Goal: Check status: Check status

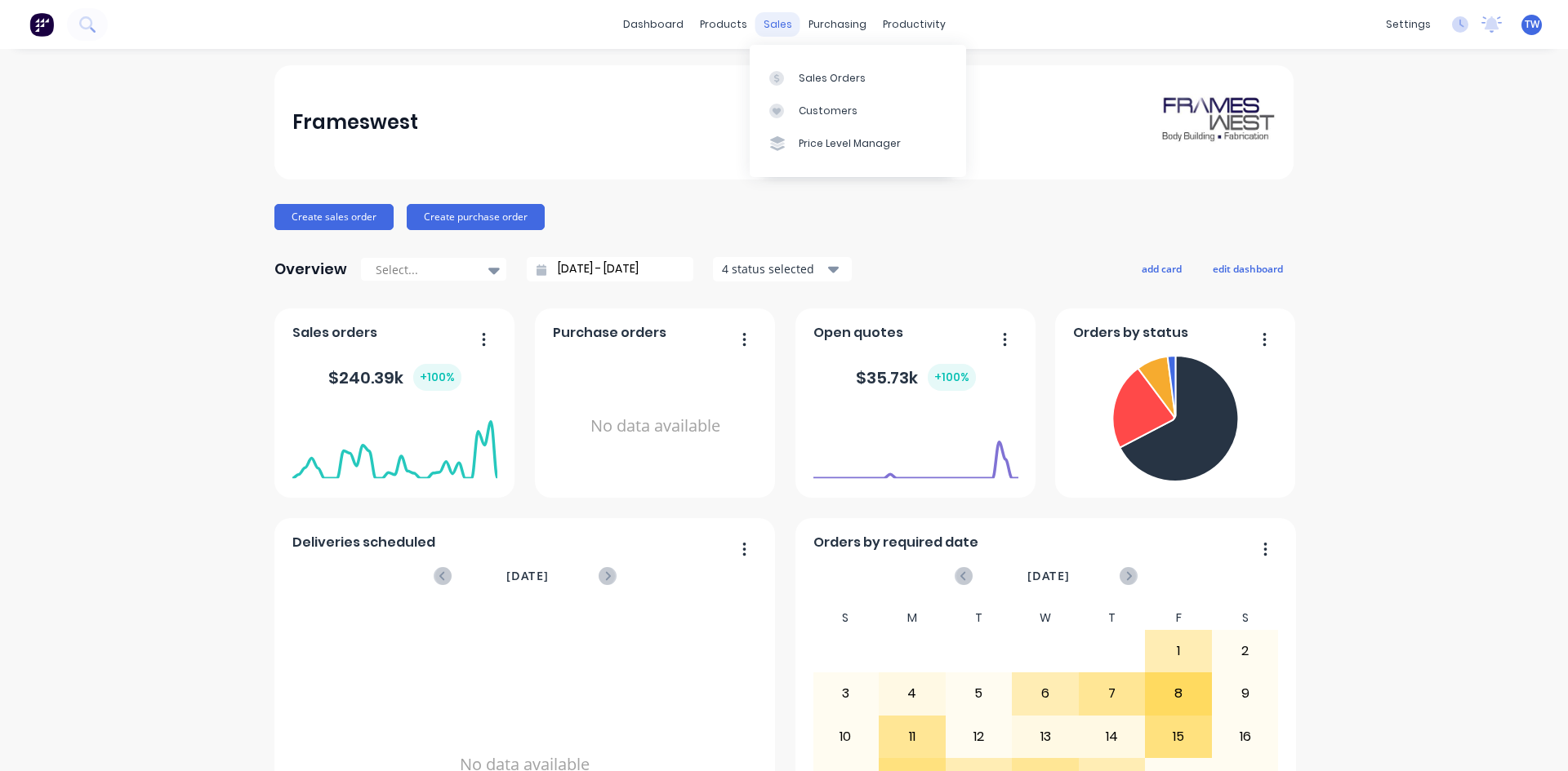
click at [774, 26] on div "sales" at bounding box center [778, 24] width 45 height 24
click at [820, 72] on div "Sales Orders" at bounding box center [832, 77] width 67 height 15
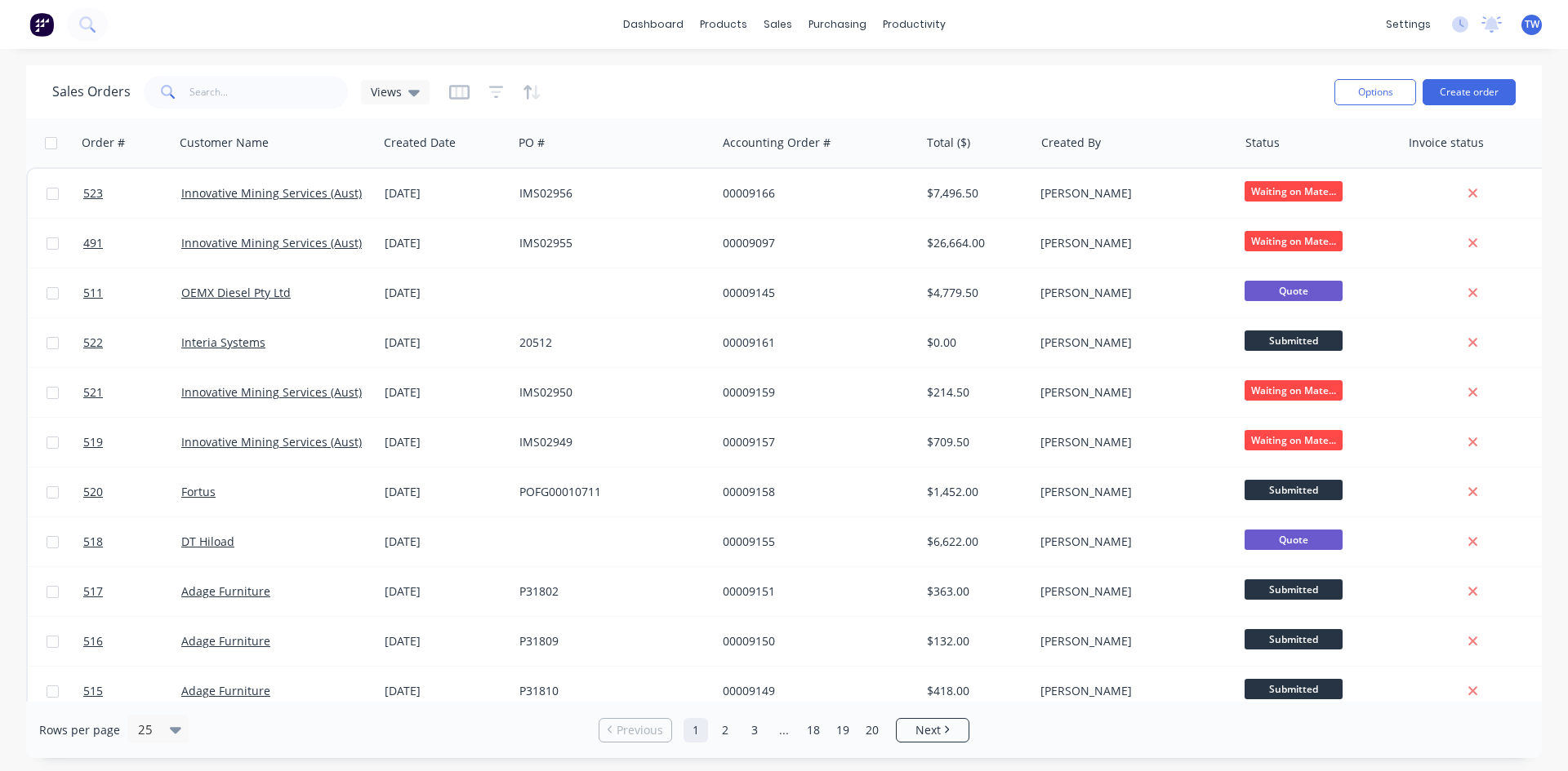
click at [233, 72] on div "Sales Orders Views" at bounding box center [686, 91] width 1269 height 40
click at [234, 82] on input "text" at bounding box center [269, 91] width 159 height 32
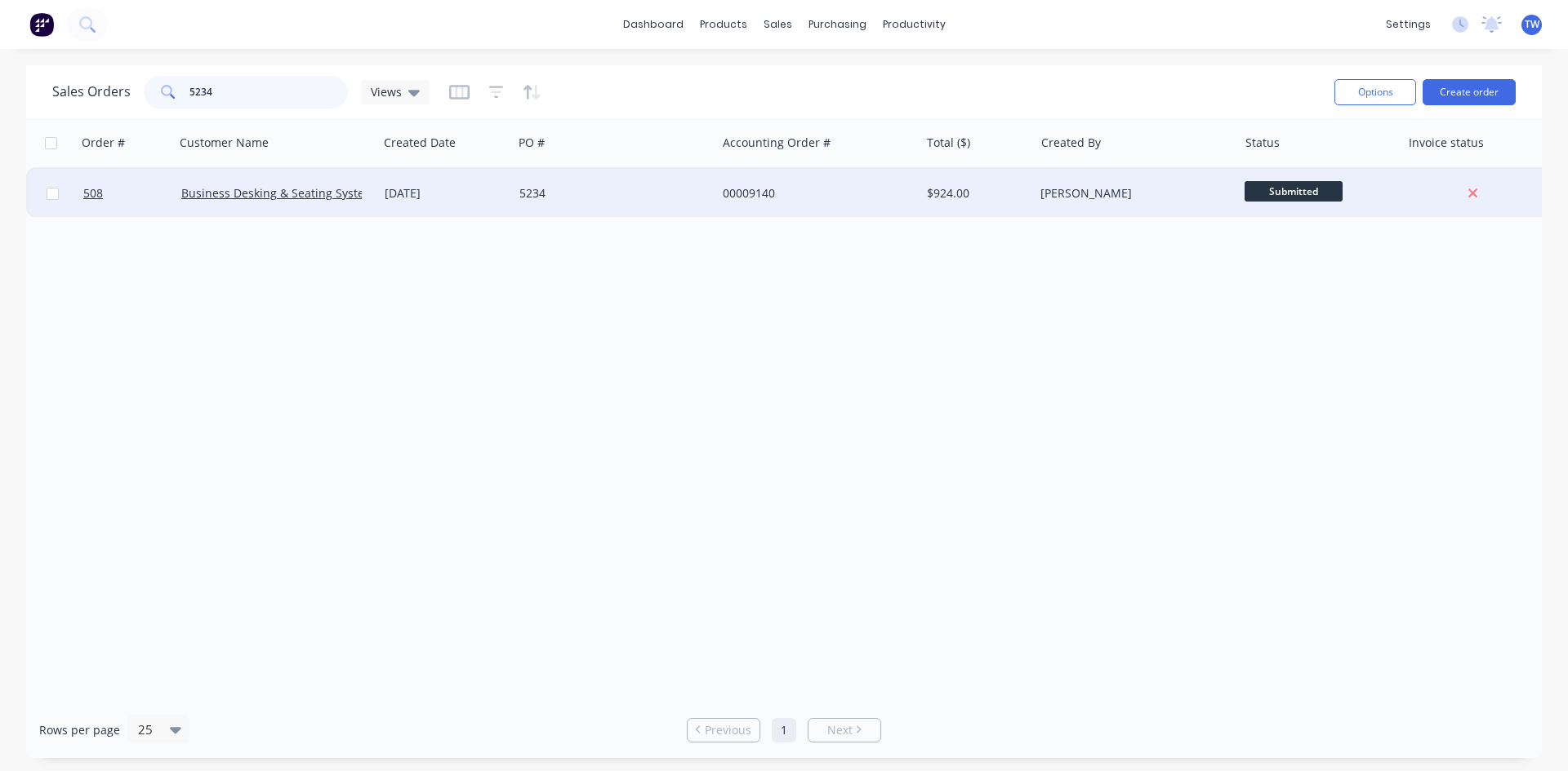
type input "5234"
click at [1285, 197] on span "Submitted" at bounding box center [1294, 191] width 98 height 21
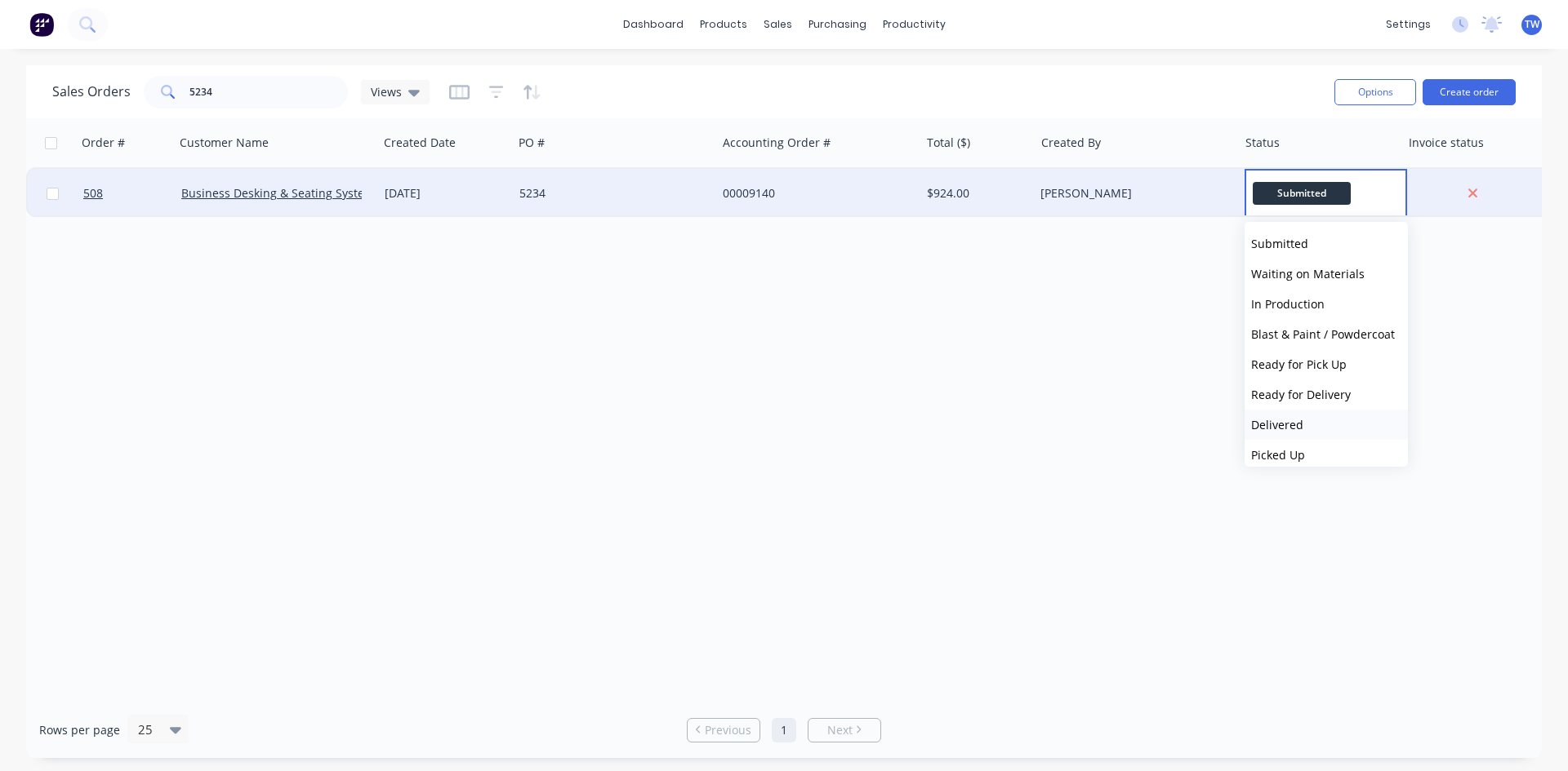
click at [1306, 424] on button "Delivered" at bounding box center [1326, 424] width 164 height 30
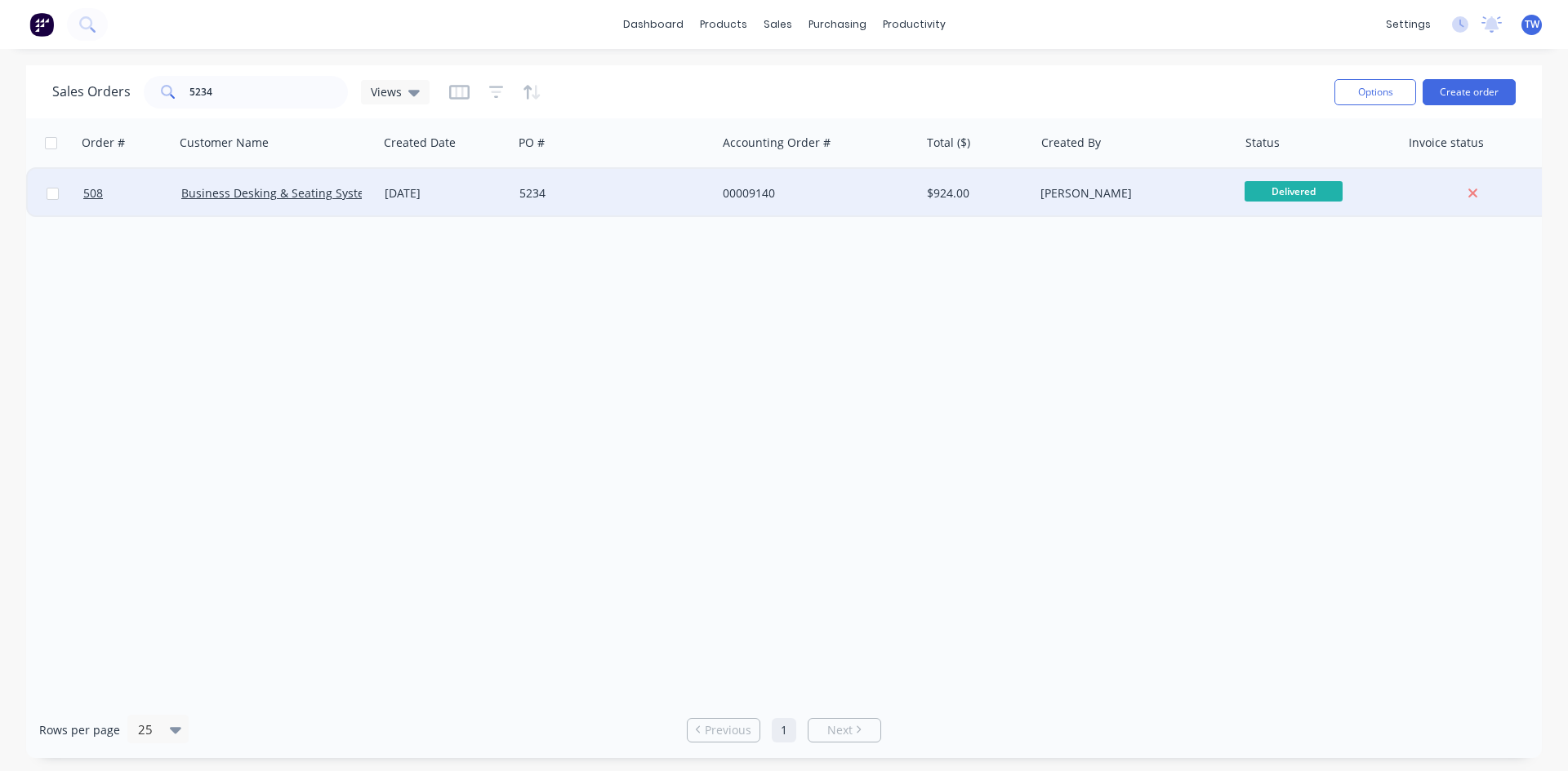
click at [1178, 178] on div "[PERSON_NAME]" at bounding box center [1135, 193] width 203 height 49
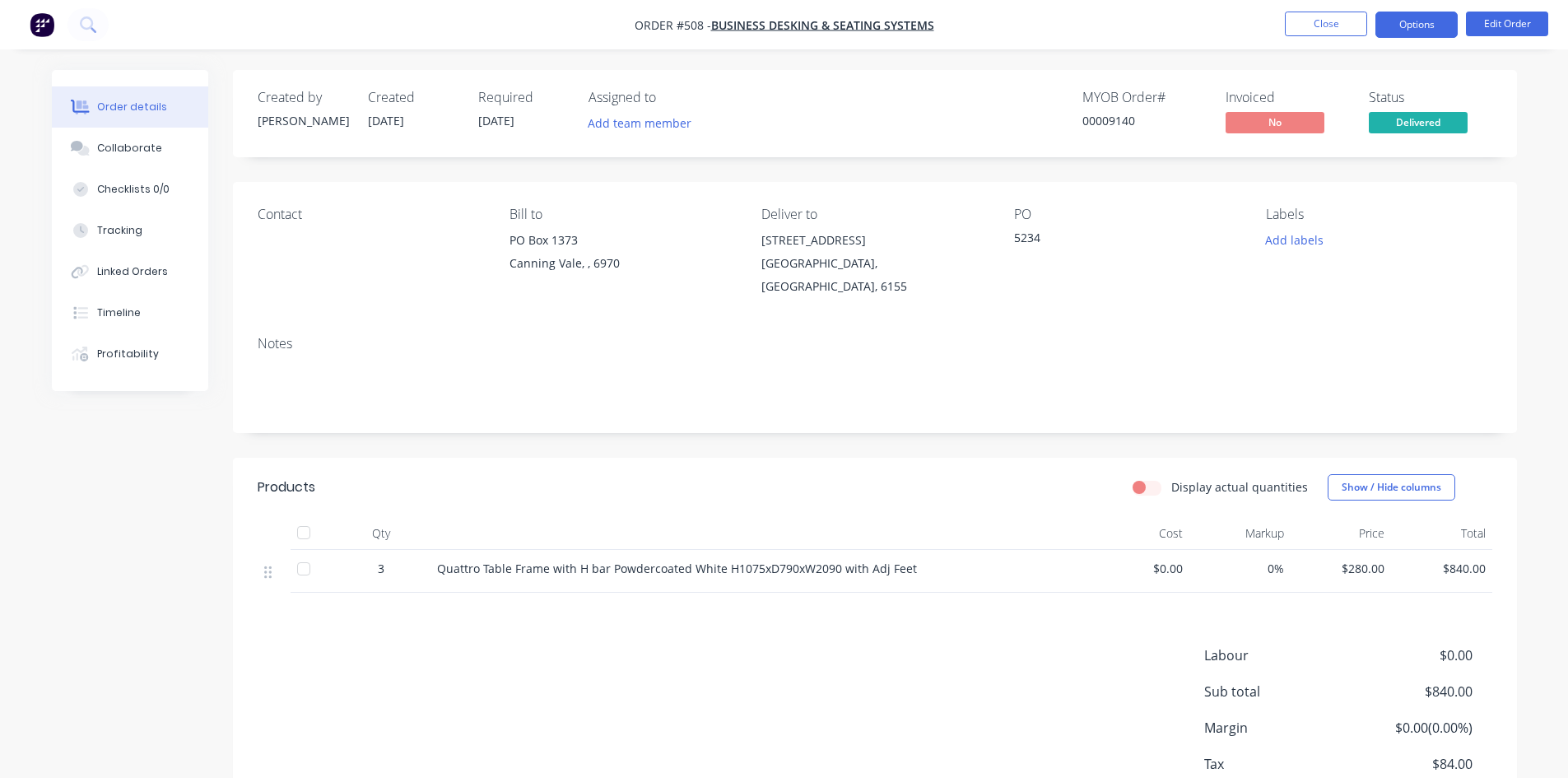
click at [1408, 18] on button "Options" at bounding box center [1416, 25] width 82 height 27
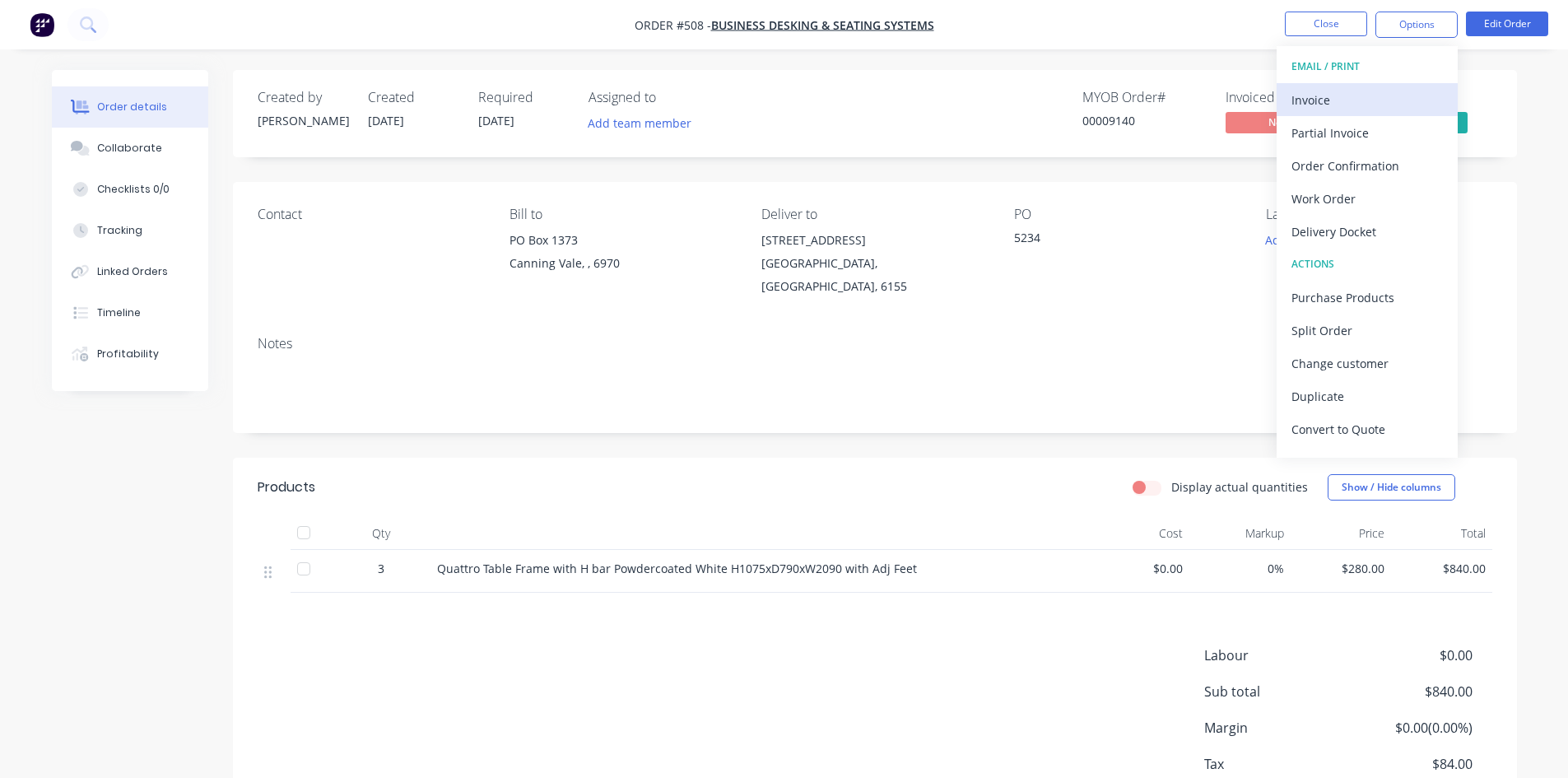
click at [1342, 97] on div "Invoice" at bounding box center [1366, 100] width 151 height 24
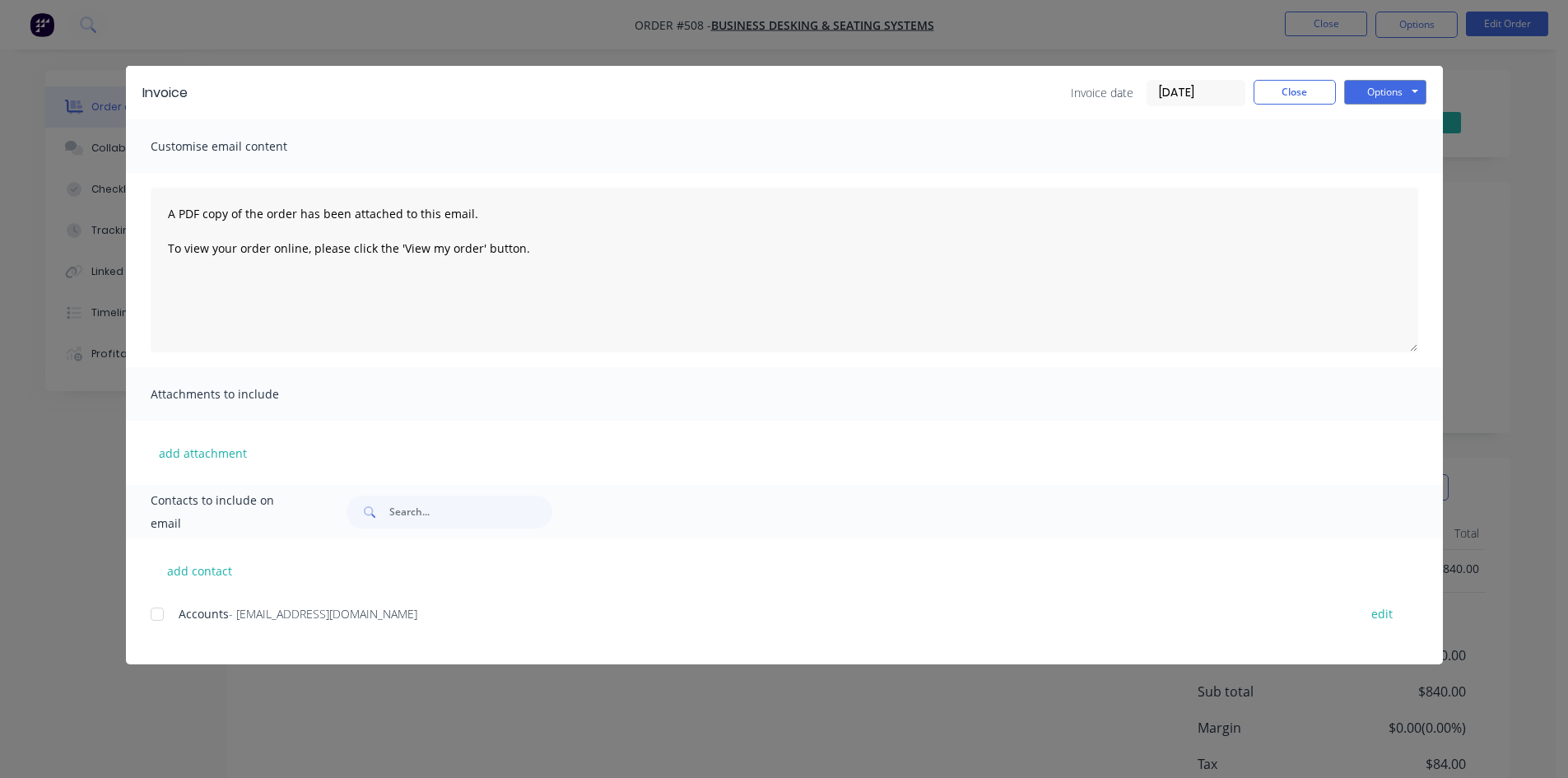
click at [157, 615] on div at bounding box center [156, 614] width 33 height 33
click at [1396, 95] on button "Options" at bounding box center [1385, 92] width 82 height 25
click at [1399, 170] on button "Email" at bounding box center [1397, 175] width 106 height 27
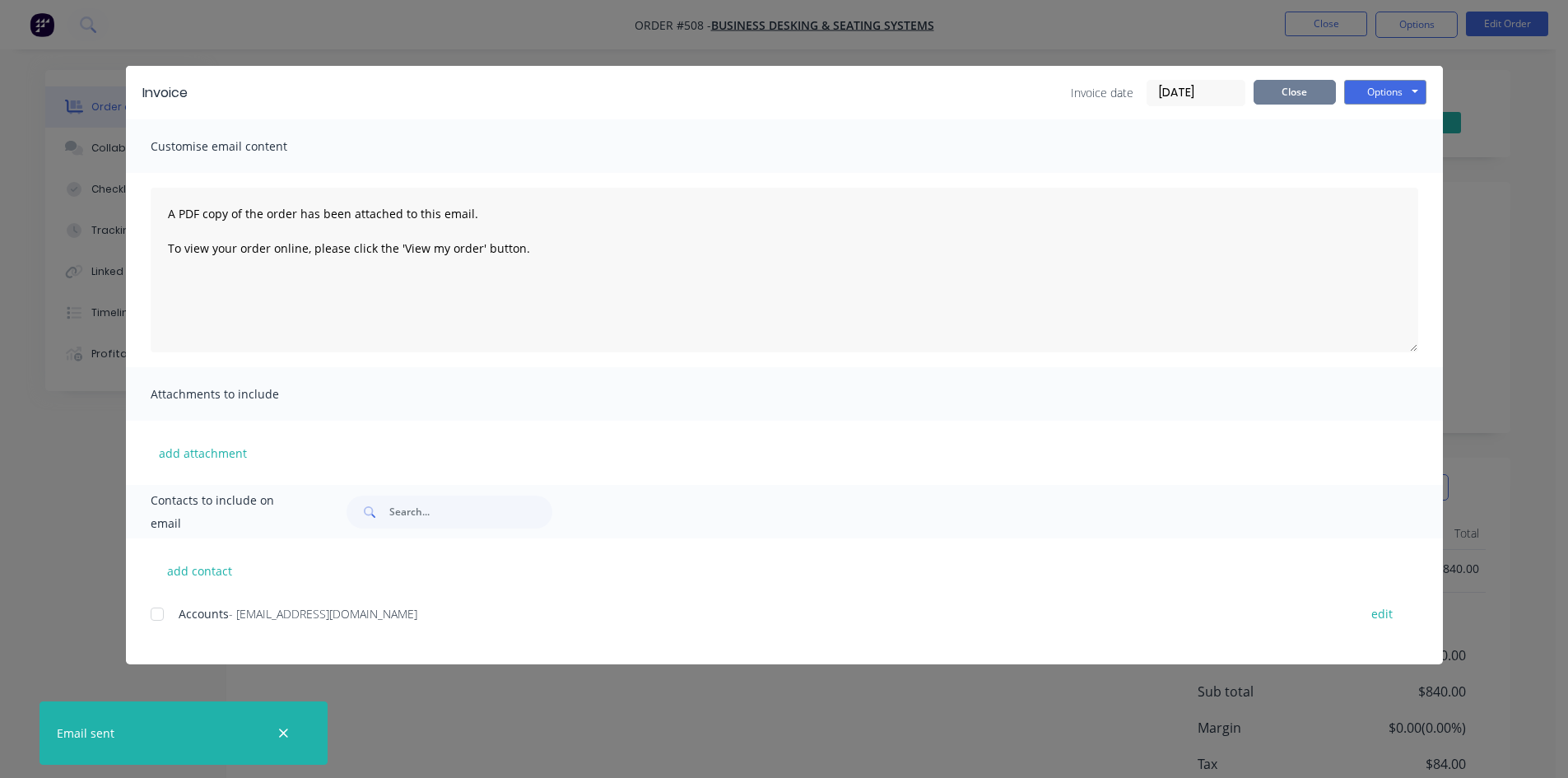
click at [1265, 87] on button "Close" at bounding box center [1294, 92] width 82 height 25
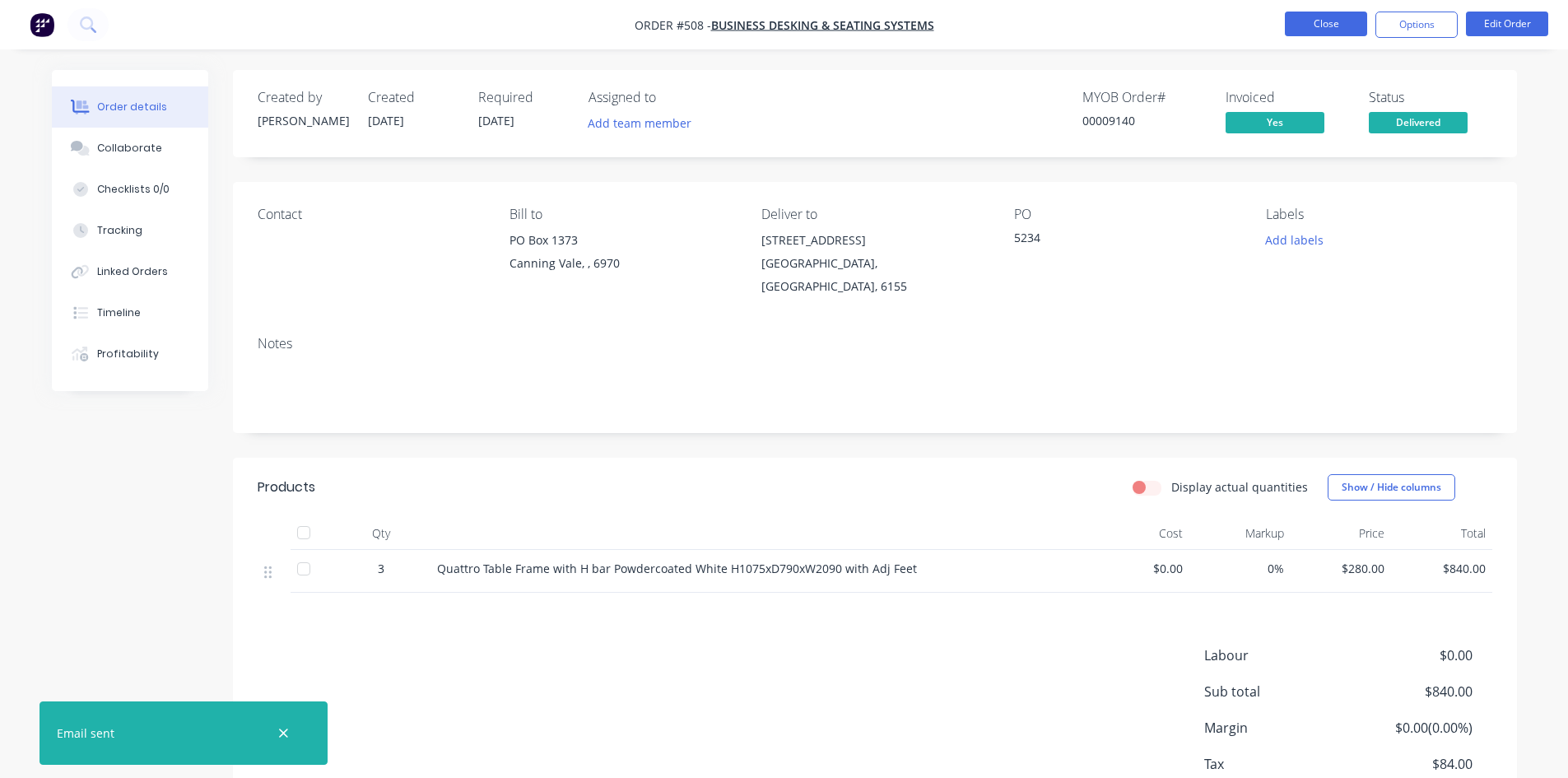
click at [1311, 25] on button "Close" at bounding box center [1326, 24] width 82 height 25
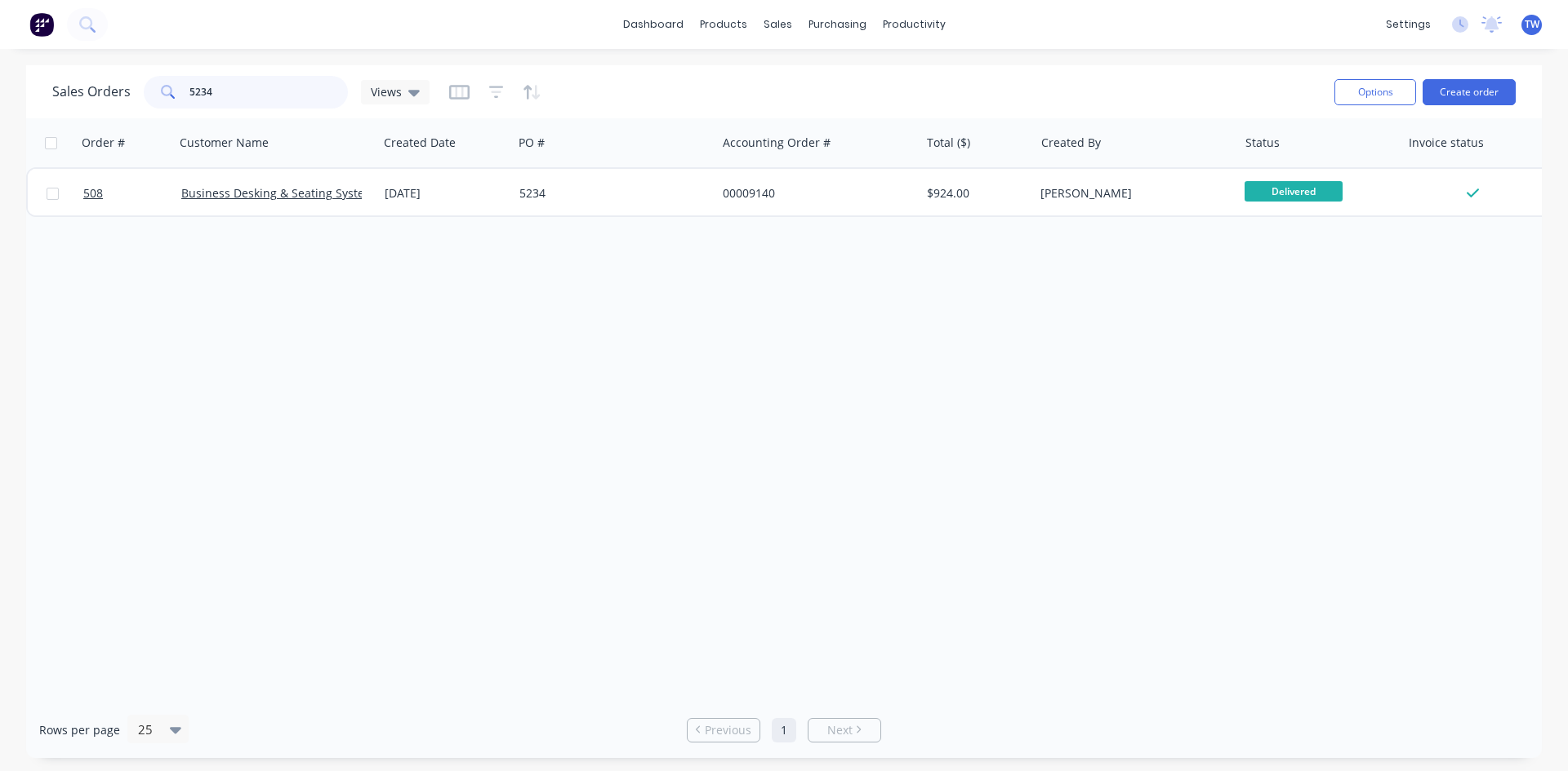
click at [228, 94] on input "5234" at bounding box center [269, 91] width 159 height 32
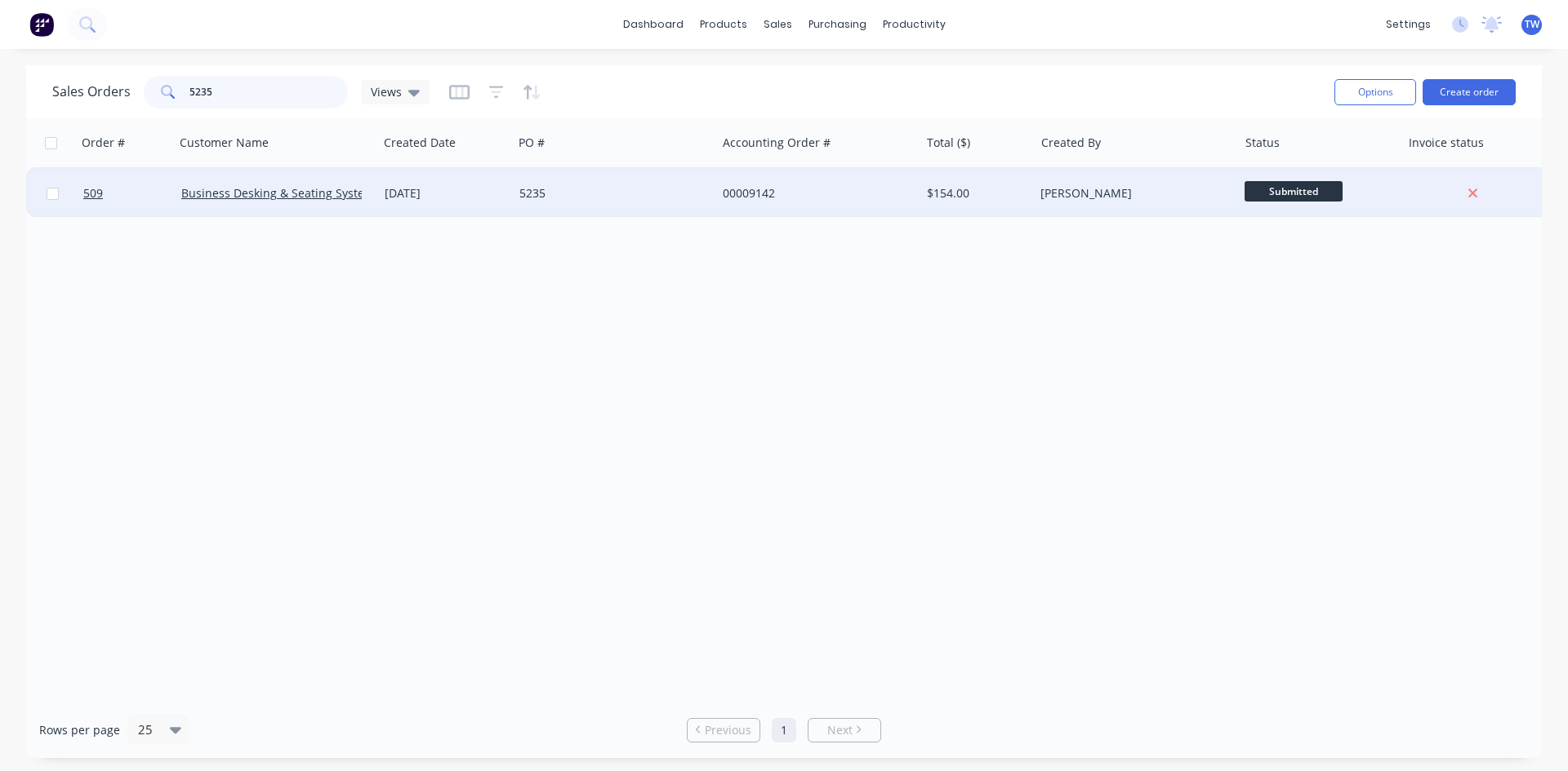
type input "5235"
click at [1309, 188] on span "Submitted" at bounding box center [1294, 191] width 98 height 21
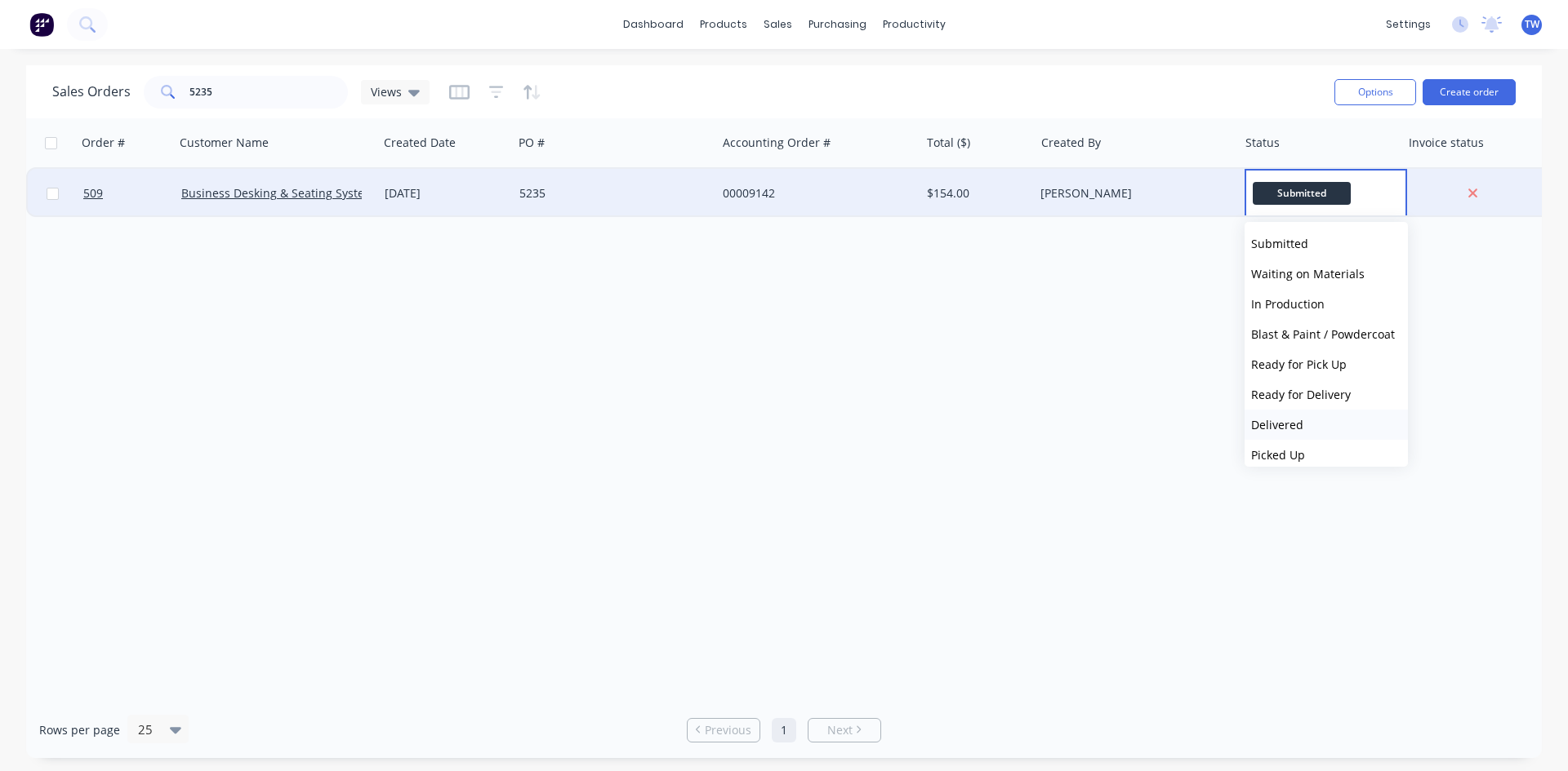
click at [1284, 426] on span "Delivered" at bounding box center [1276, 425] width 52 height 16
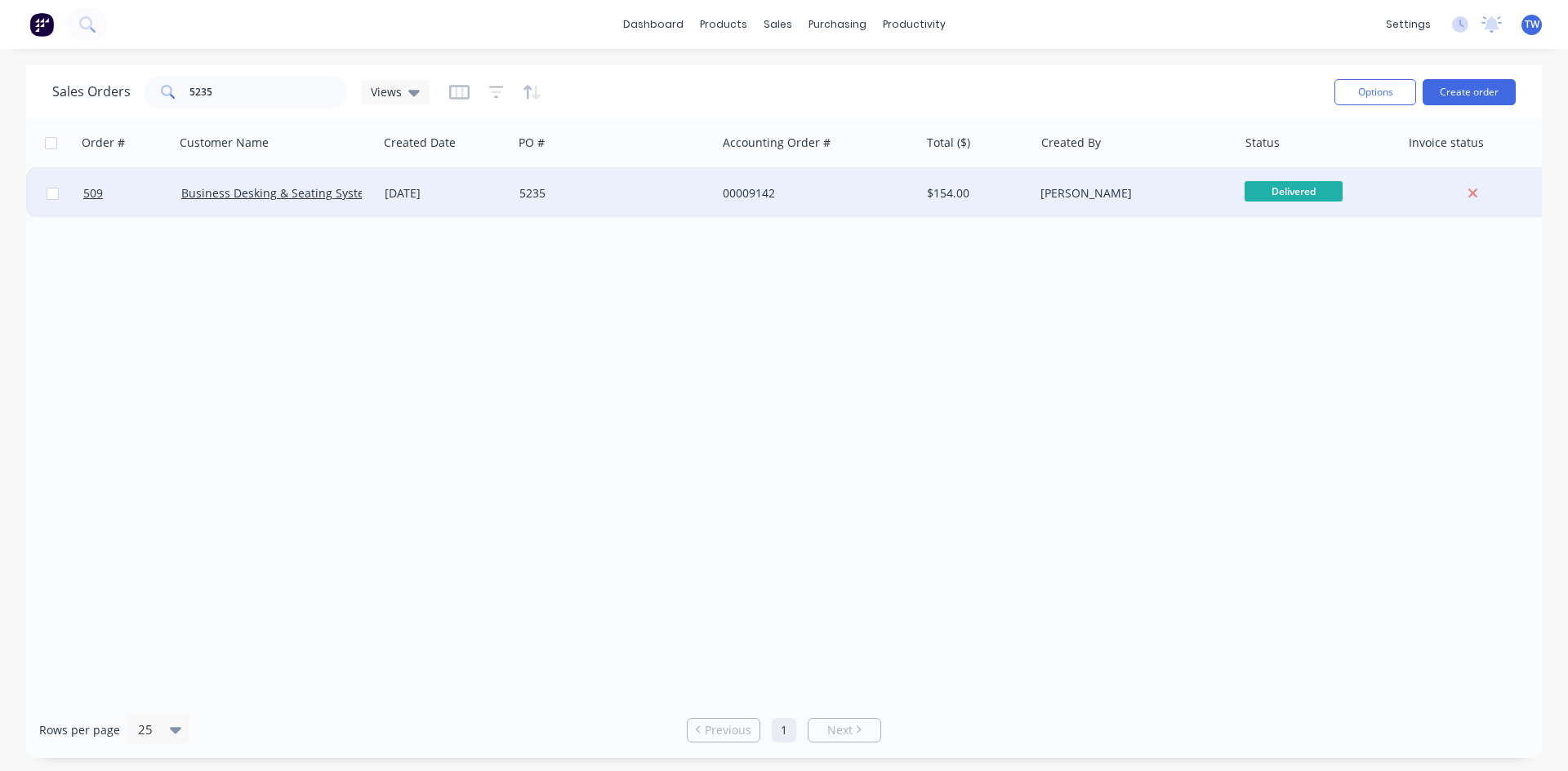
click at [1186, 205] on div "[PERSON_NAME]" at bounding box center [1135, 193] width 203 height 49
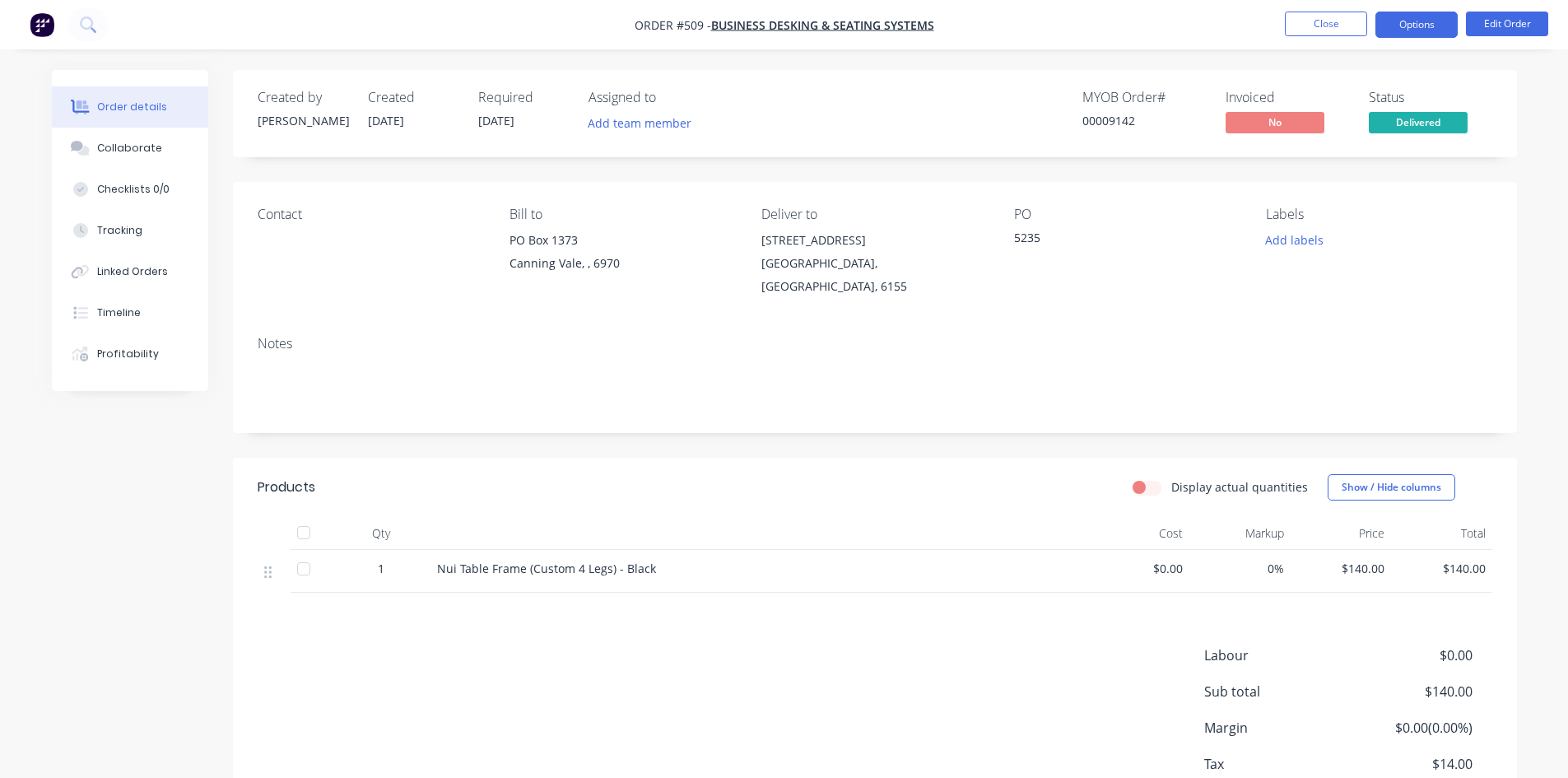
click at [1404, 29] on button "Options" at bounding box center [1416, 25] width 82 height 27
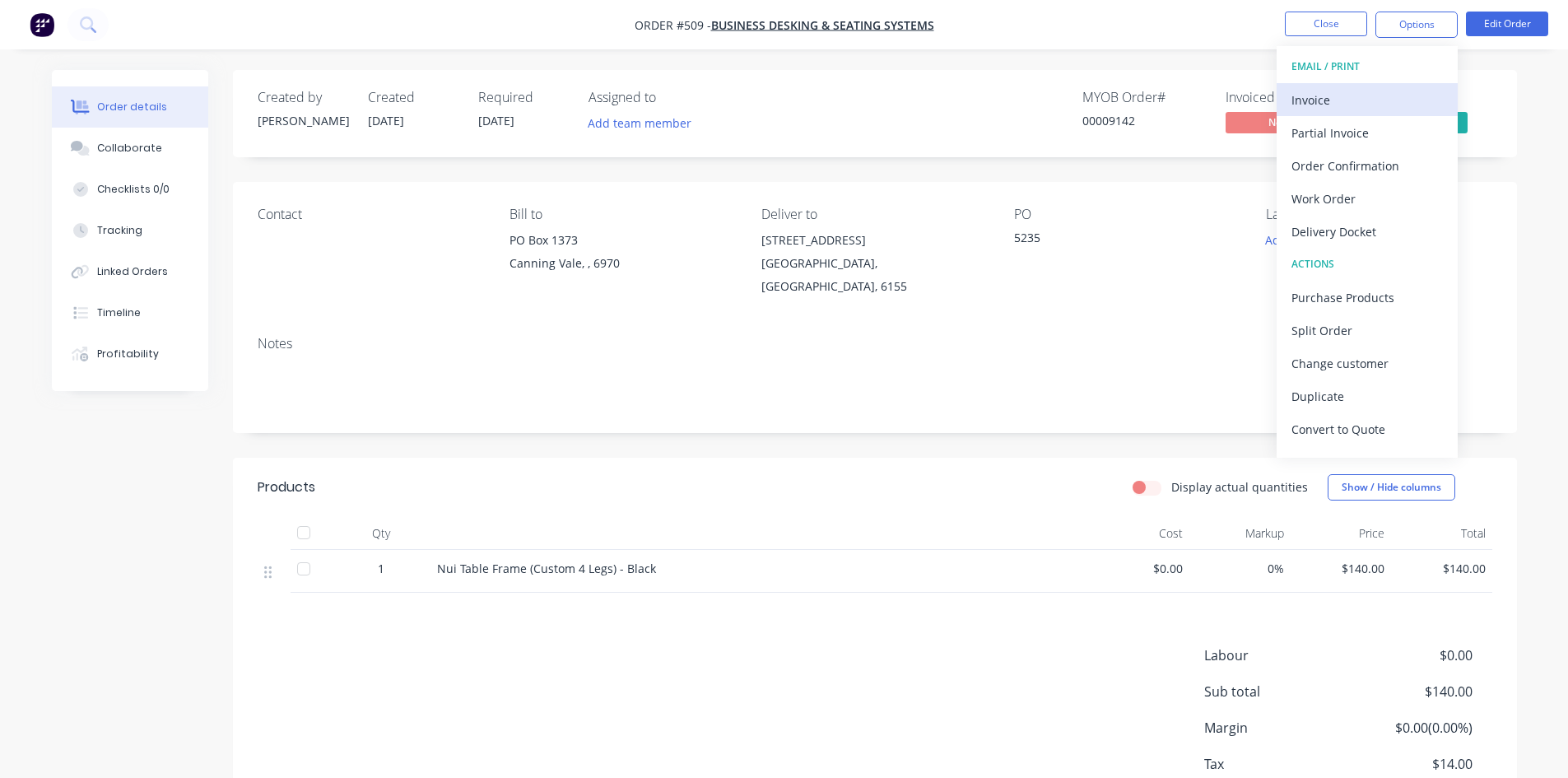
click at [1332, 99] on div "Invoice" at bounding box center [1366, 100] width 151 height 24
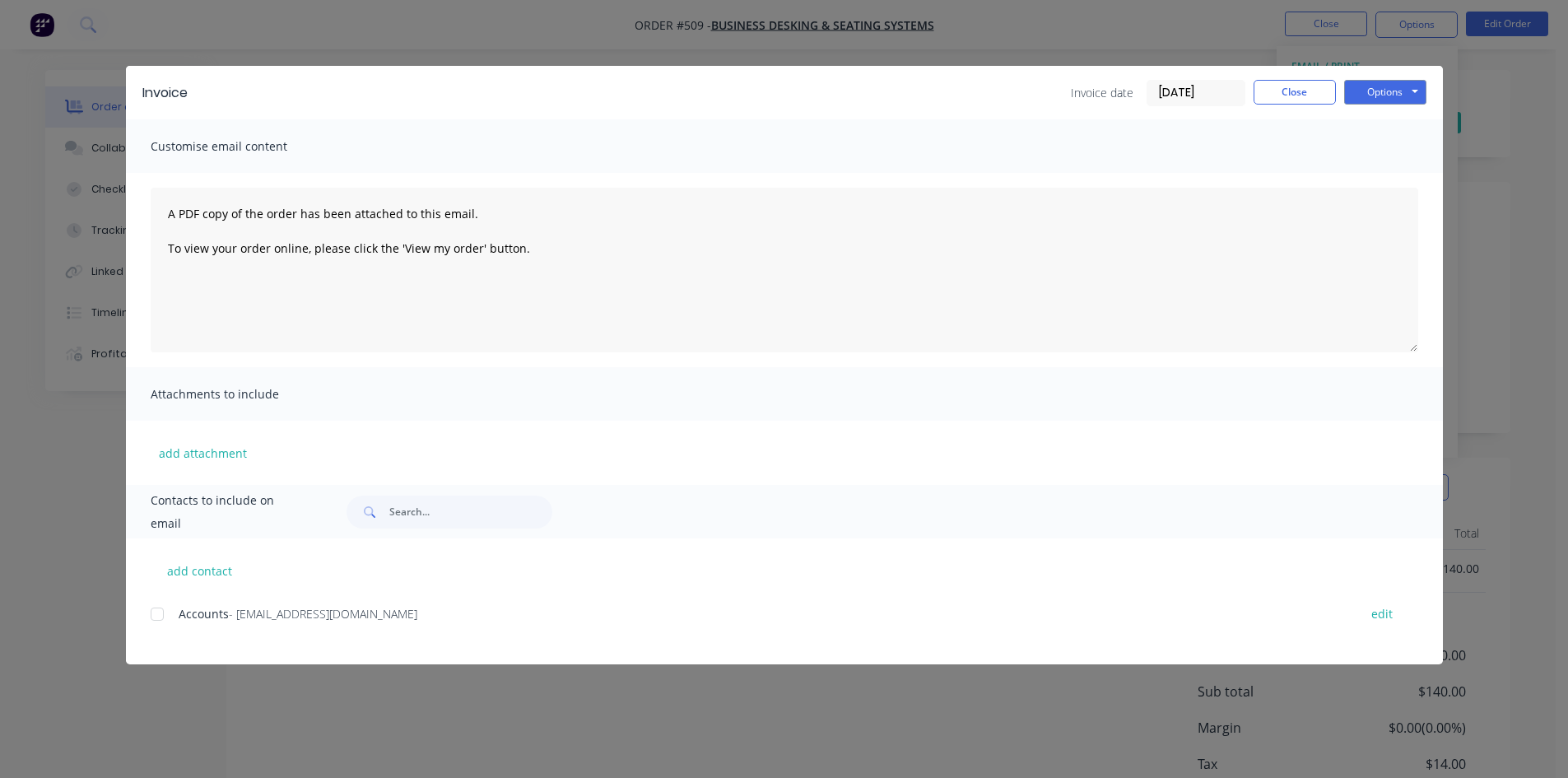
click at [157, 615] on div at bounding box center [156, 614] width 33 height 33
click at [1388, 94] on button "Options" at bounding box center [1385, 92] width 82 height 25
click at [1388, 173] on button "Email" at bounding box center [1397, 175] width 106 height 27
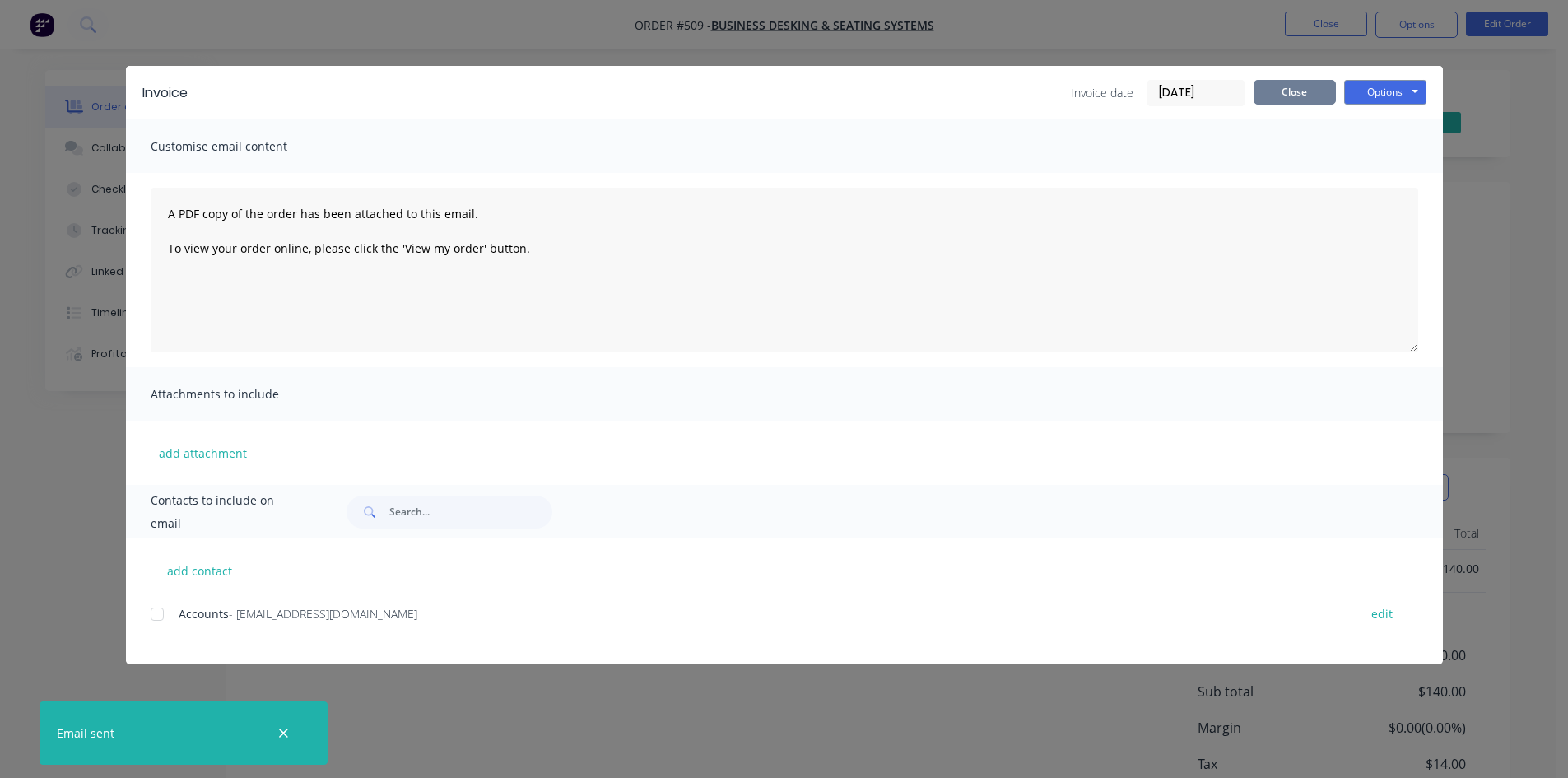
click at [1285, 100] on button "Close" at bounding box center [1294, 92] width 82 height 25
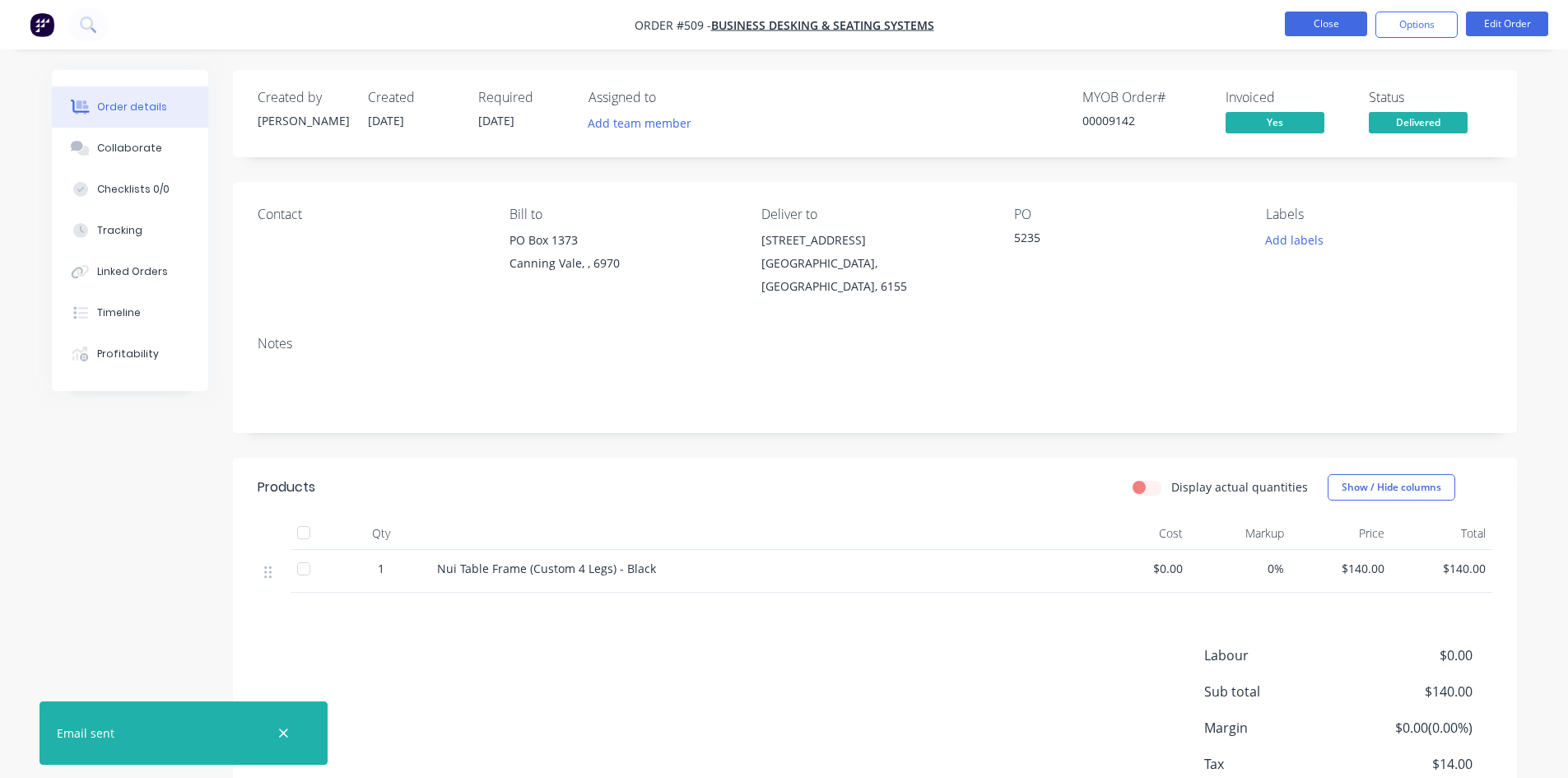
click at [1321, 26] on button "Close" at bounding box center [1326, 24] width 82 height 25
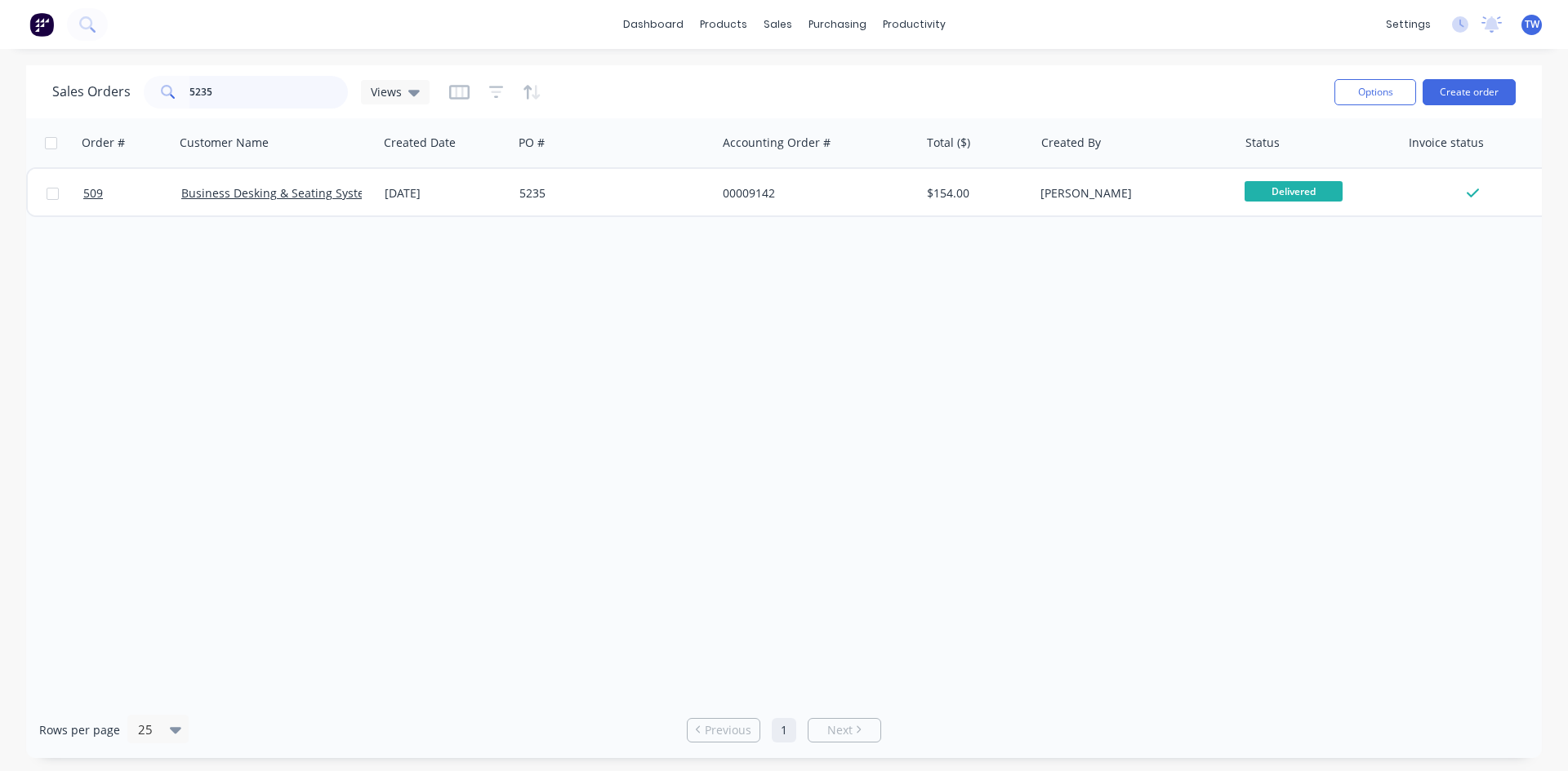
click at [280, 85] on input "5235" at bounding box center [269, 91] width 159 height 32
type input "5"
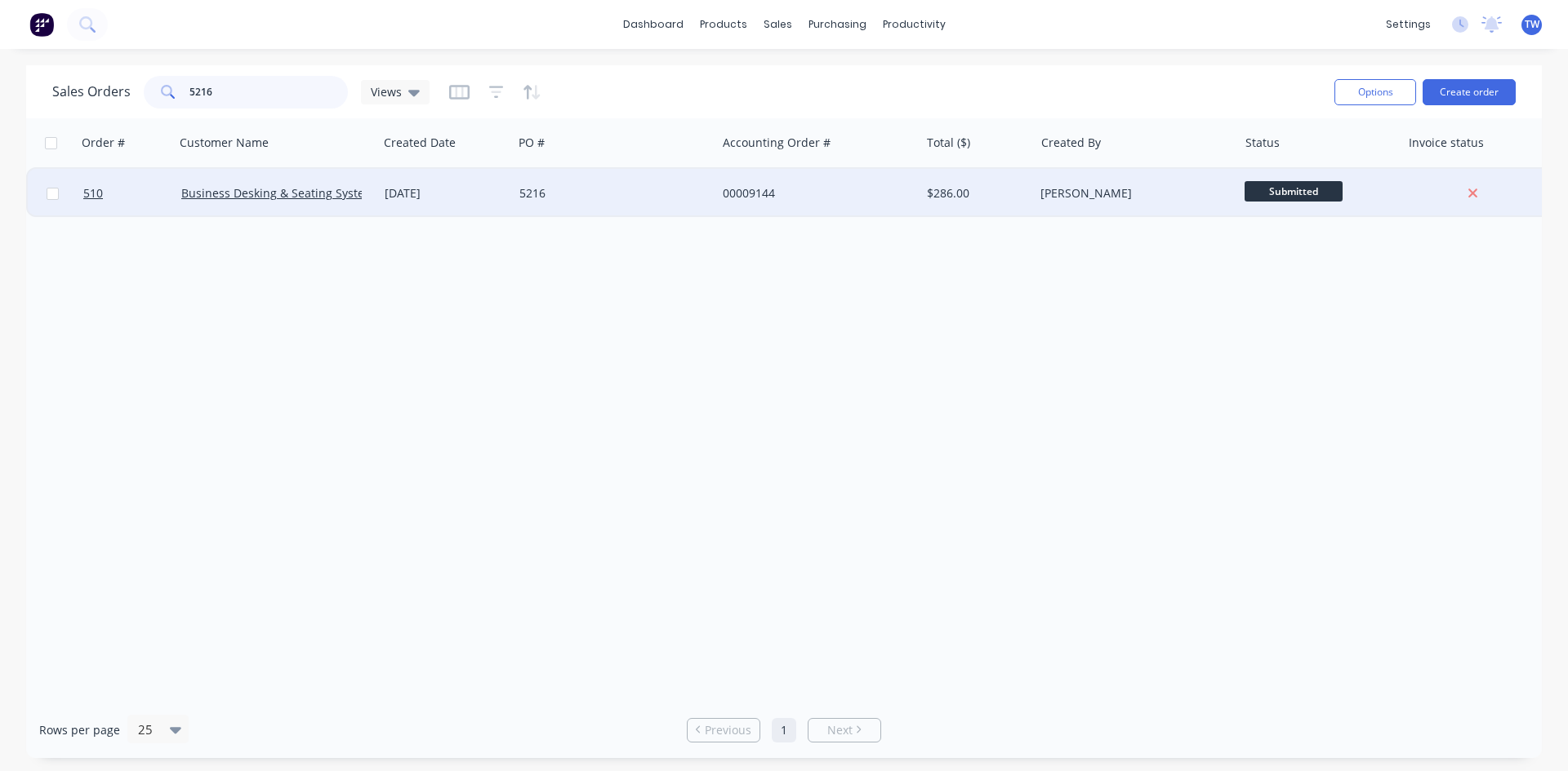
type input "5216"
click at [1274, 188] on span "Submitted" at bounding box center [1294, 191] width 98 height 21
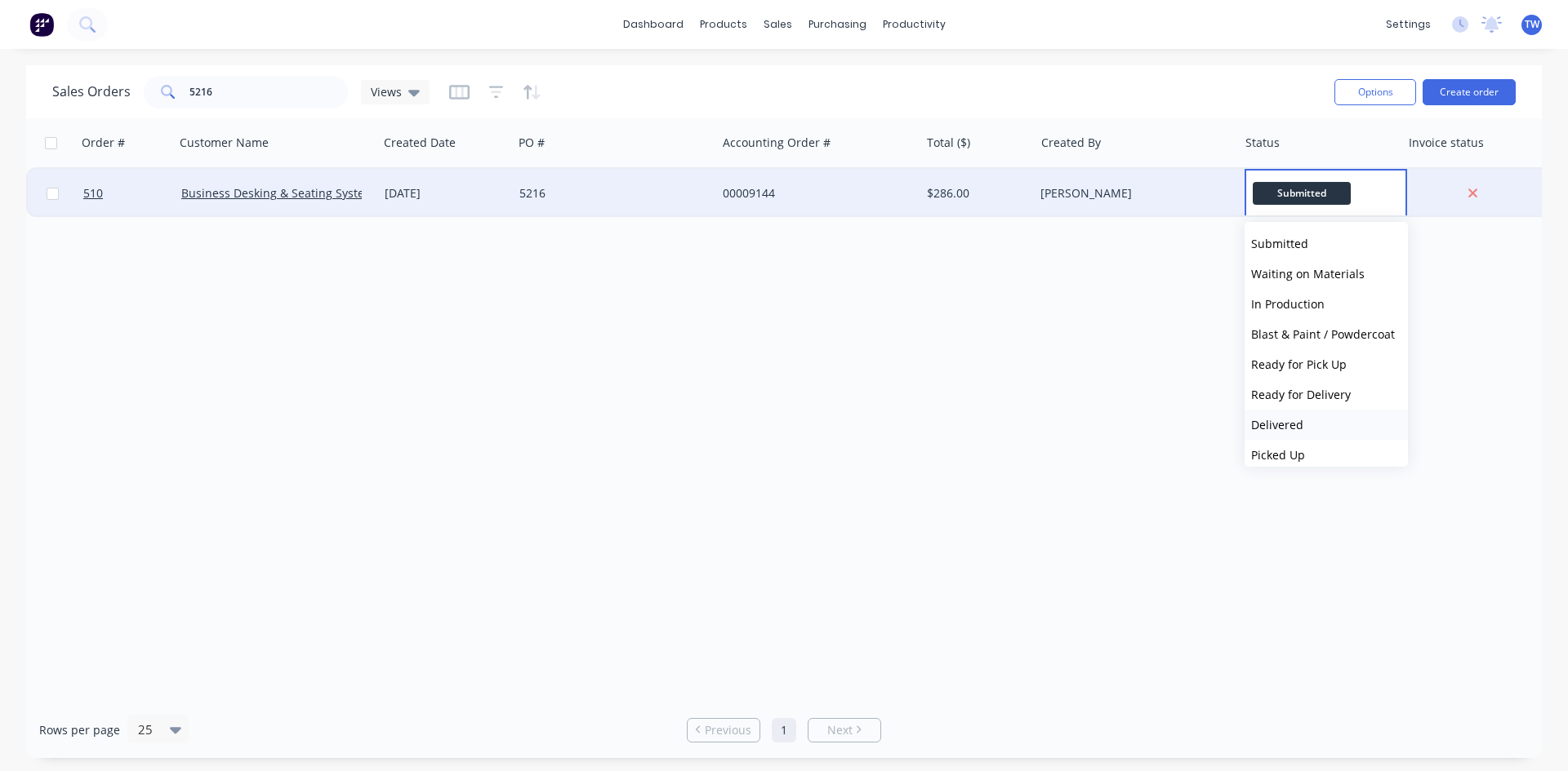
click at [1321, 425] on button "Delivered" at bounding box center [1326, 424] width 164 height 30
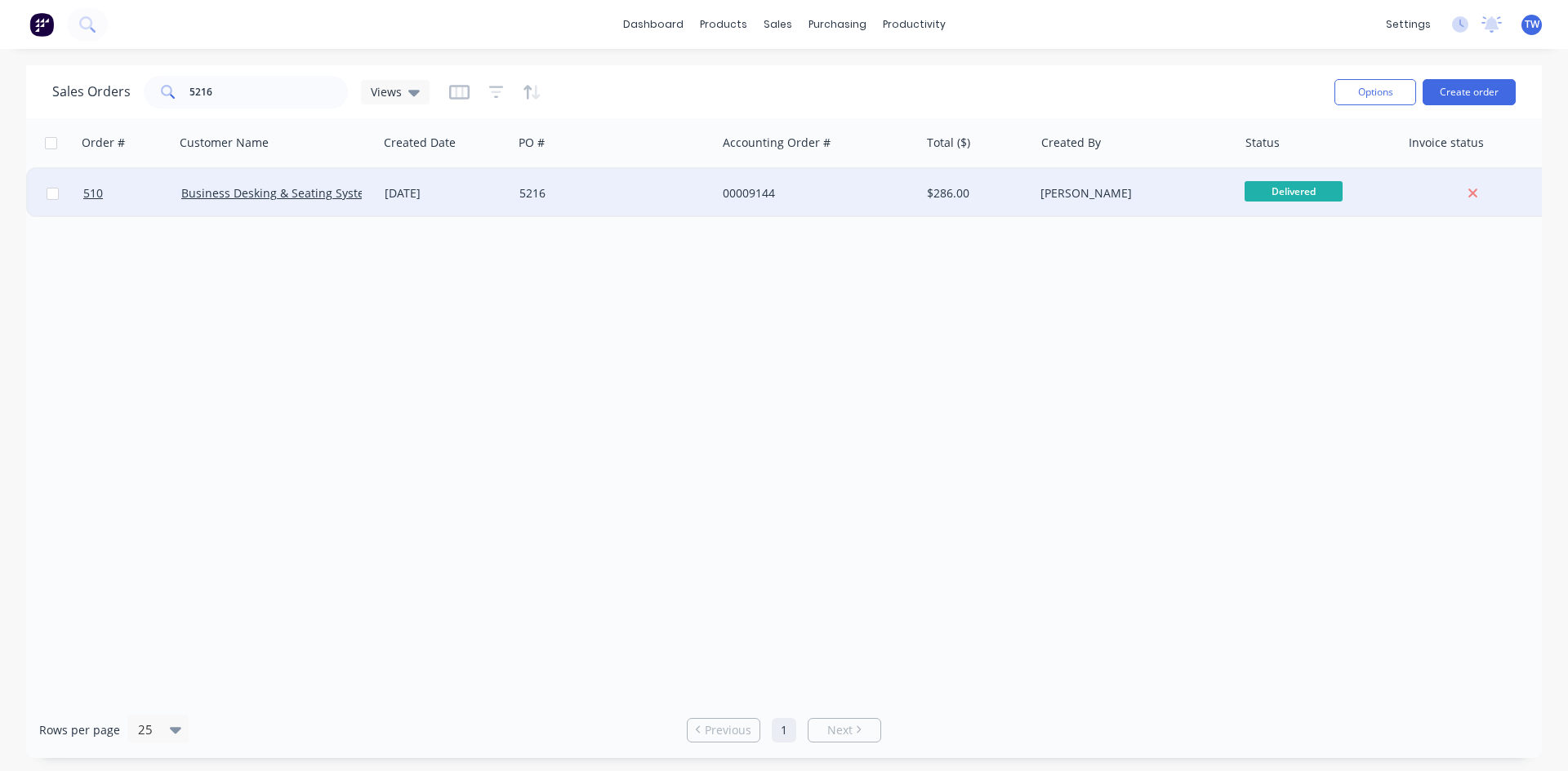
click at [1201, 196] on div "[PERSON_NAME]" at bounding box center [1130, 193] width 181 height 17
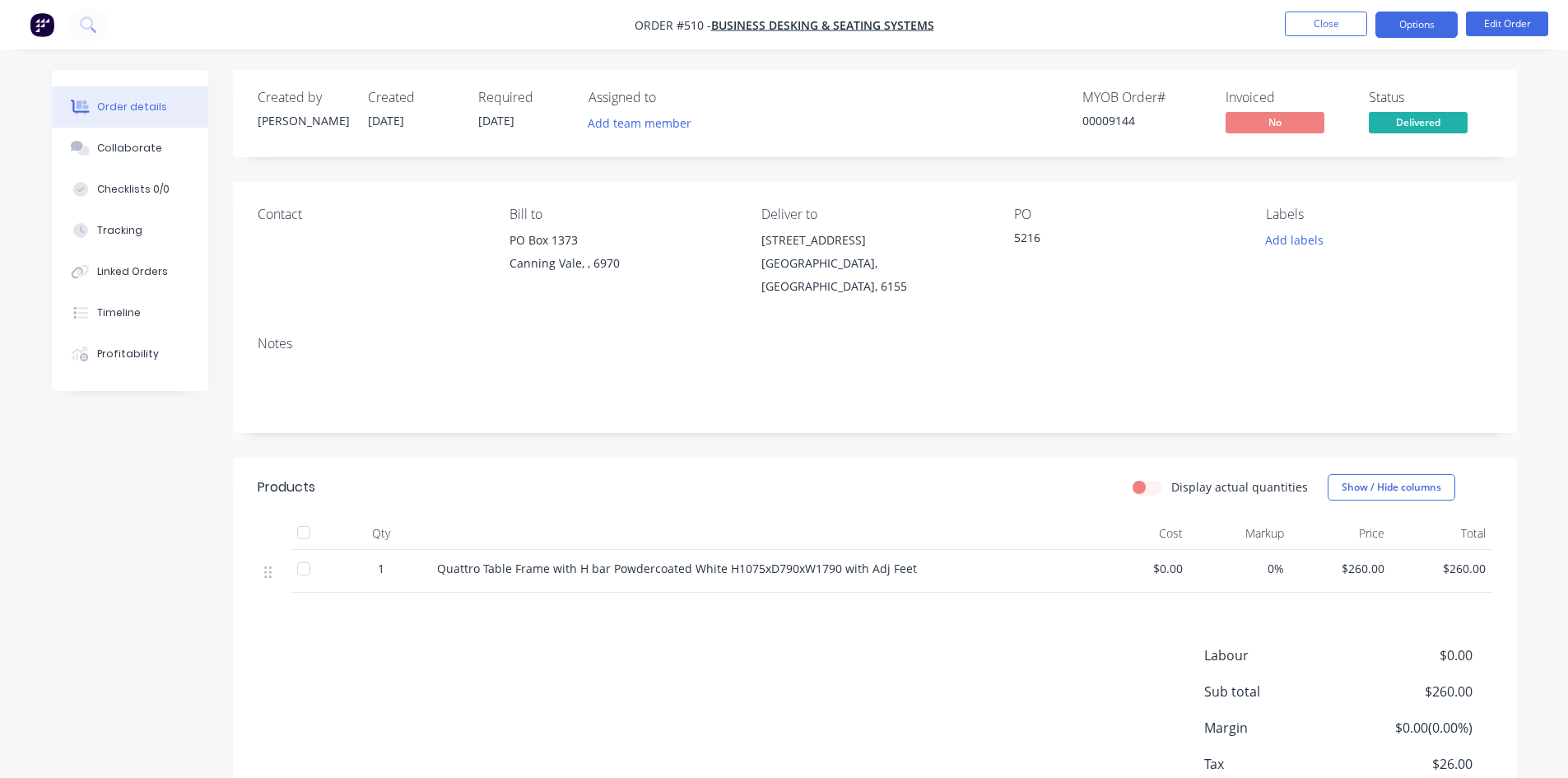
click at [1423, 27] on button "Options" at bounding box center [1416, 25] width 82 height 27
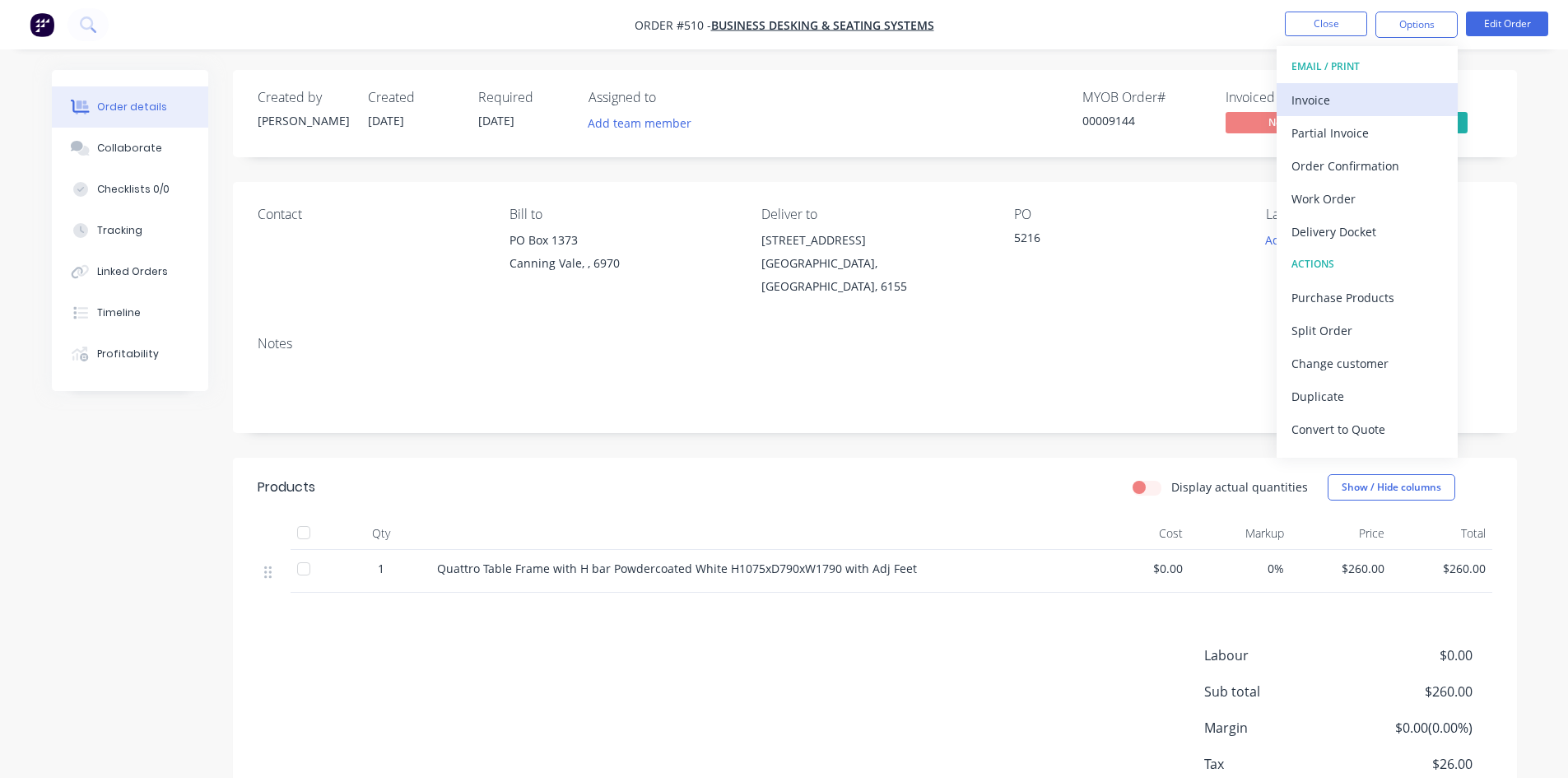
click at [1335, 106] on div "Invoice" at bounding box center [1366, 100] width 151 height 24
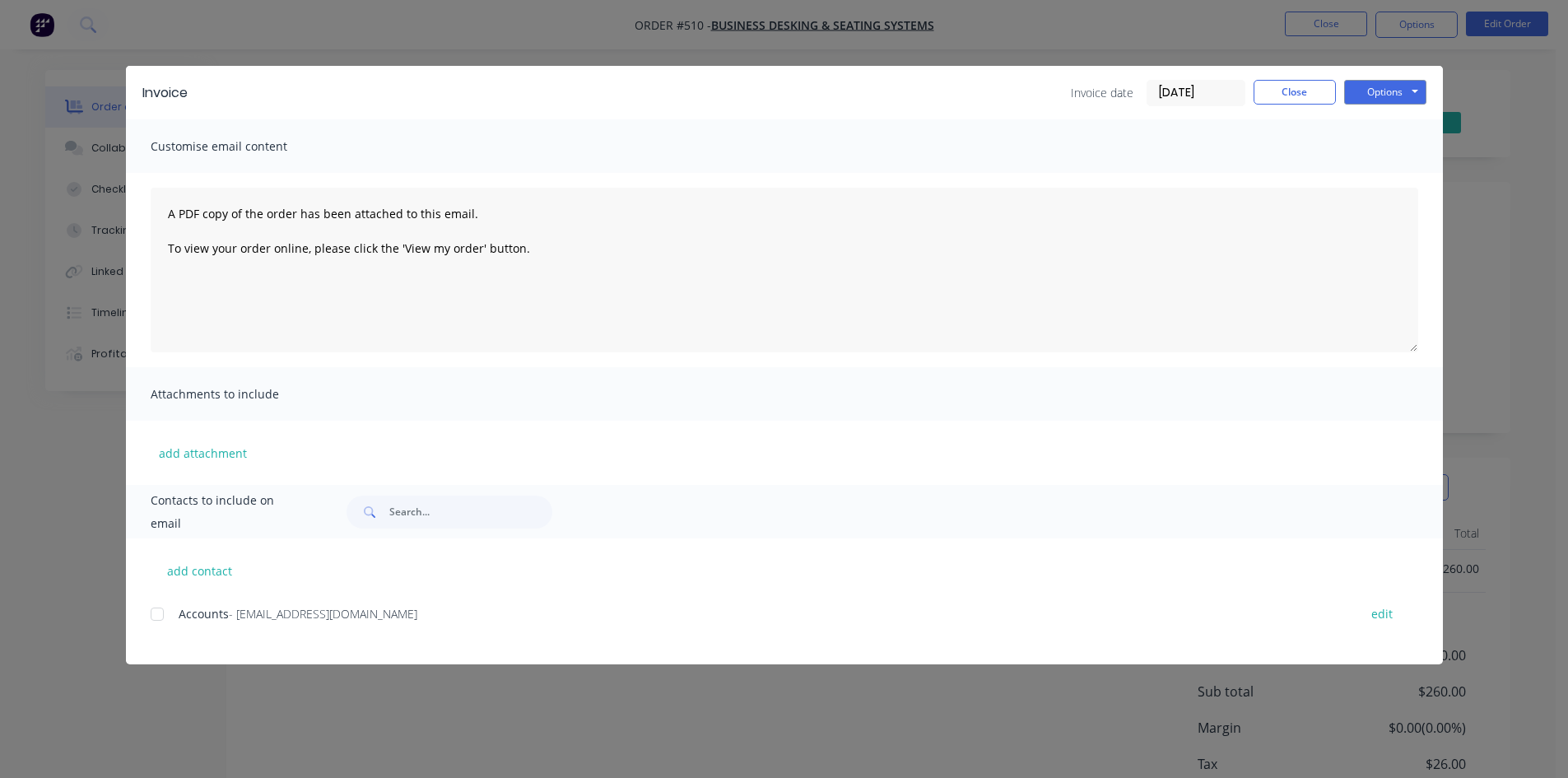
click at [160, 612] on div at bounding box center [156, 614] width 33 height 33
click at [1348, 88] on button "Options" at bounding box center [1385, 92] width 82 height 25
click at [1401, 178] on button "Email" at bounding box center [1397, 175] width 106 height 27
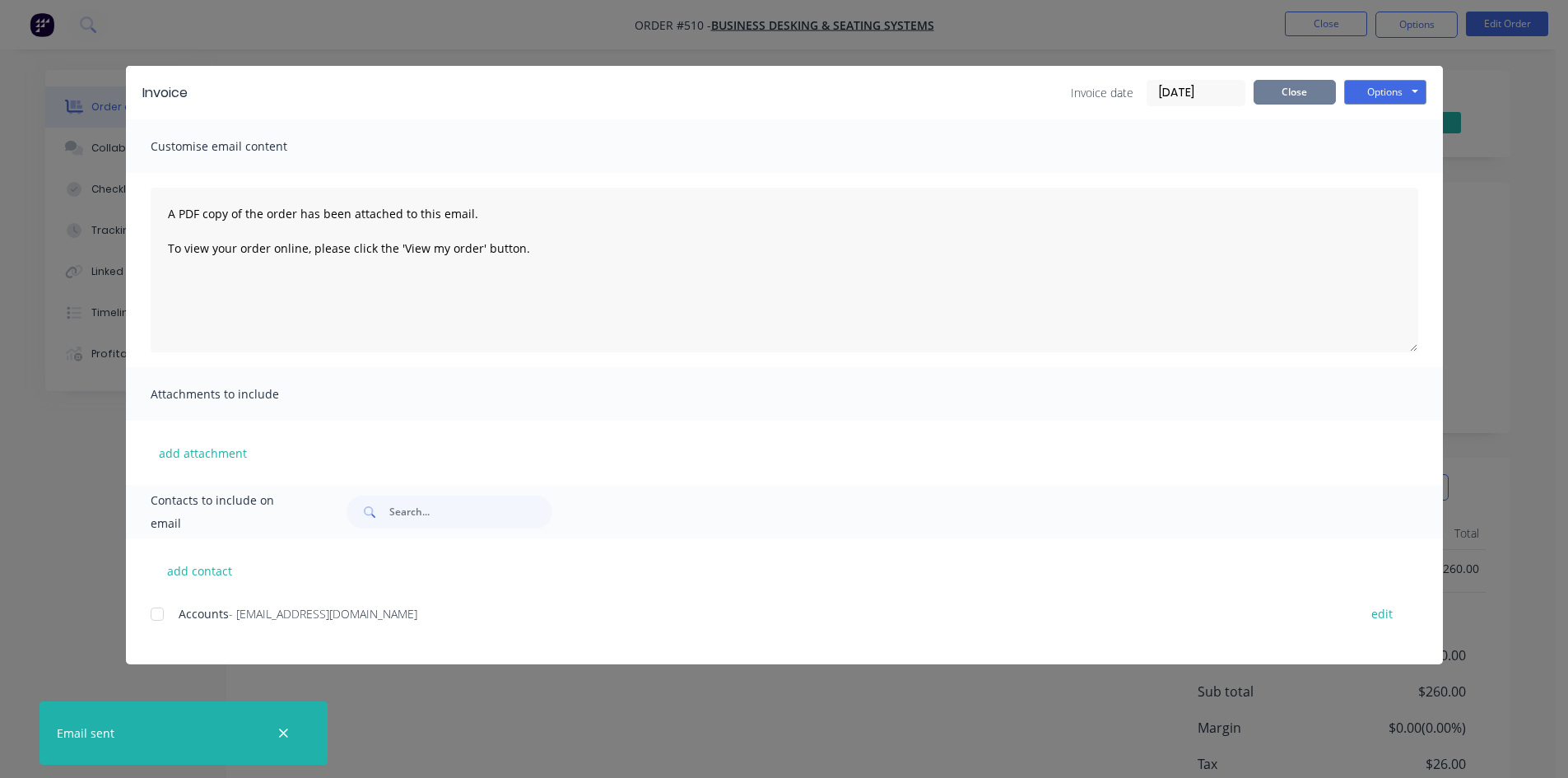
click at [1311, 98] on button "Close" at bounding box center [1294, 92] width 82 height 25
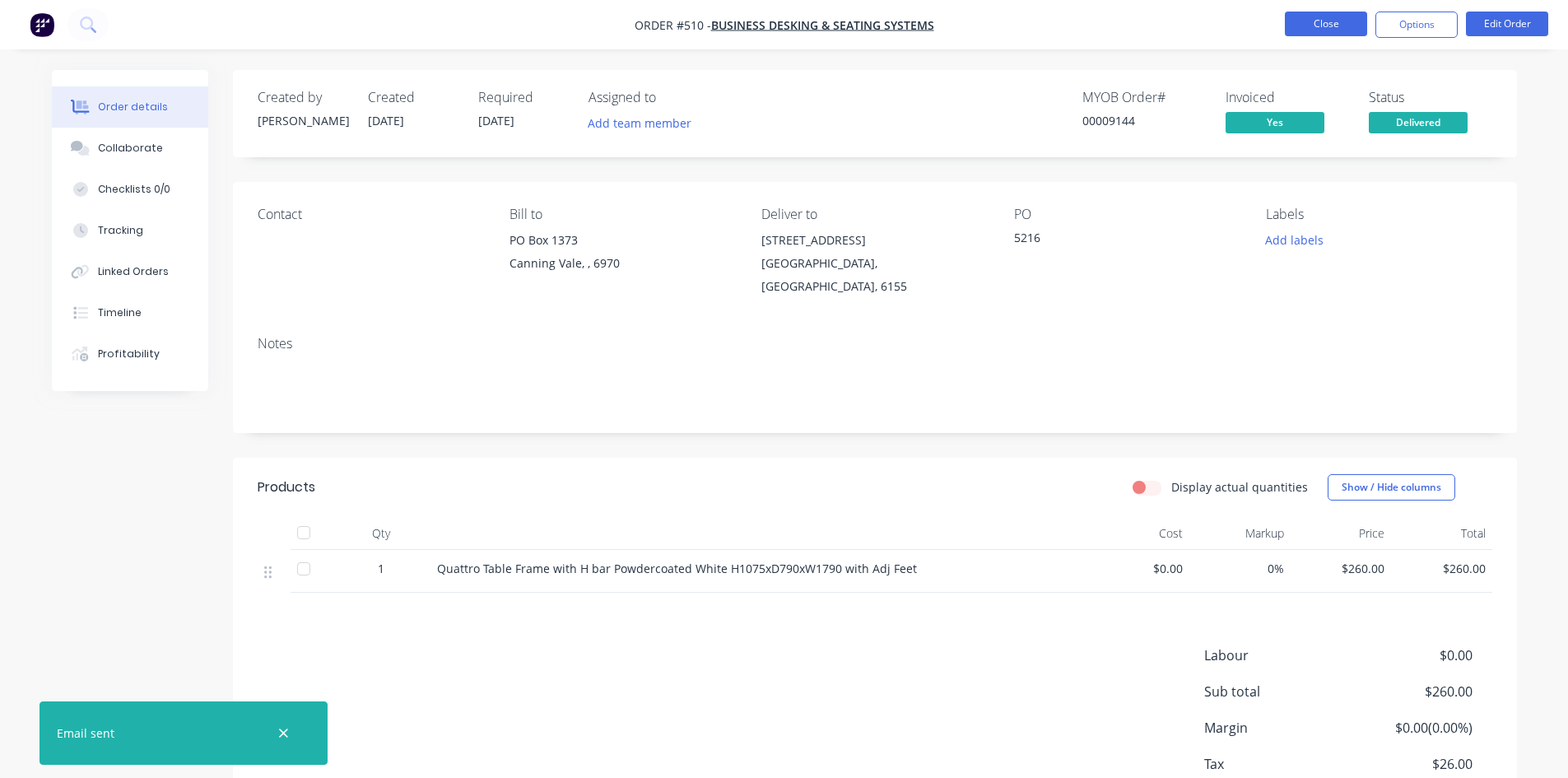
click at [1326, 30] on button "Close" at bounding box center [1326, 24] width 82 height 25
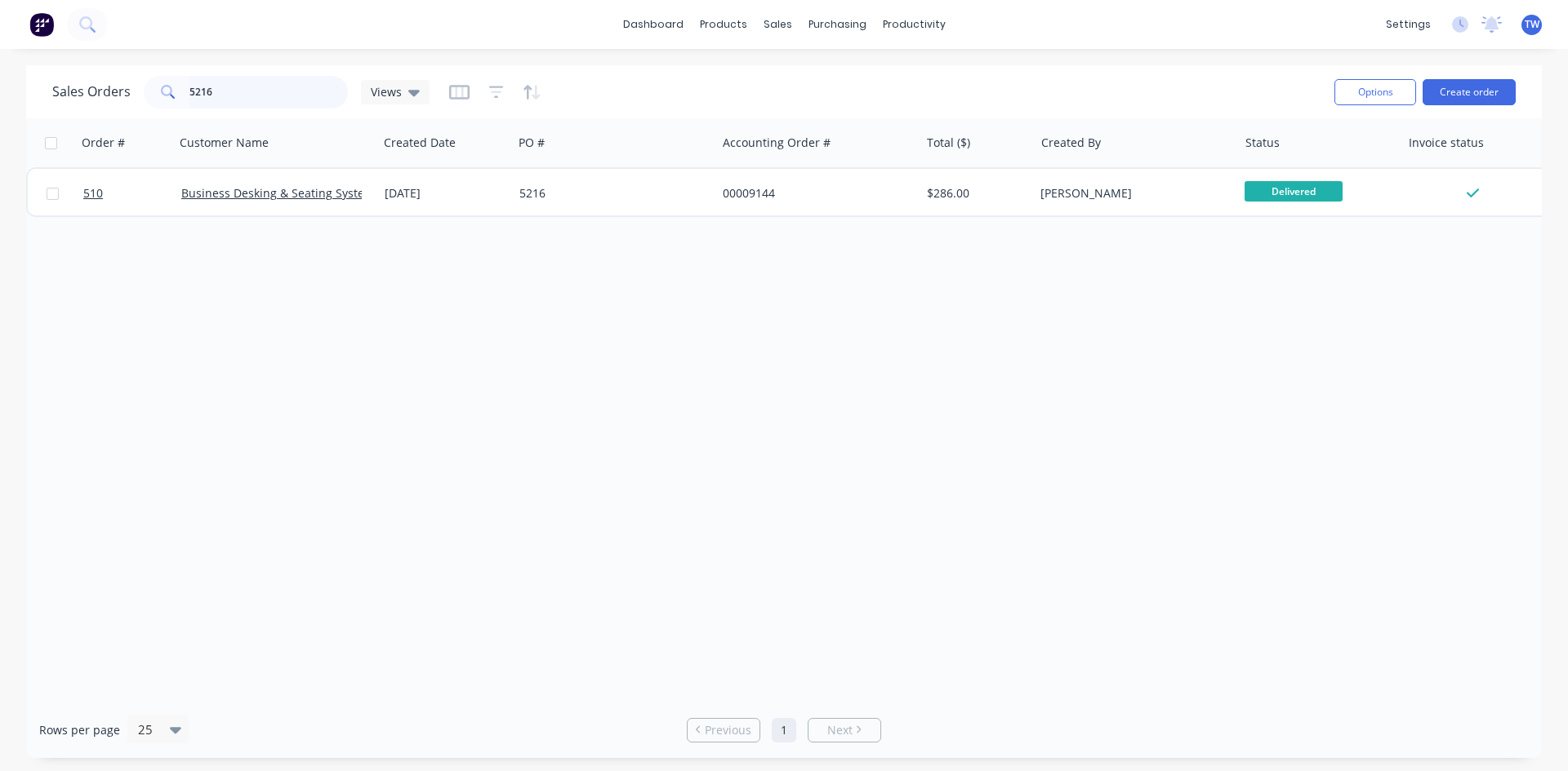
click at [232, 95] on input "5216" at bounding box center [269, 91] width 159 height 32
type input "5"
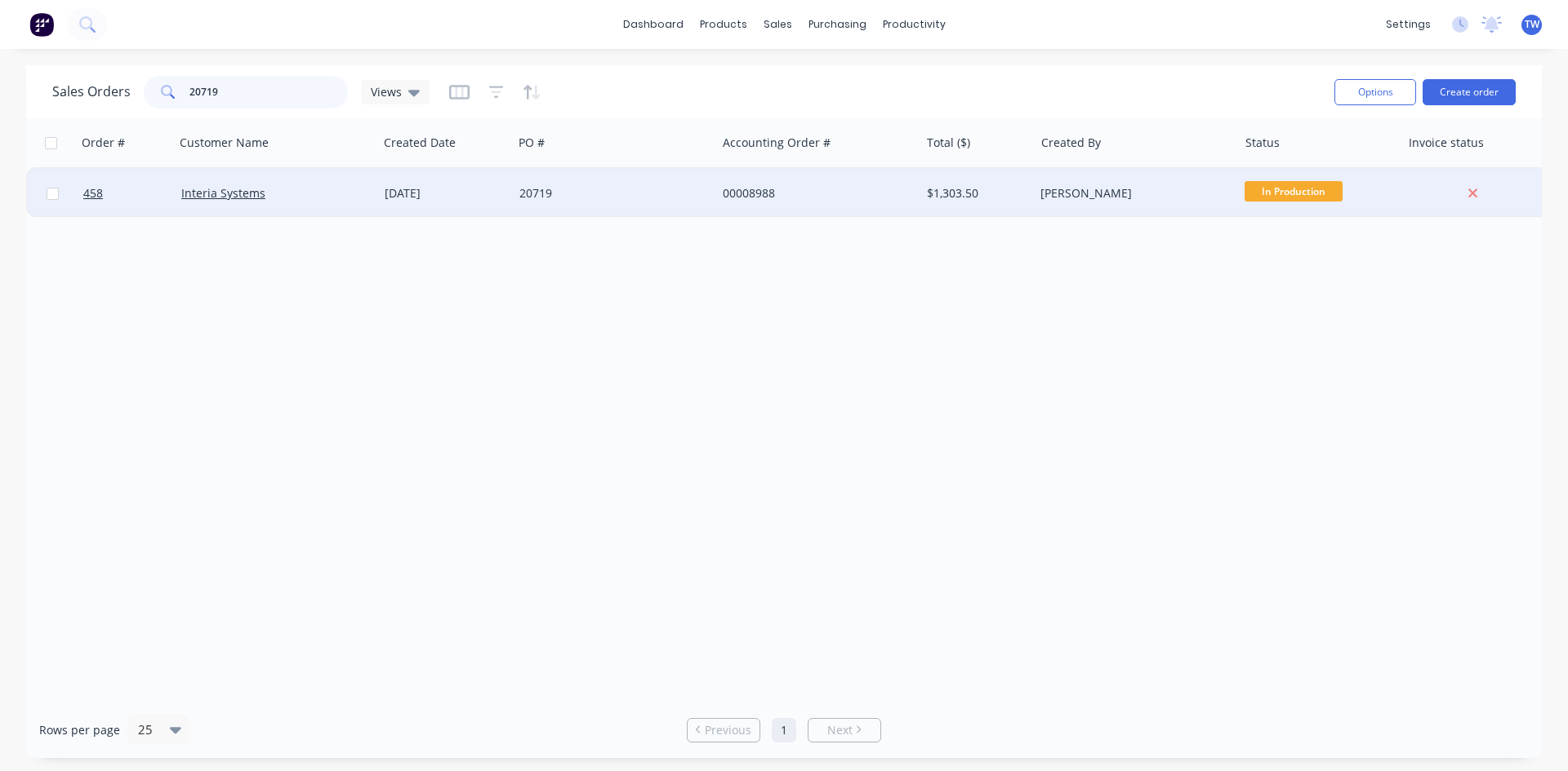
type input "20719"
click at [1295, 193] on span "In Production" at bounding box center [1294, 191] width 98 height 21
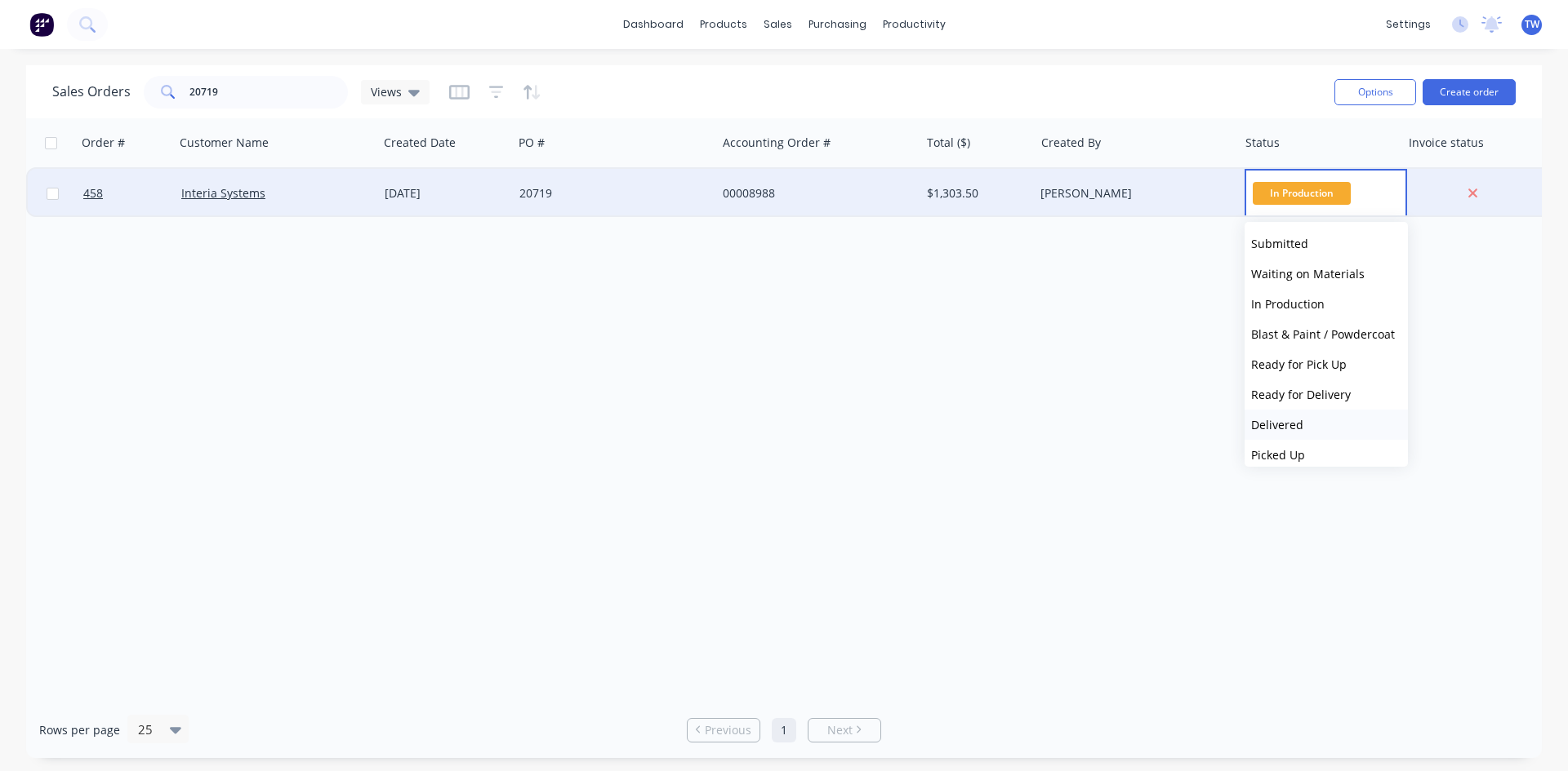
click at [1315, 433] on button "Delivered" at bounding box center [1326, 424] width 164 height 30
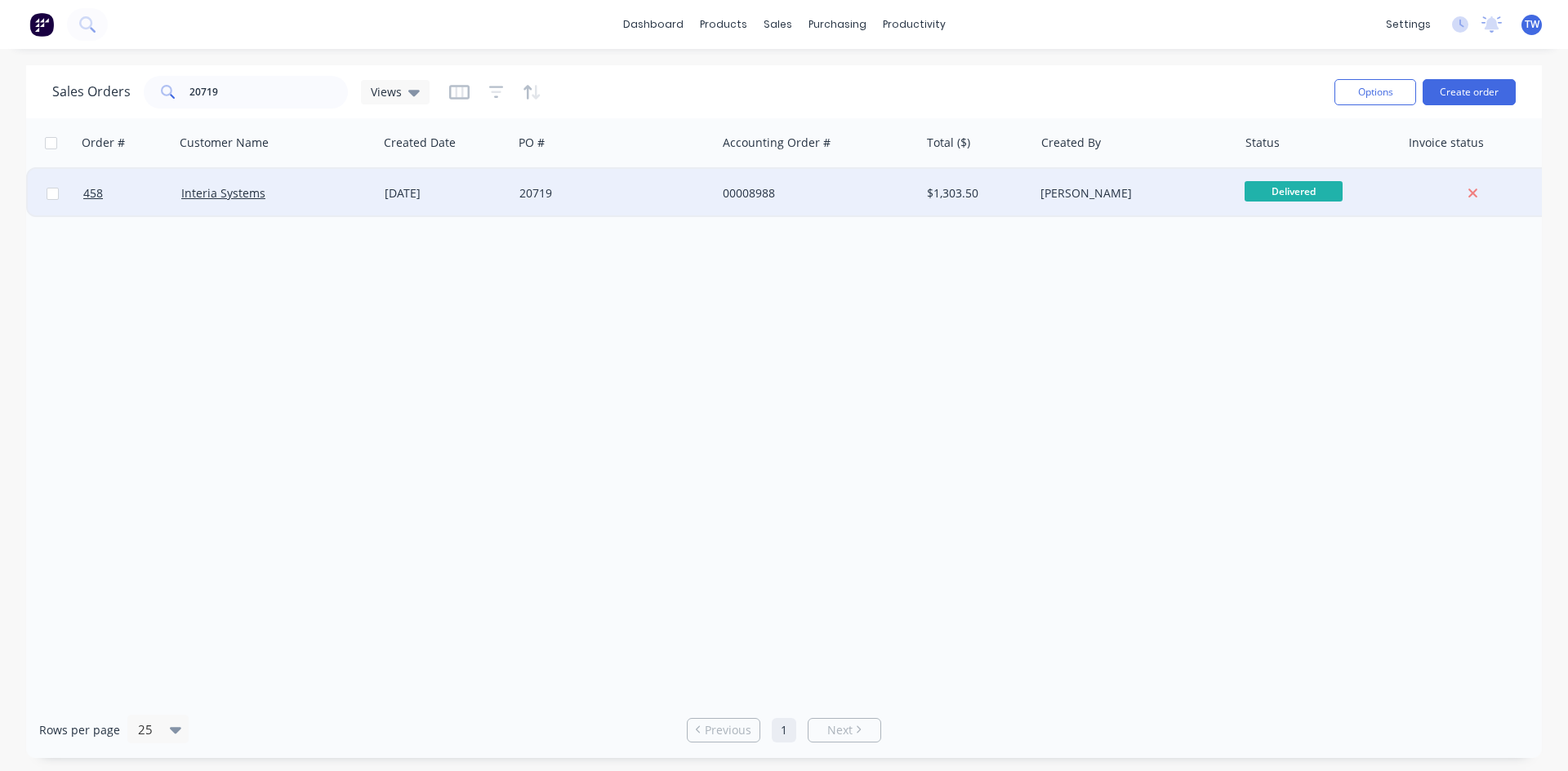
click at [1136, 198] on div "[PERSON_NAME]" at bounding box center [1130, 193] width 181 height 17
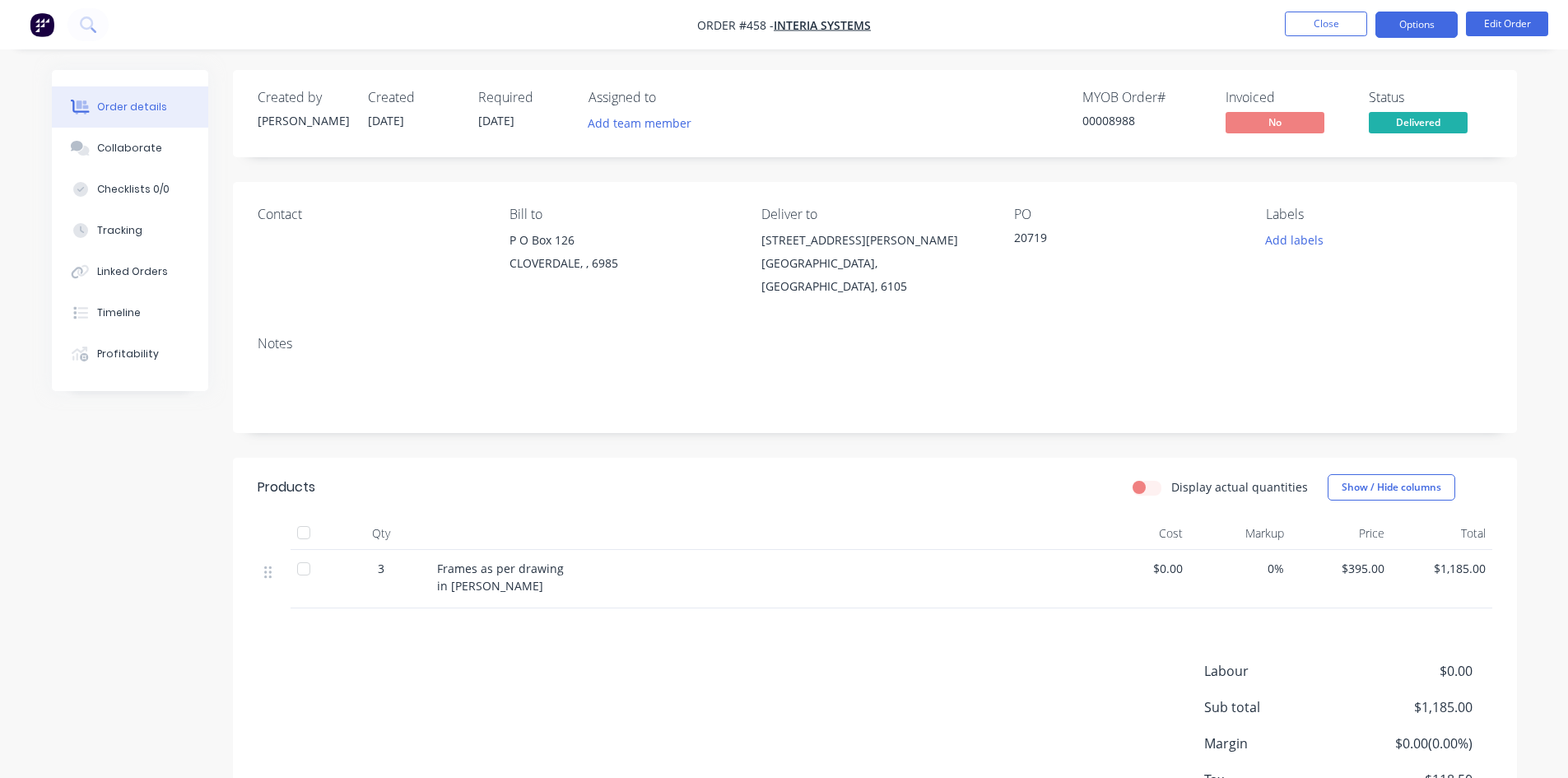
click at [1409, 15] on button "Options" at bounding box center [1416, 25] width 82 height 27
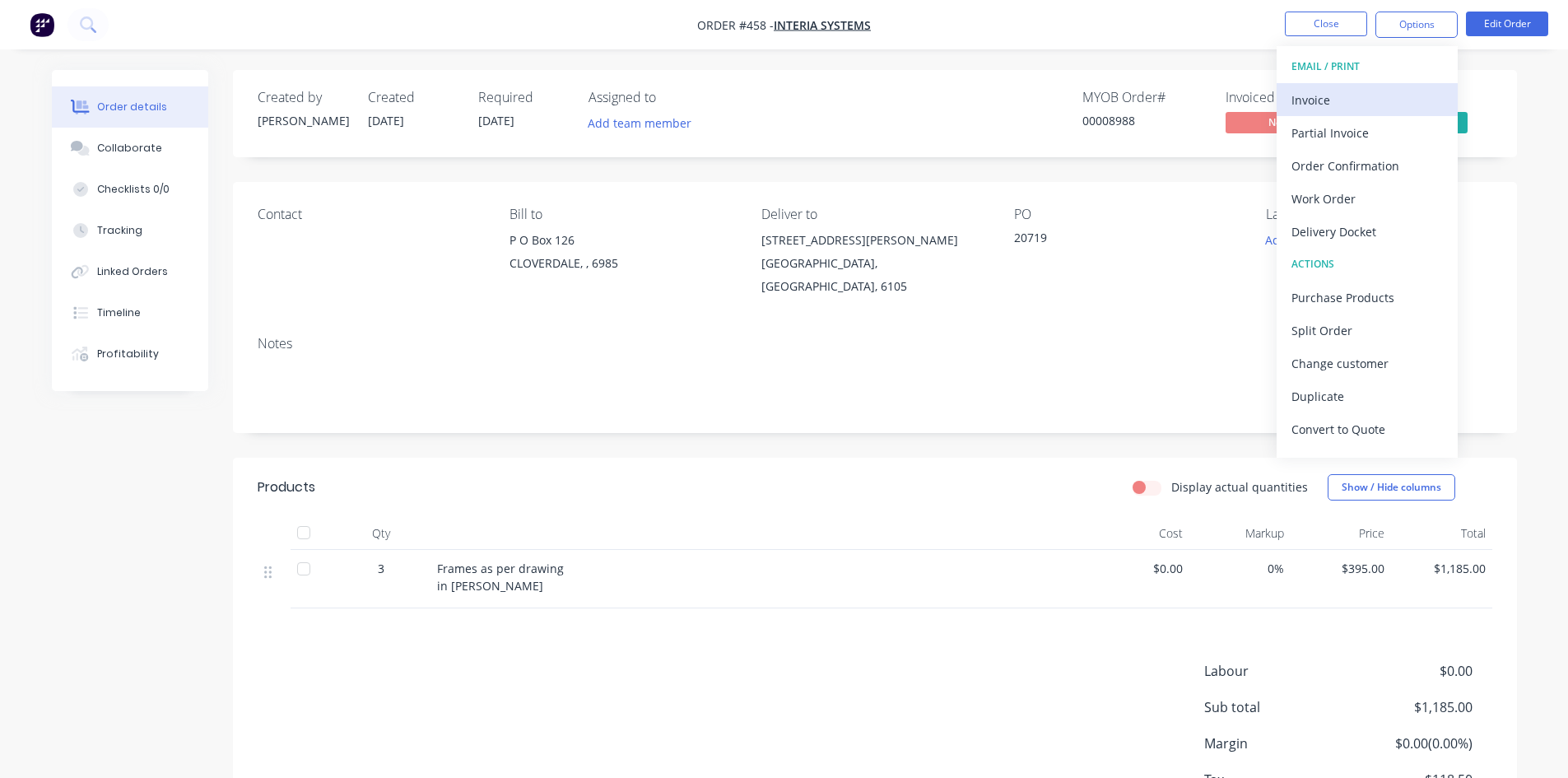
click at [1350, 103] on div "Invoice" at bounding box center [1366, 100] width 151 height 24
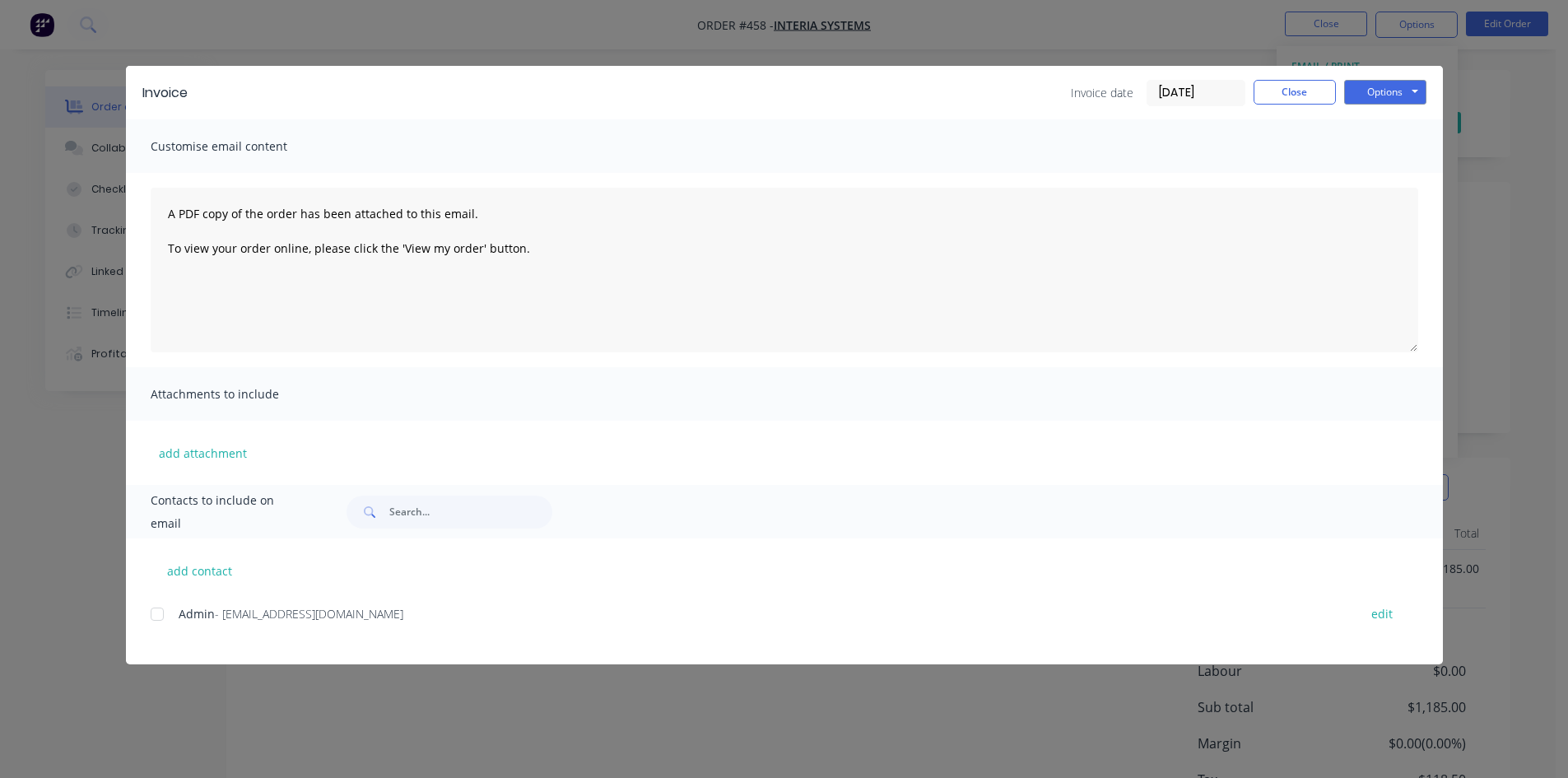
click at [153, 610] on div at bounding box center [156, 614] width 33 height 33
click at [1375, 90] on button "Options" at bounding box center [1385, 92] width 82 height 25
click at [1401, 167] on button "Email" at bounding box center [1397, 175] width 106 height 27
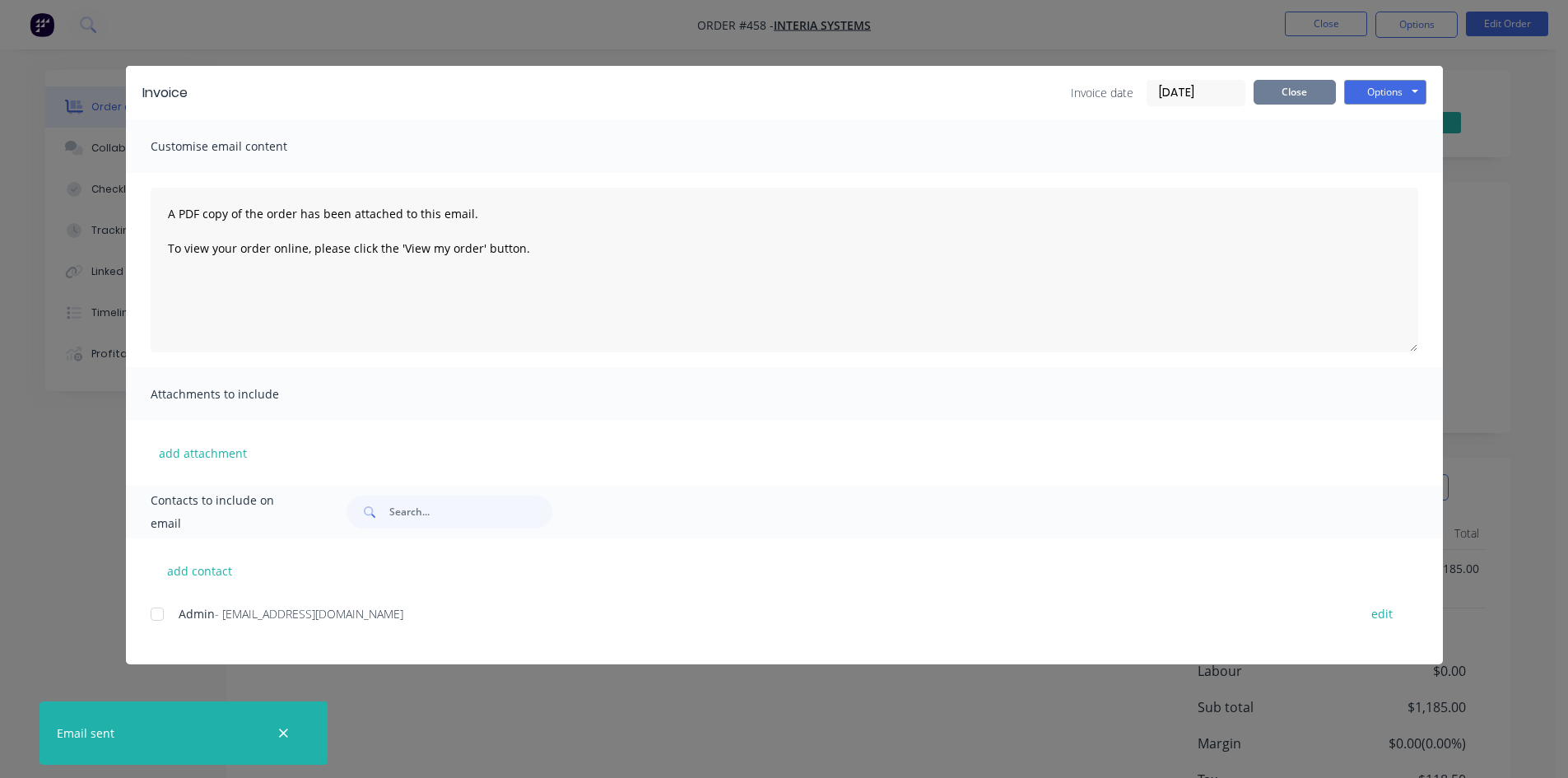
click at [1281, 101] on button "Close" at bounding box center [1294, 92] width 82 height 25
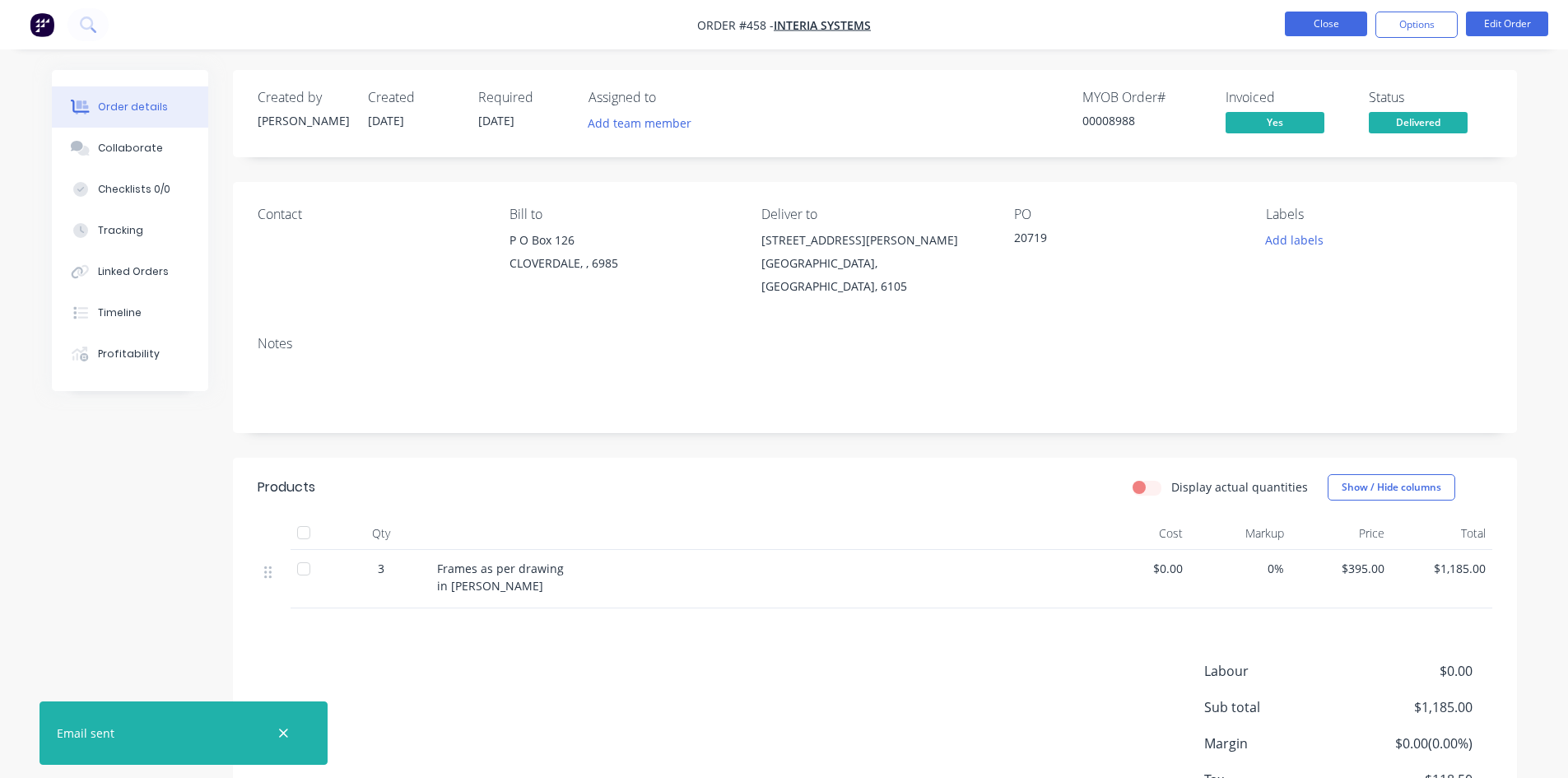
click at [1310, 26] on button "Close" at bounding box center [1326, 24] width 82 height 25
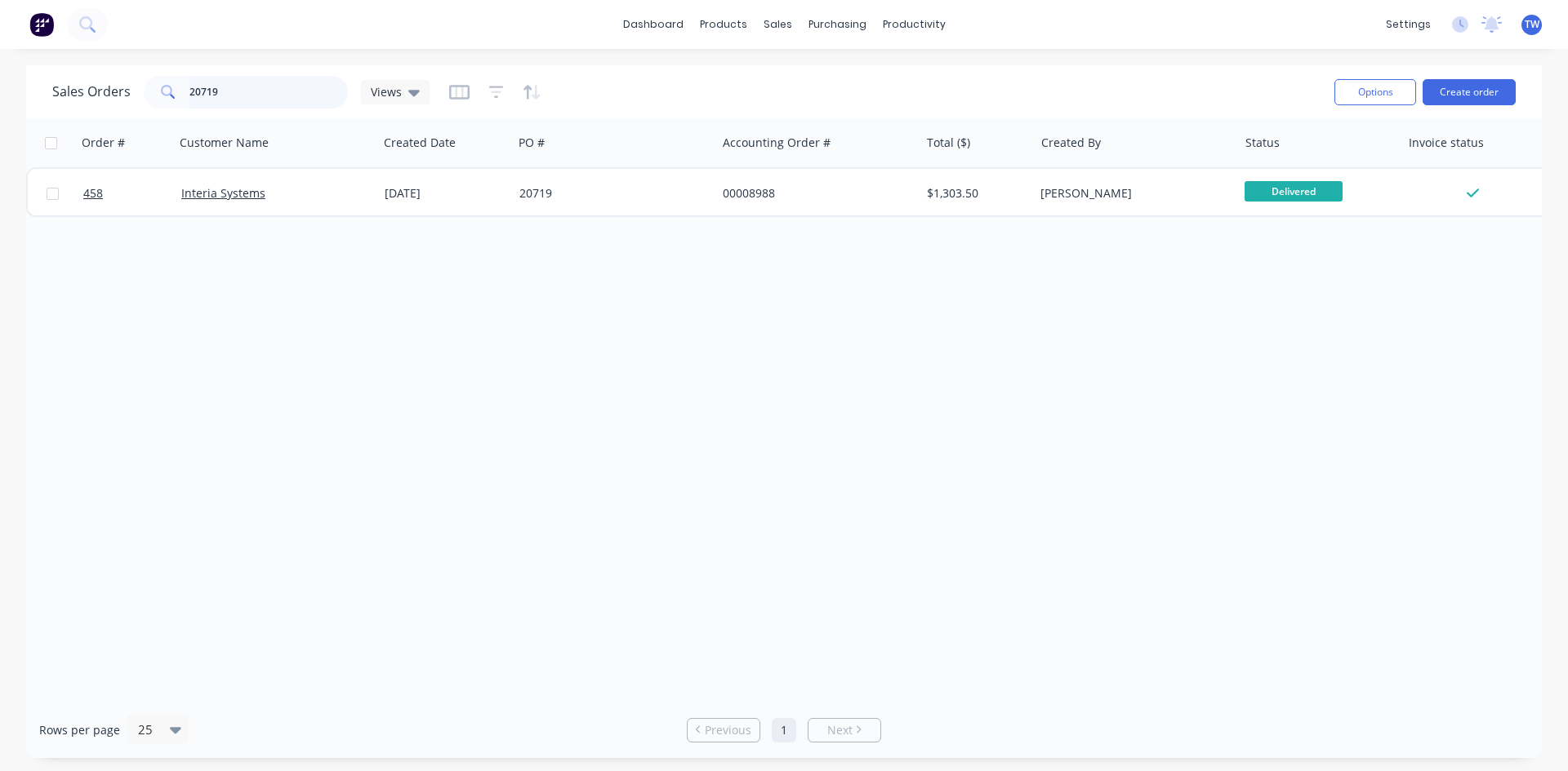
click at [242, 98] on input "20719" at bounding box center [269, 91] width 159 height 32
click at [193, 80] on input "296041" at bounding box center [269, 91] width 159 height 32
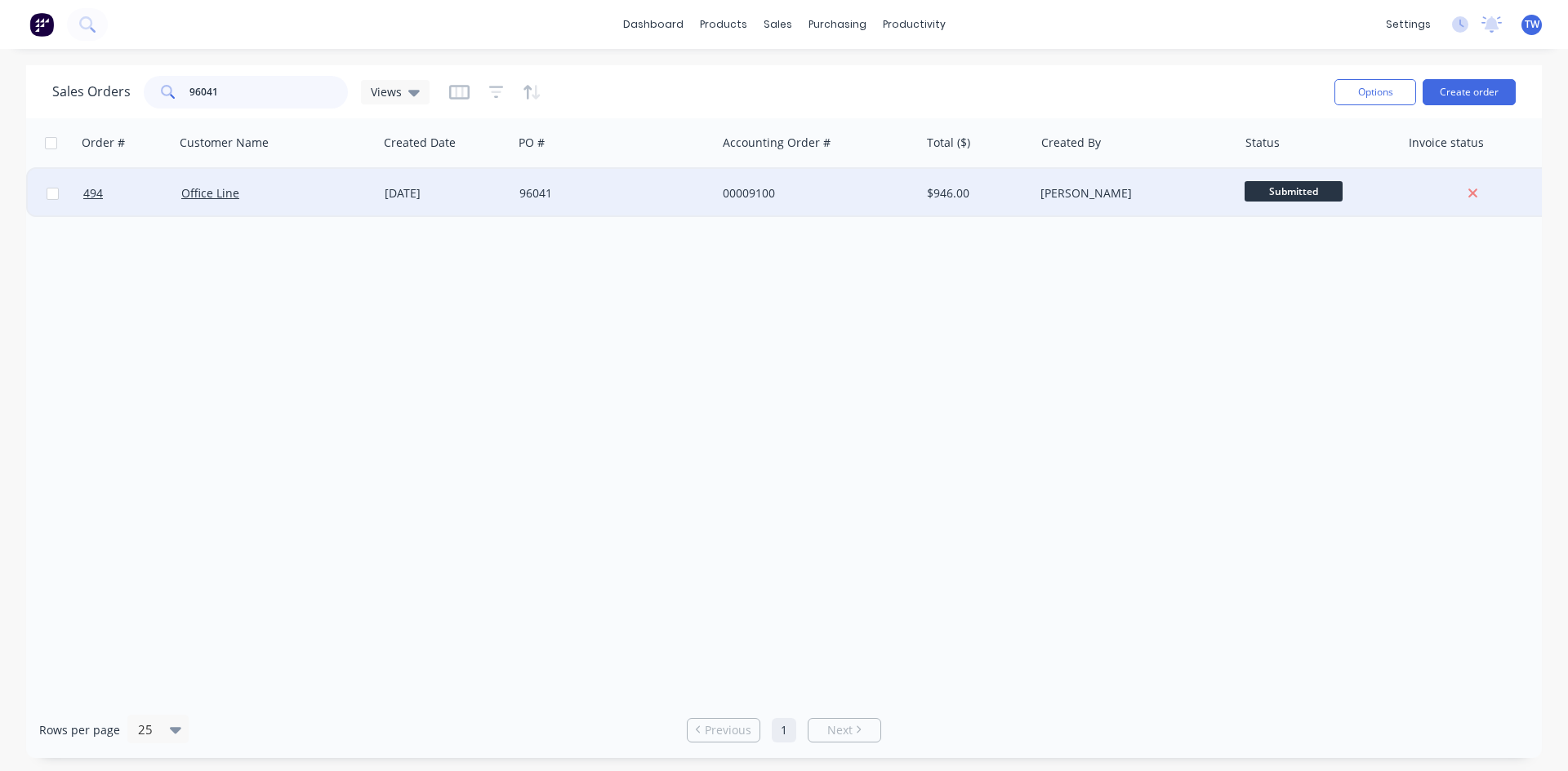
type input "96041"
click at [1277, 191] on span "Submitted" at bounding box center [1294, 191] width 98 height 21
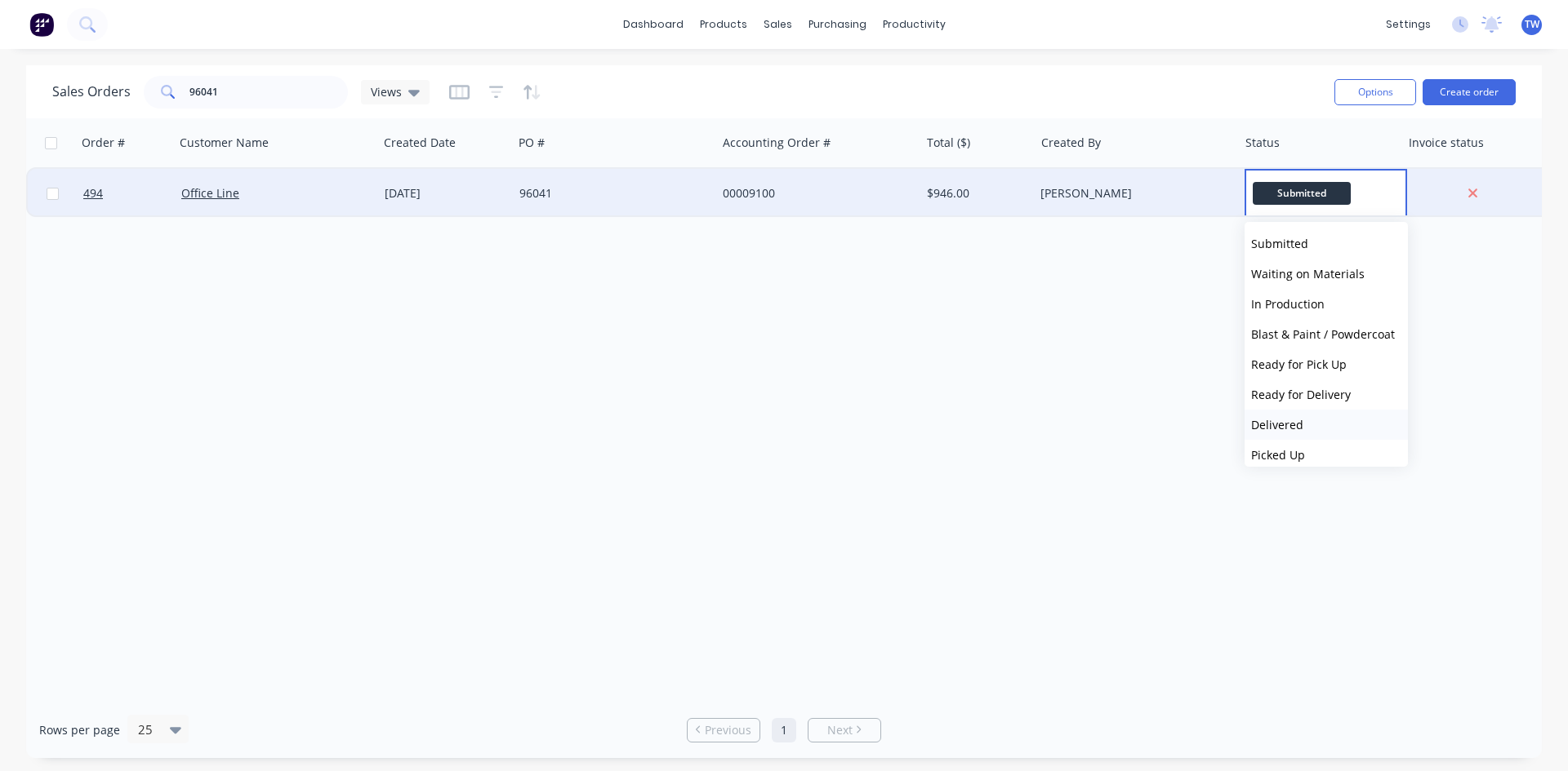
click at [1315, 430] on button "Delivered" at bounding box center [1326, 424] width 164 height 30
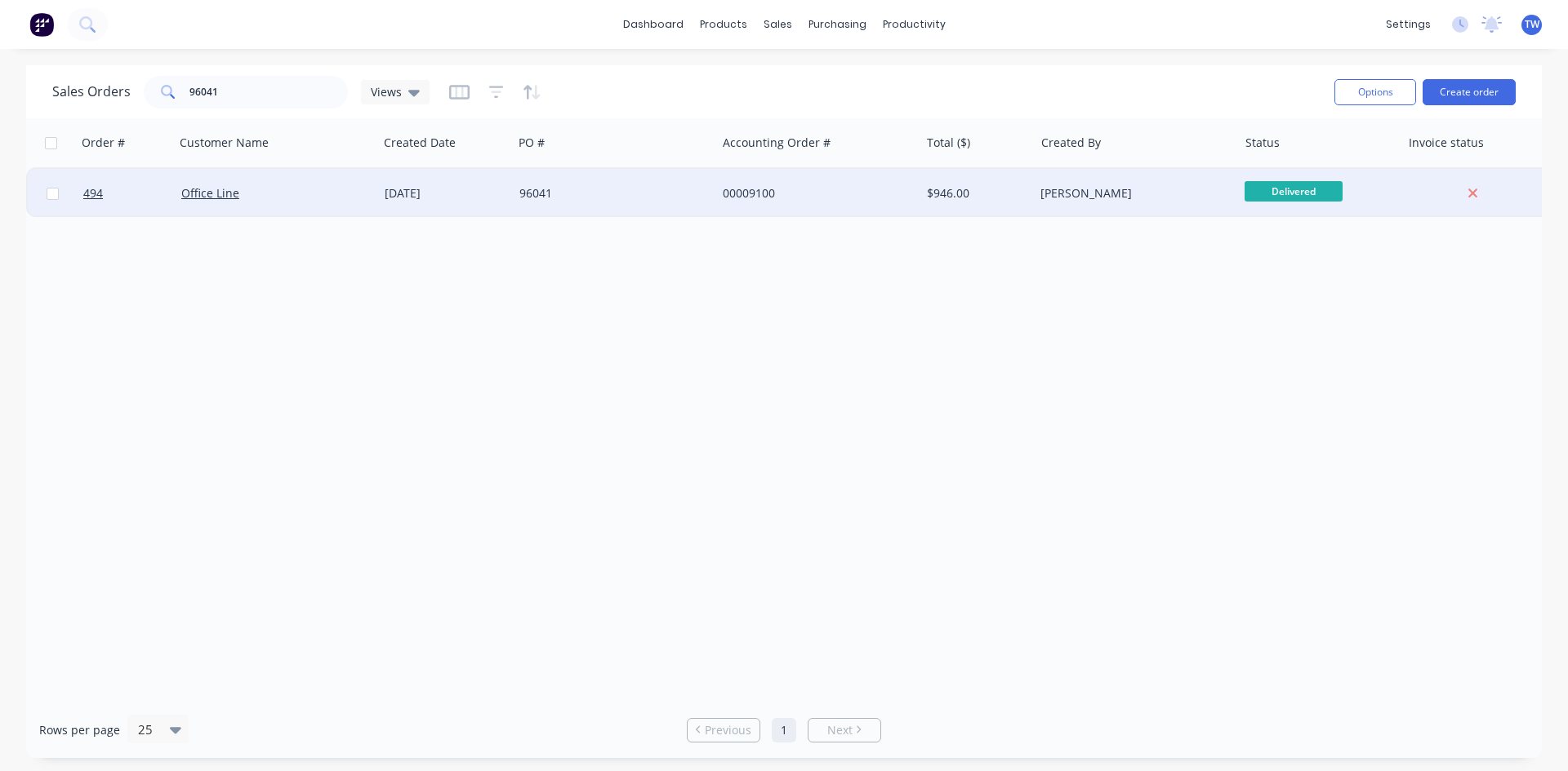
click at [1193, 207] on div "[PERSON_NAME]" at bounding box center [1135, 193] width 203 height 49
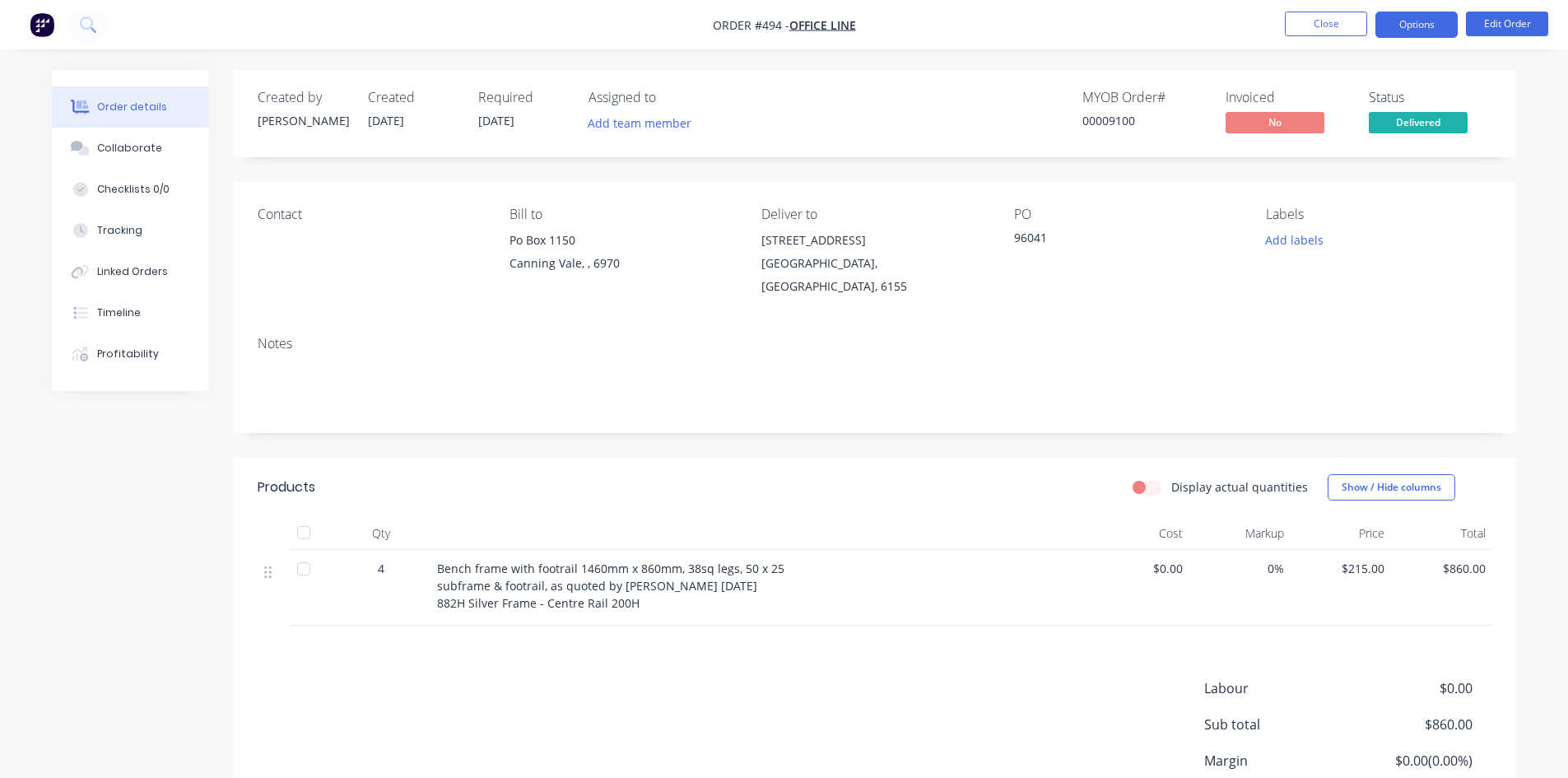
click at [1410, 32] on button "Options" at bounding box center [1416, 25] width 82 height 27
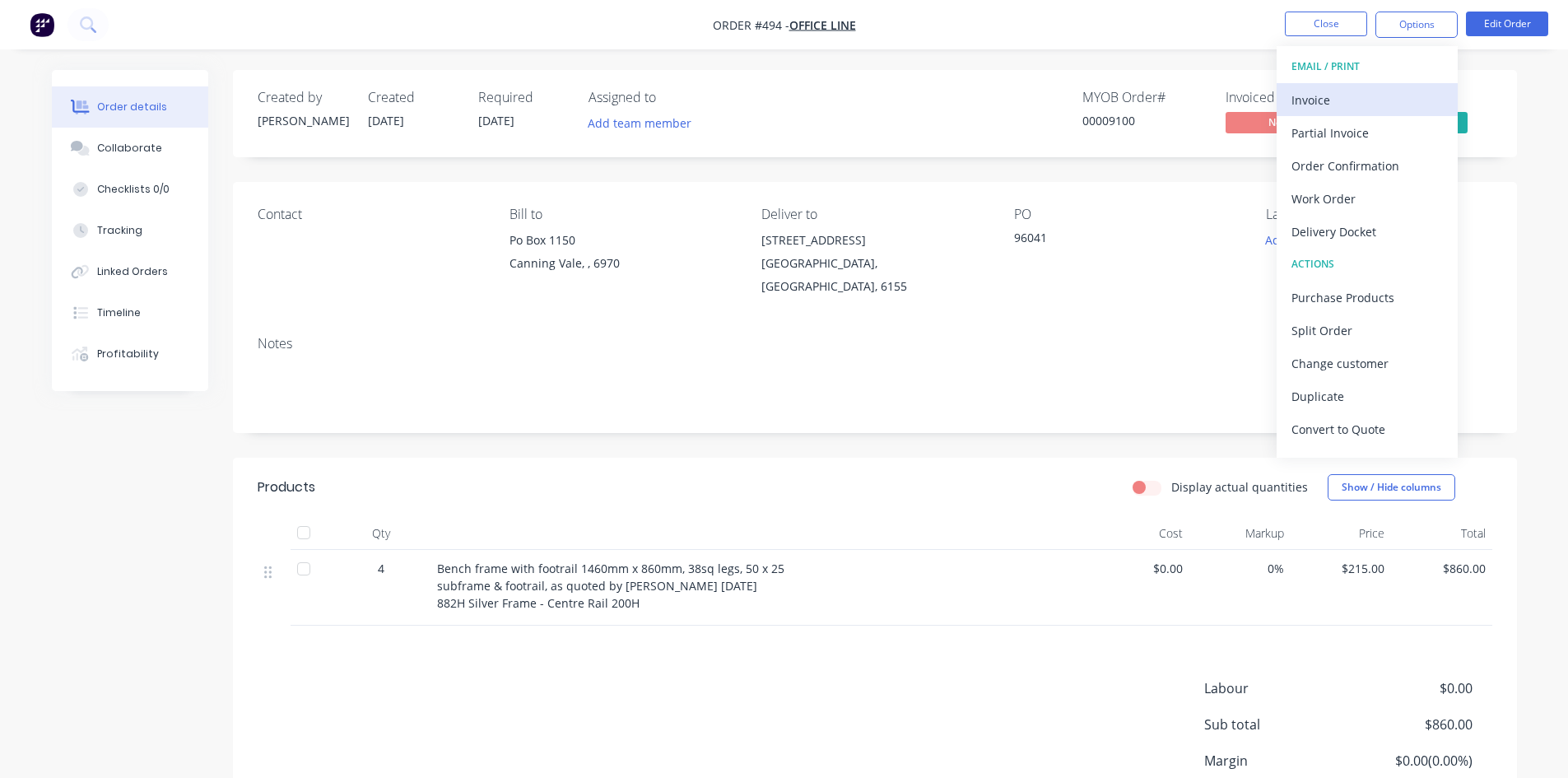
click at [1367, 97] on div "Invoice" at bounding box center [1366, 100] width 151 height 24
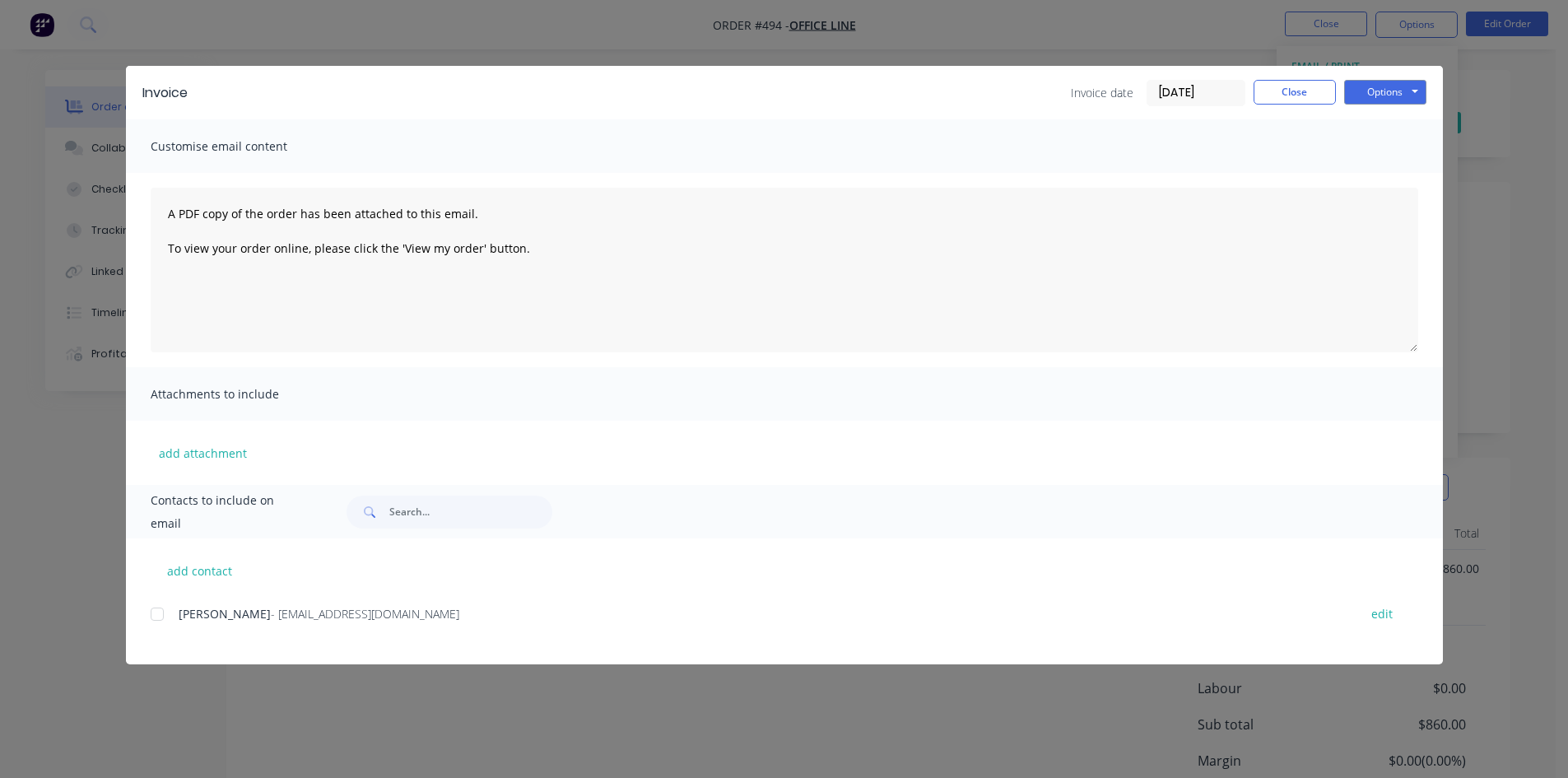
click at [152, 619] on div at bounding box center [156, 614] width 33 height 33
click at [1359, 87] on button "Options" at bounding box center [1385, 92] width 82 height 25
click at [1383, 170] on button "Email" at bounding box center [1397, 175] width 106 height 27
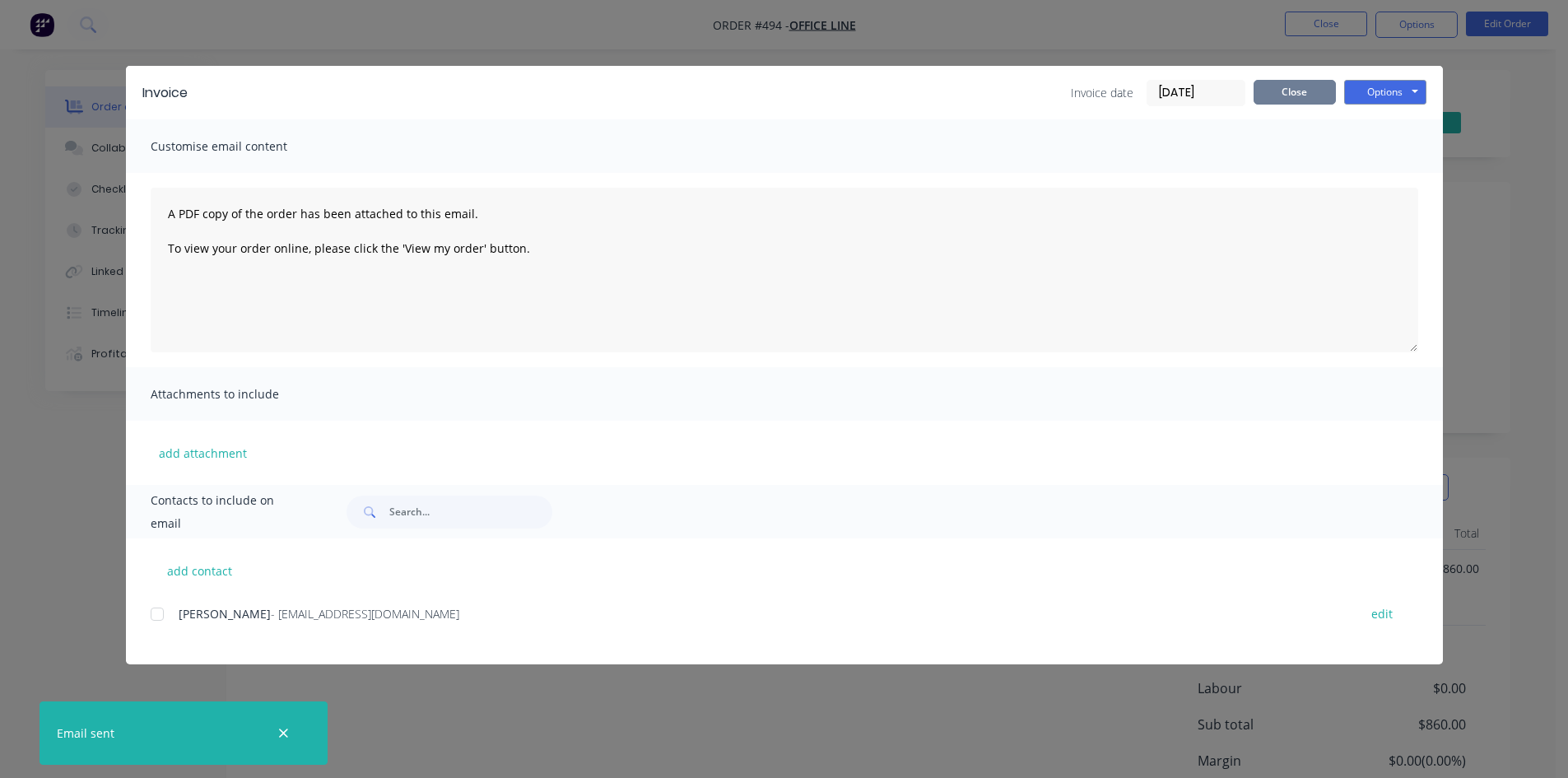
click at [1318, 99] on button "Close" at bounding box center [1294, 92] width 82 height 25
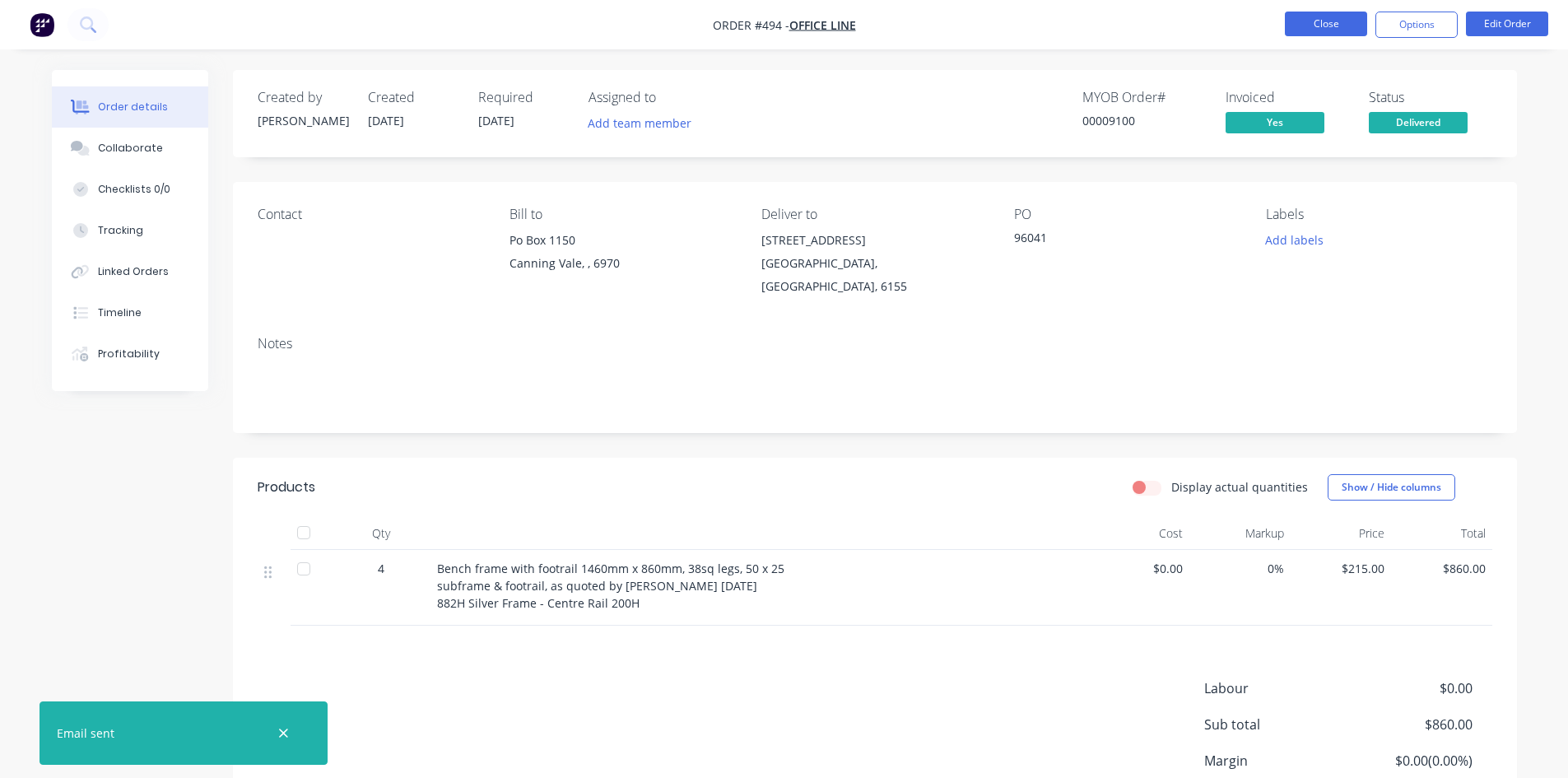
click at [1324, 27] on button "Close" at bounding box center [1326, 24] width 82 height 25
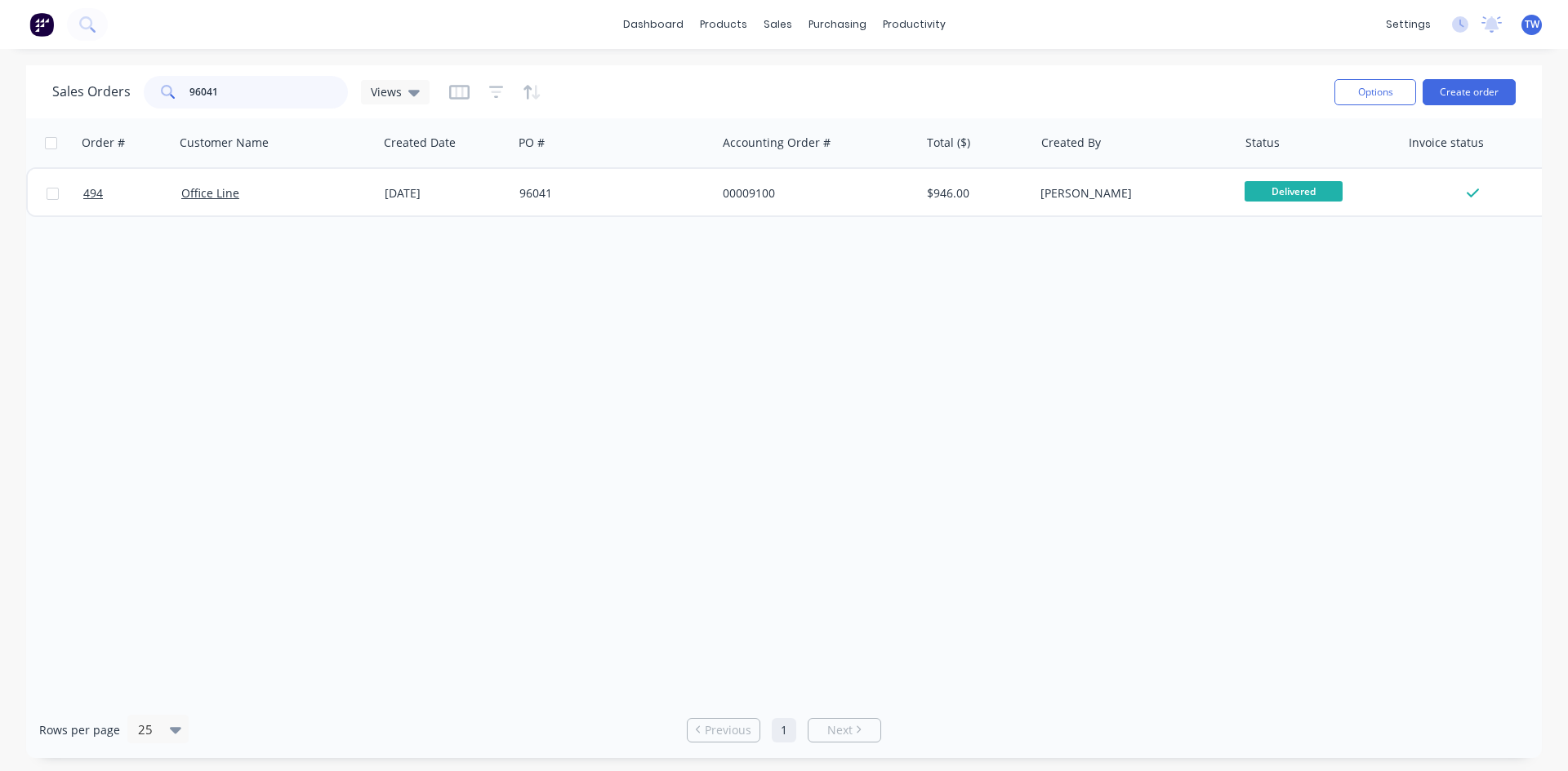
click at [232, 90] on input "96041" at bounding box center [269, 91] width 159 height 32
type input "9"
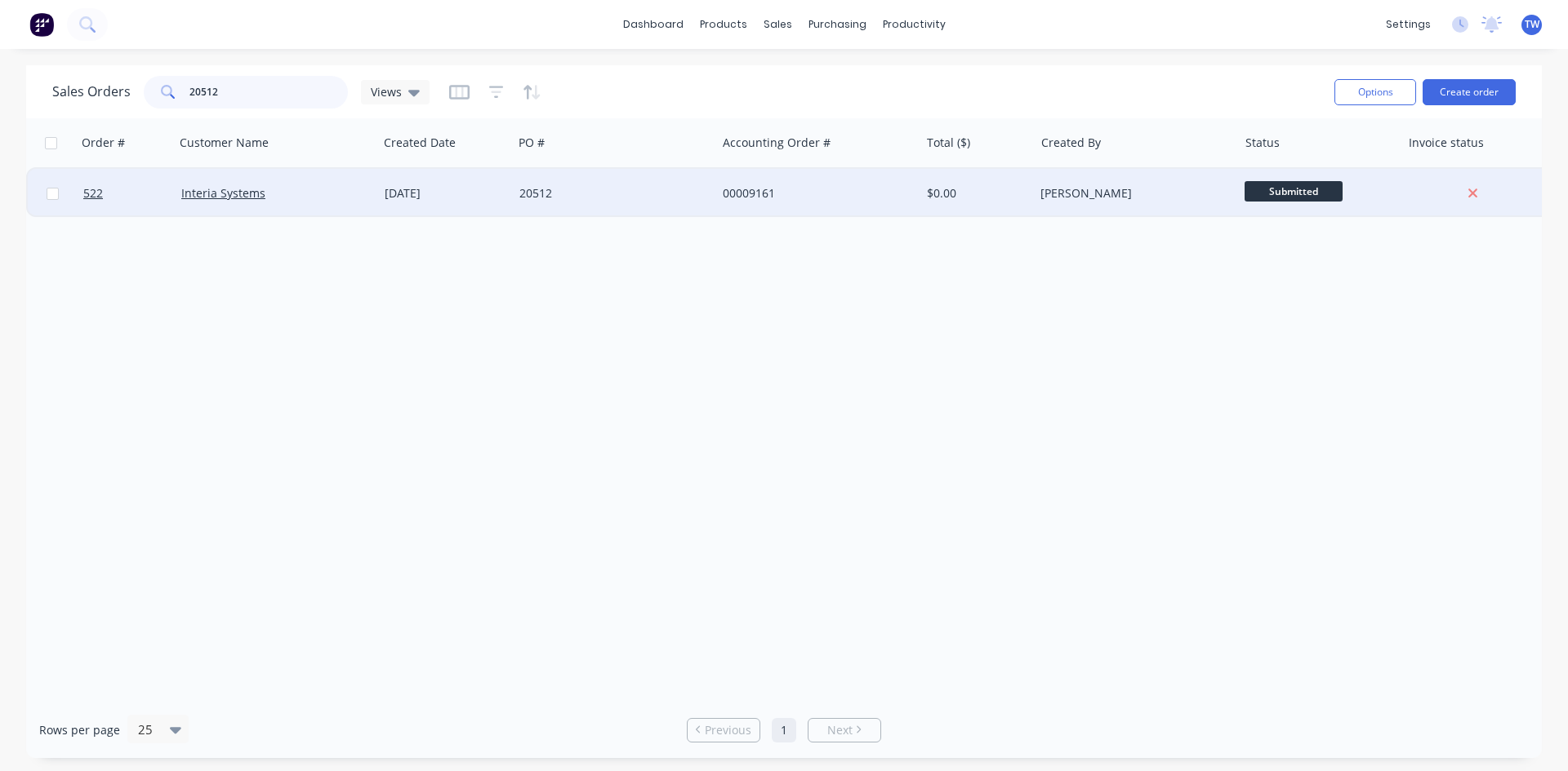
type input "20512"
click at [1258, 192] on span "Submitted" at bounding box center [1294, 191] width 98 height 21
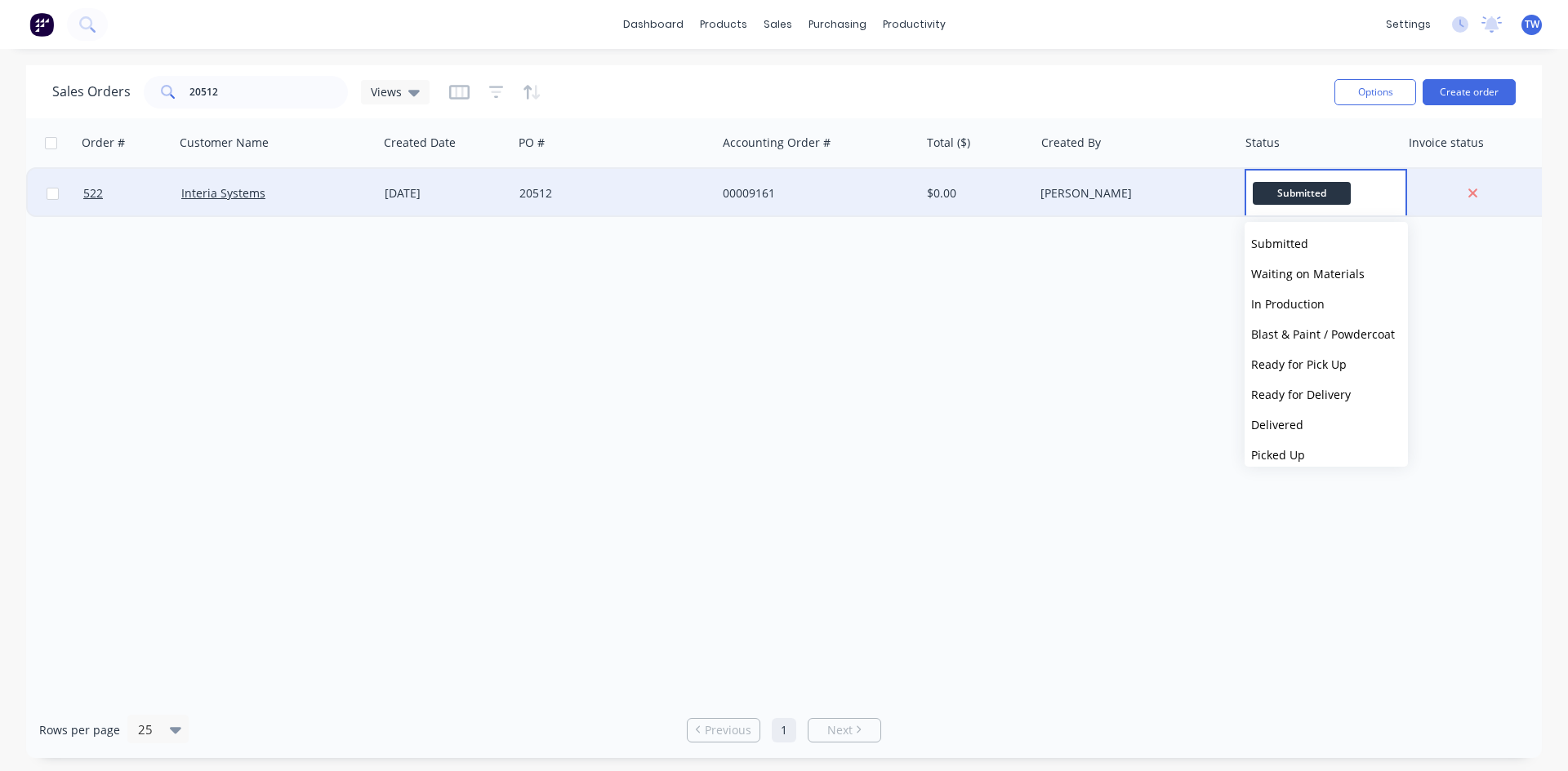
click at [1206, 192] on div "[PERSON_NAME]" at bounding box center [1130, 193] width 181 height 17
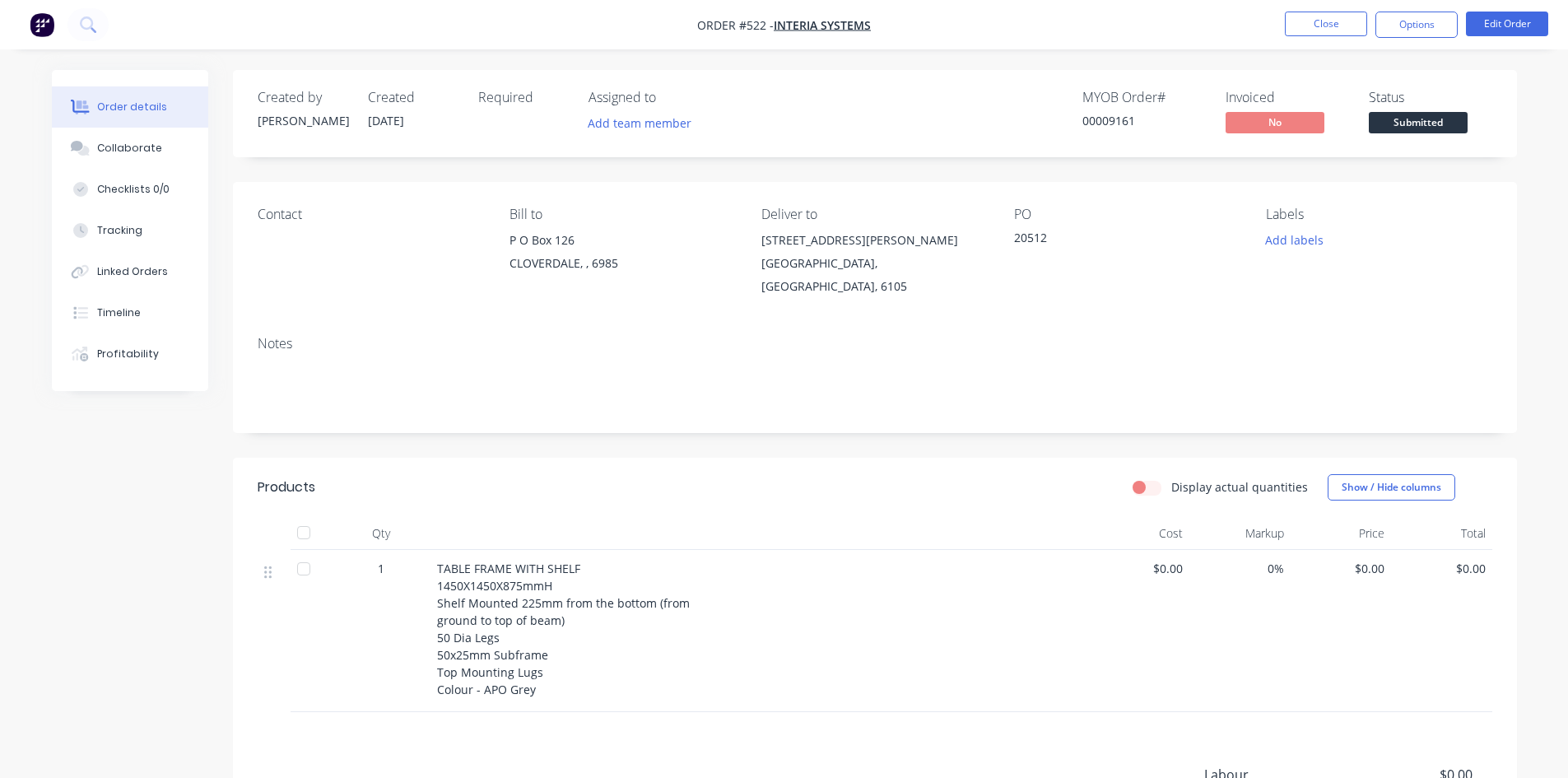
click at [1383, 562] on div "$0.00" at bounding box center [1341, 632] width 101 height 162
click at [1379, 561] on span "$0.00" at bounding box center [1341, 568] width 88 height 17
click at [1509, 28] on button "Edit Order" at bounding box center [1507, 24] width 82 height 25
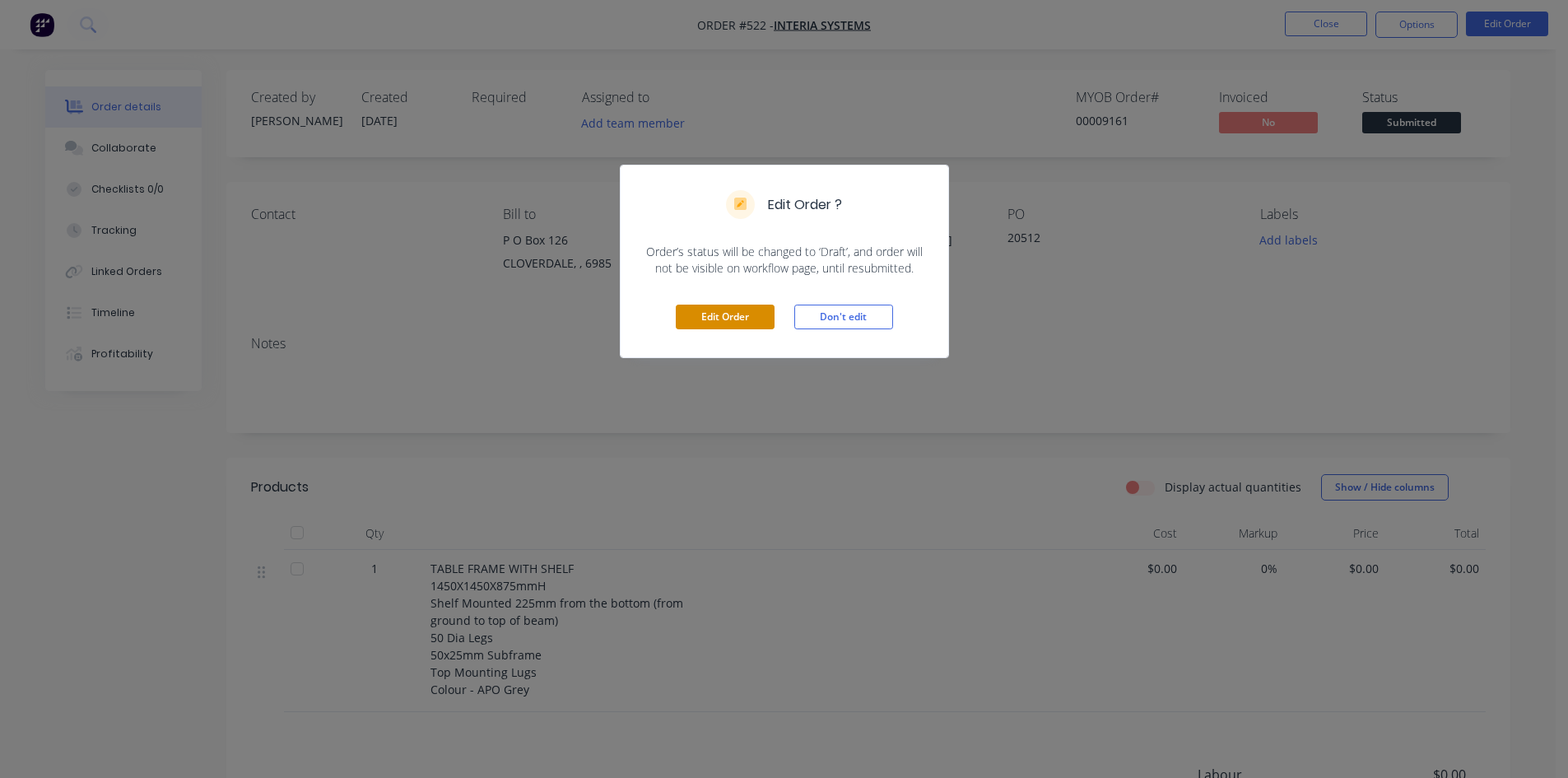
click at [701, 319] on button "Edit Order" at bounding box center [725, 316] width 99 height 25
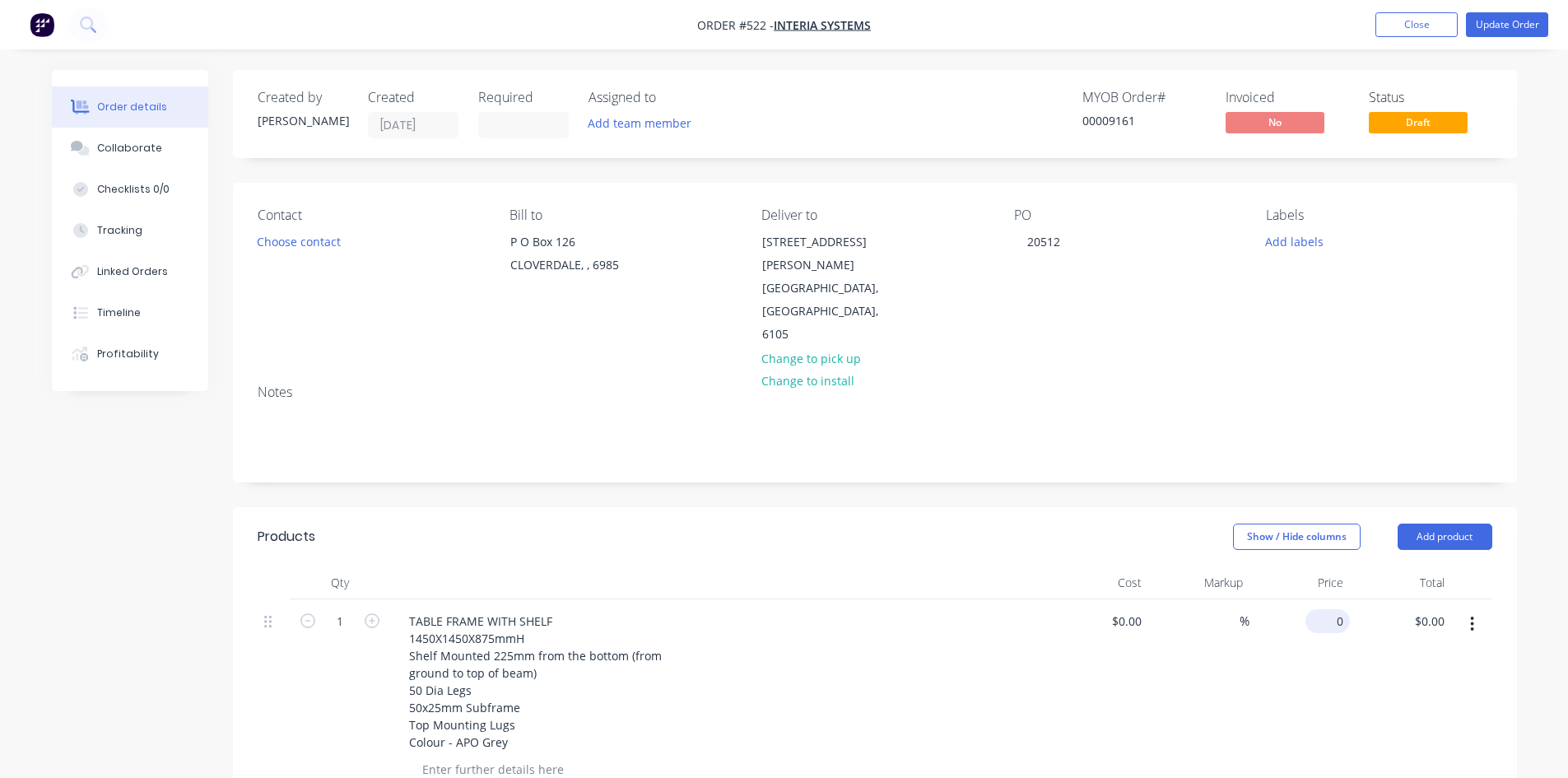
click at [1336, 610] on input "0" at bounding box center [1331, 622] width 38 height 24
type input "$375.00"
click at [1505, 23] on button "Update Order" at bounding box center [1507, 24] width 82 height 25
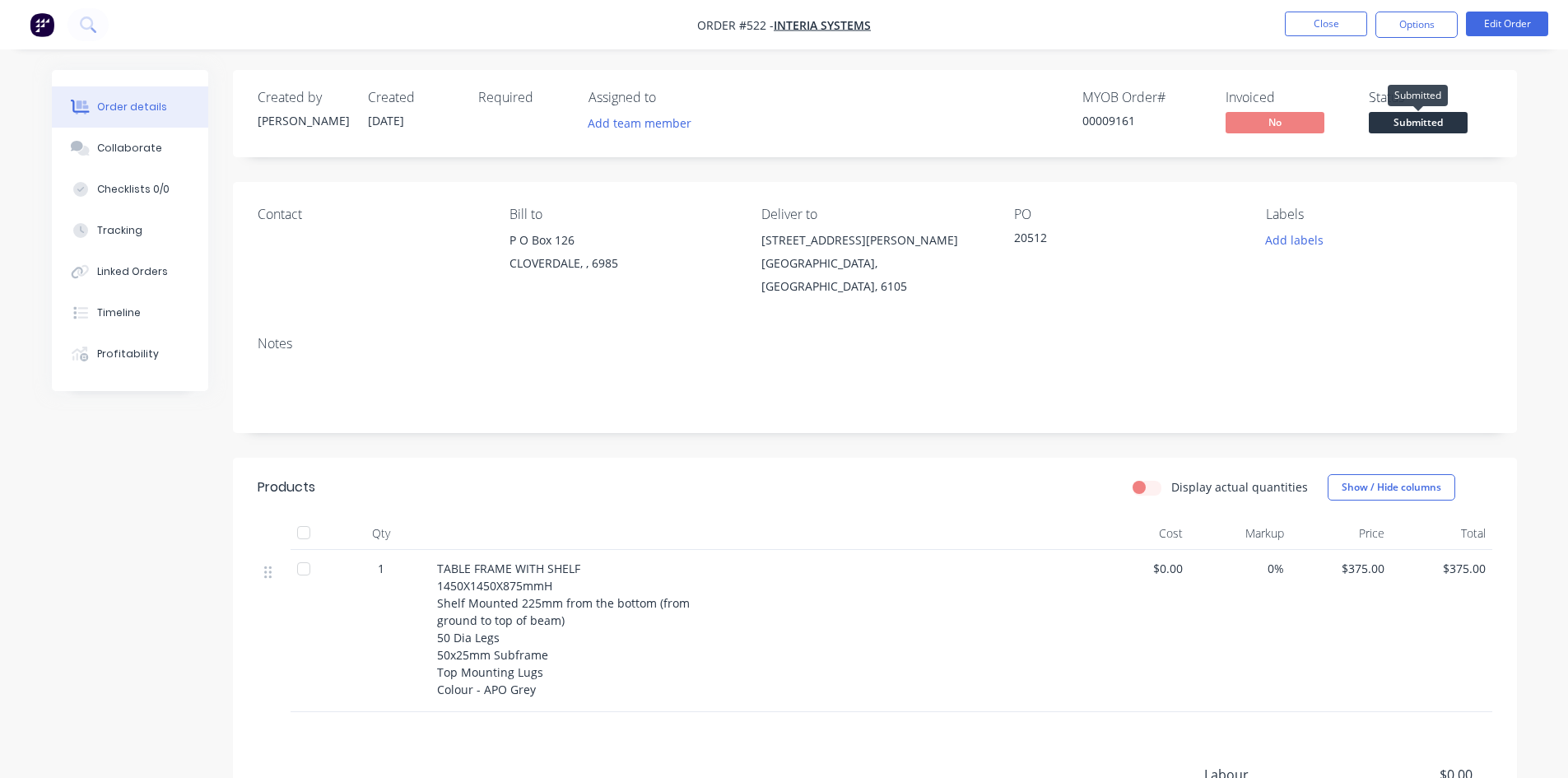
click at [1408, 123] on span "Submitted" at bounding box center [1419, 122] width 99 height 21
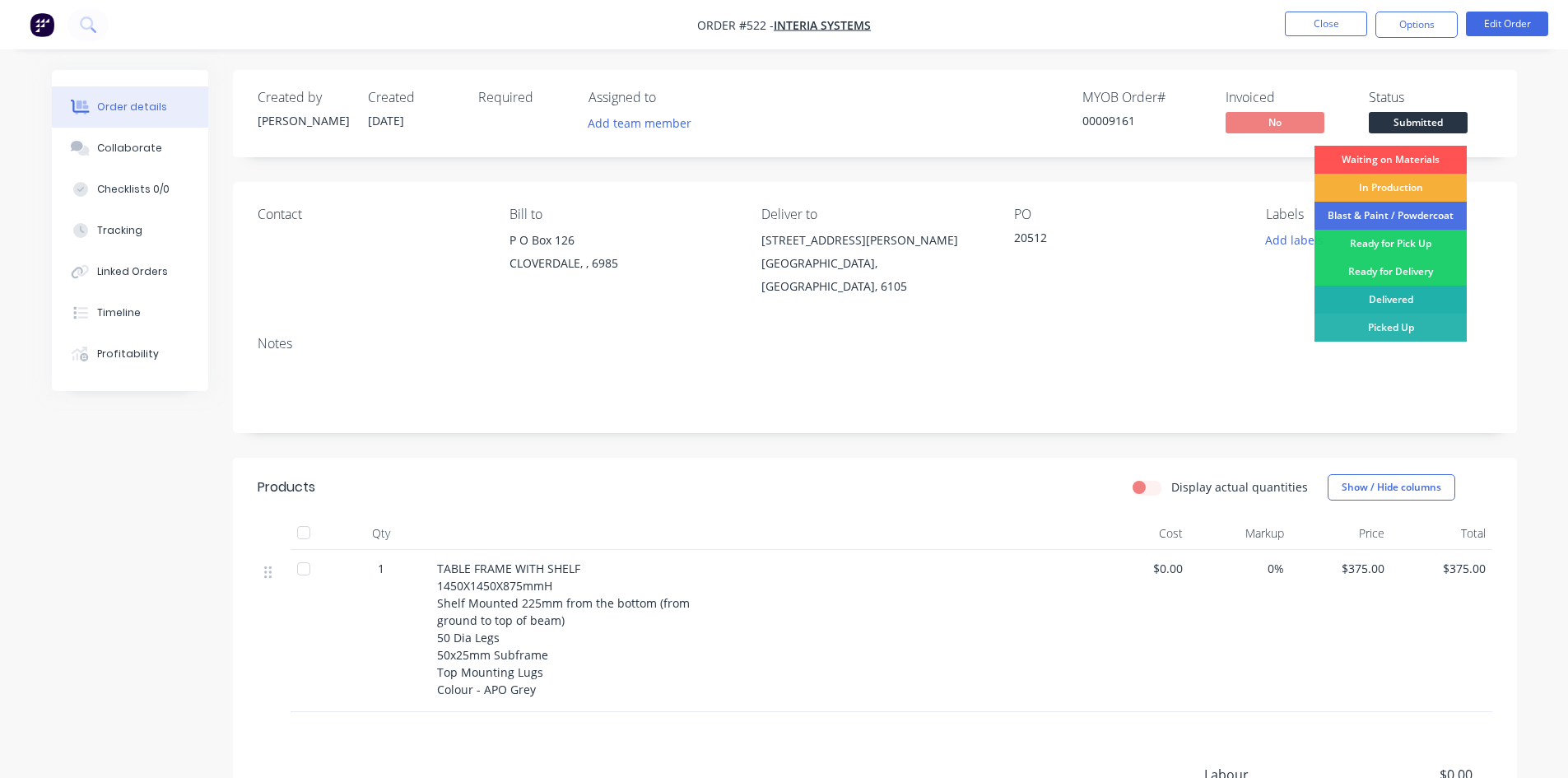
click at [1409, 303] on div "Delivered" at bounding box center [1391, 300] width 152 height 28
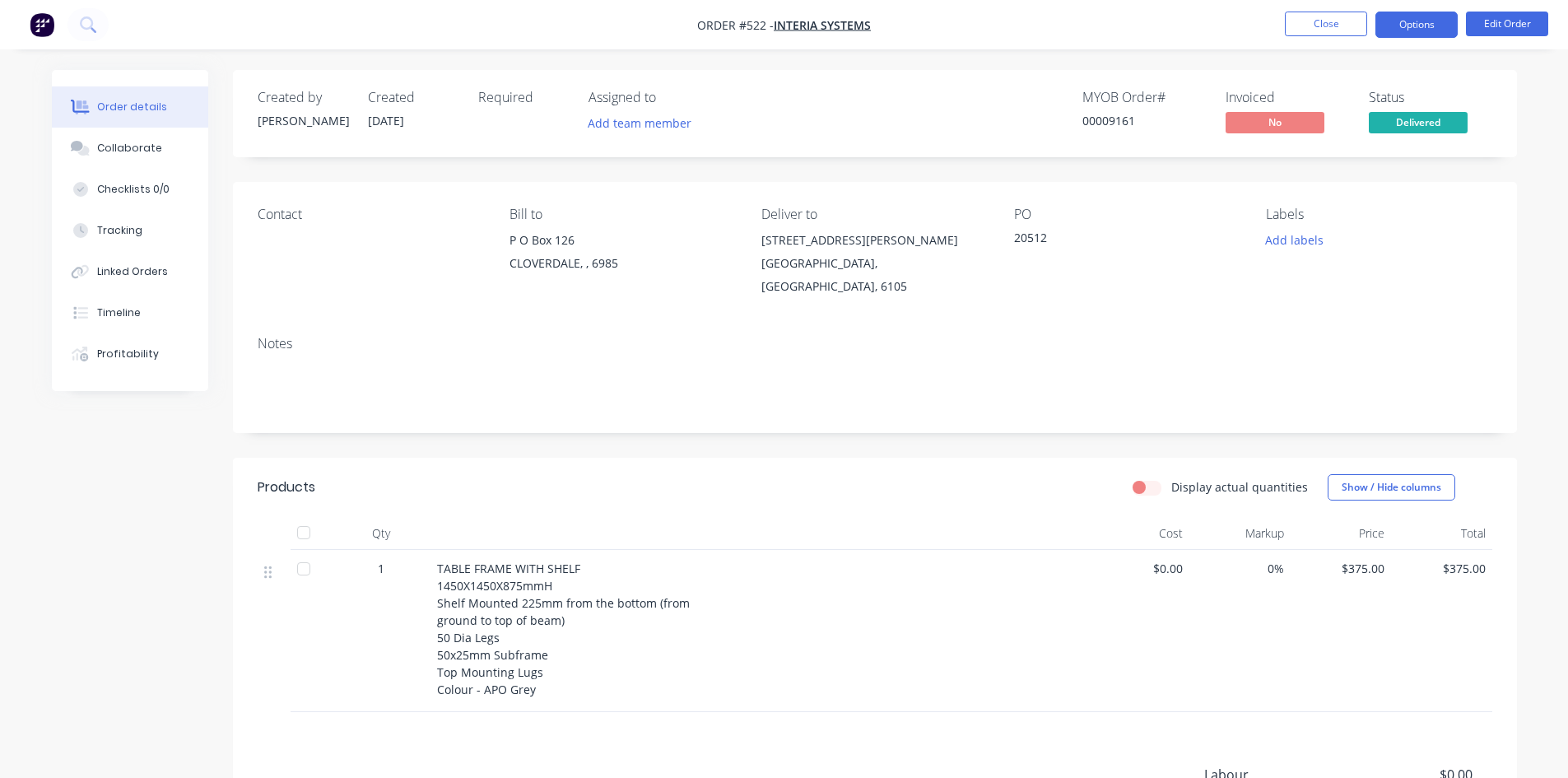
click at [1432, 25] on button "Options" at bounding box center [1416, 25] width 82 height 27
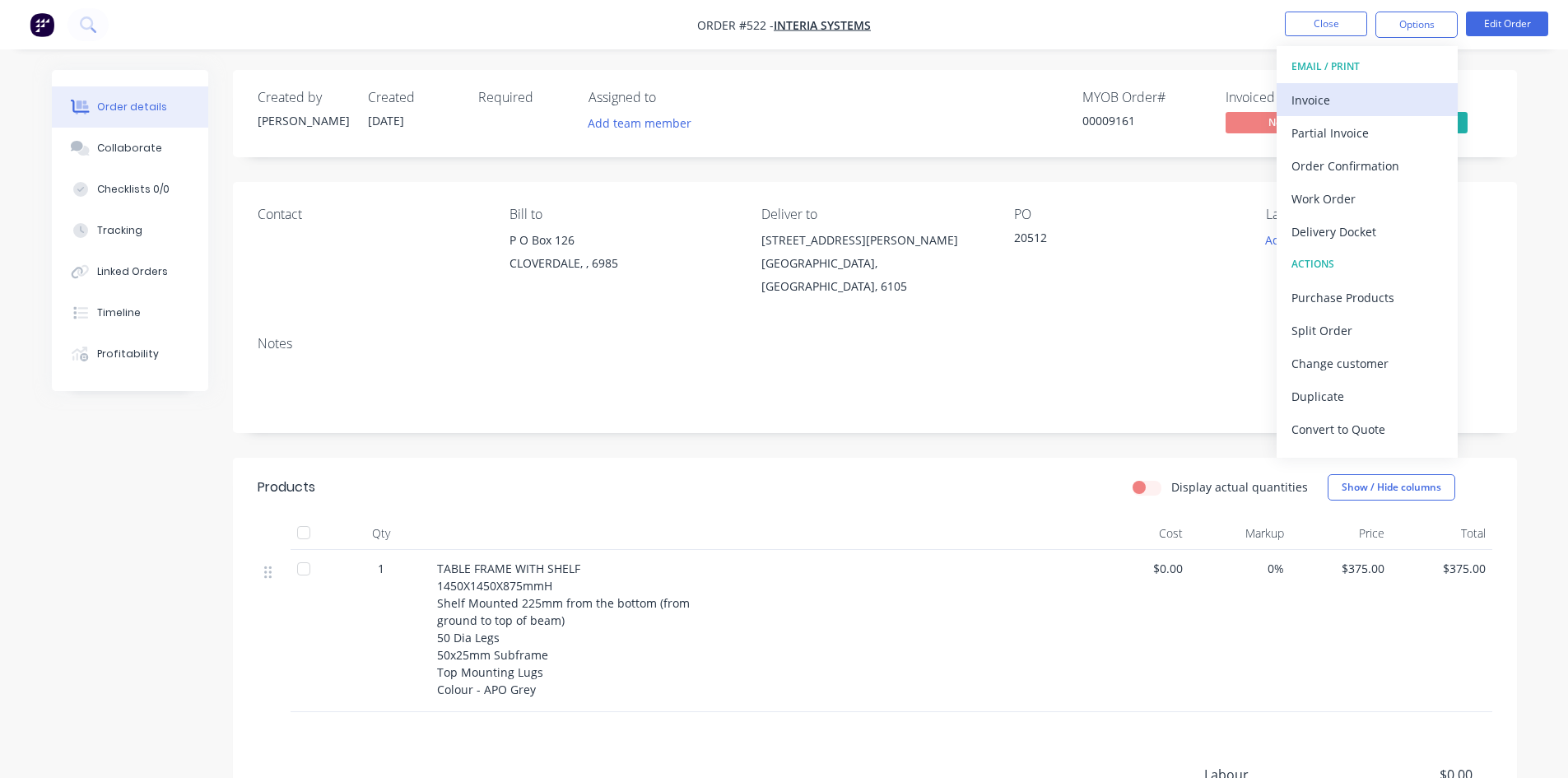
click at [1361, 97] on div "Invoice" at bounding box center [1366, 100] width 151 height 24
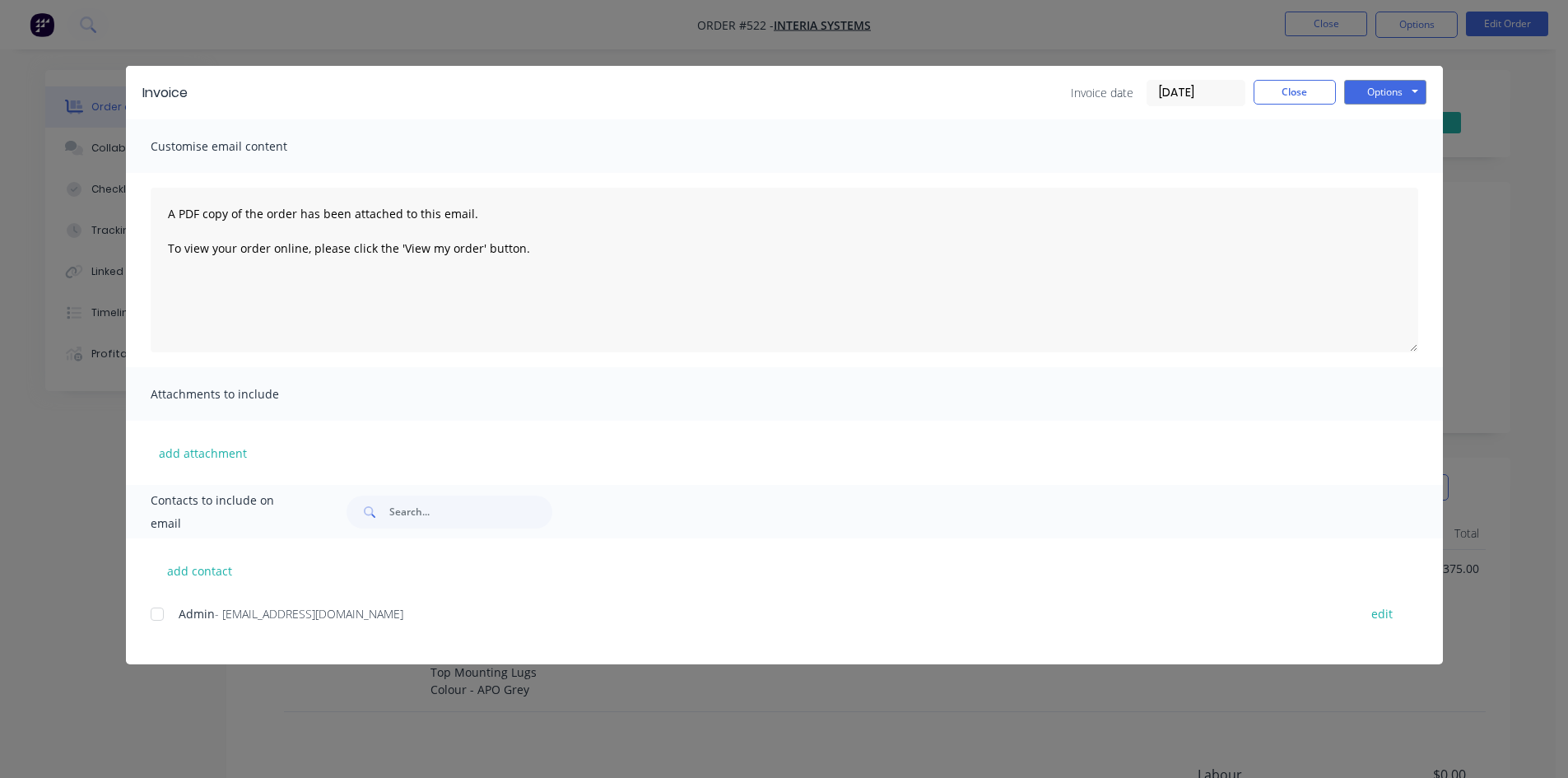
click at [153, 616] on div at bounding box center [156, 614] width 33 height 33
click at [1368, 86] on button "Options" at bounding box center [1385, 92] width 82 height 25
click at [1369, 175] on button "Email" at bounding box center [1397, 175] width 106 height 27
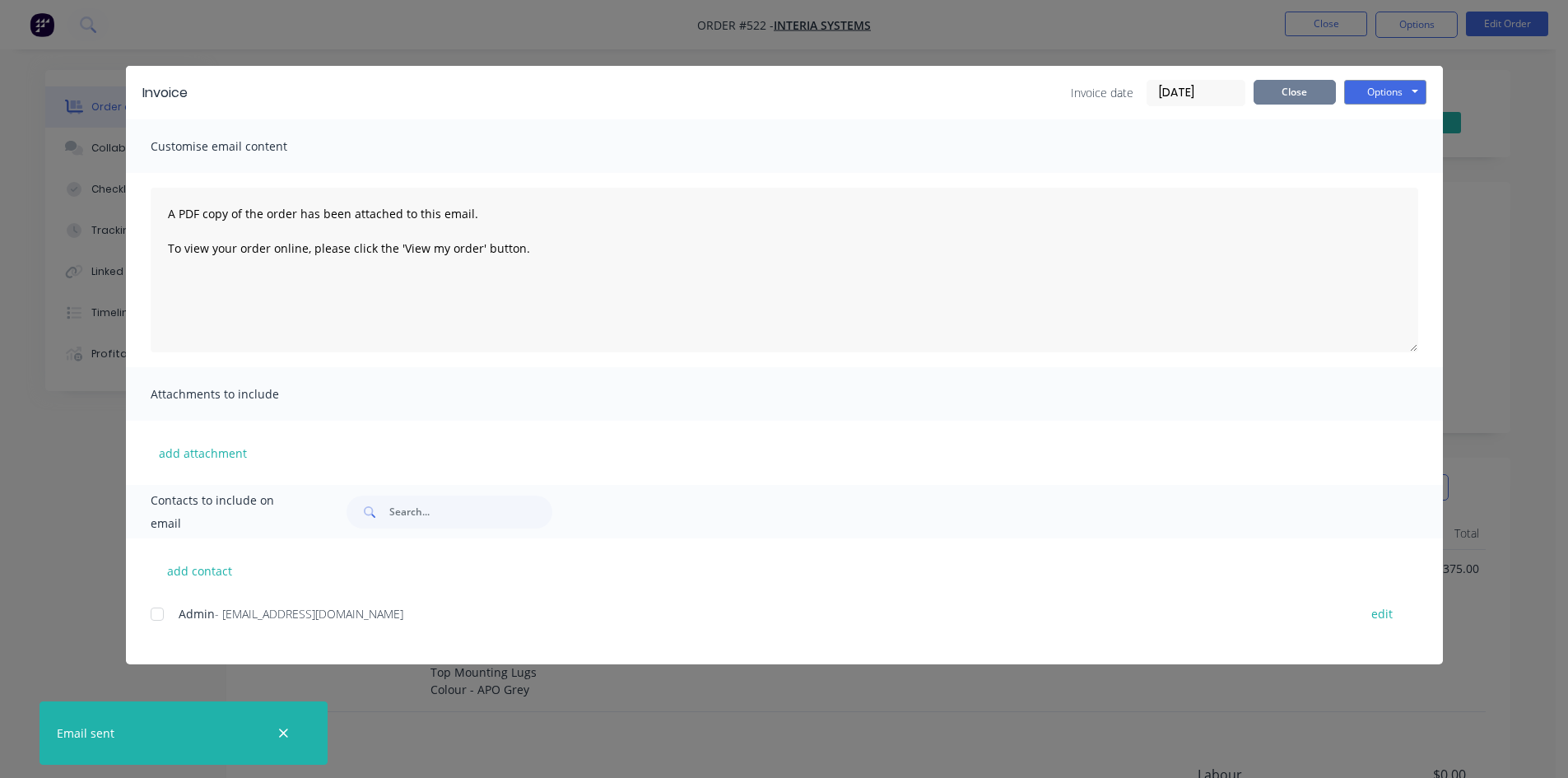
click at [1309, 97] on button "Close" at bounding box center [1294, 92] width 82 height 25
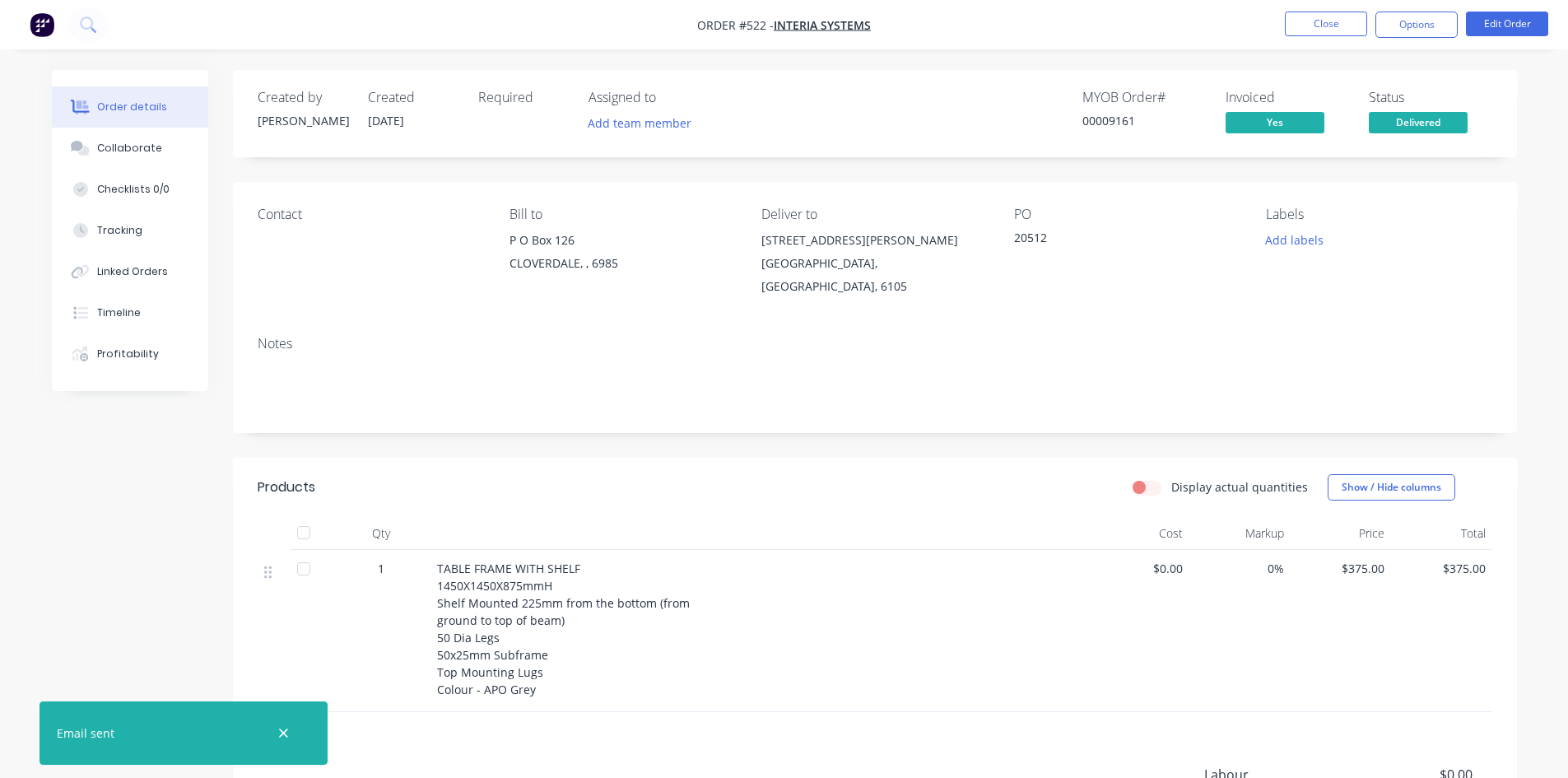
click at [1306, 10] on nav "Order #522 - Interia Systems Close Options Edit Order" at bounding box center [784, 25] width 1568 height 49
click at [1306, 23] on button "Close" at bounding box center [1326, 24] width 82 height 25
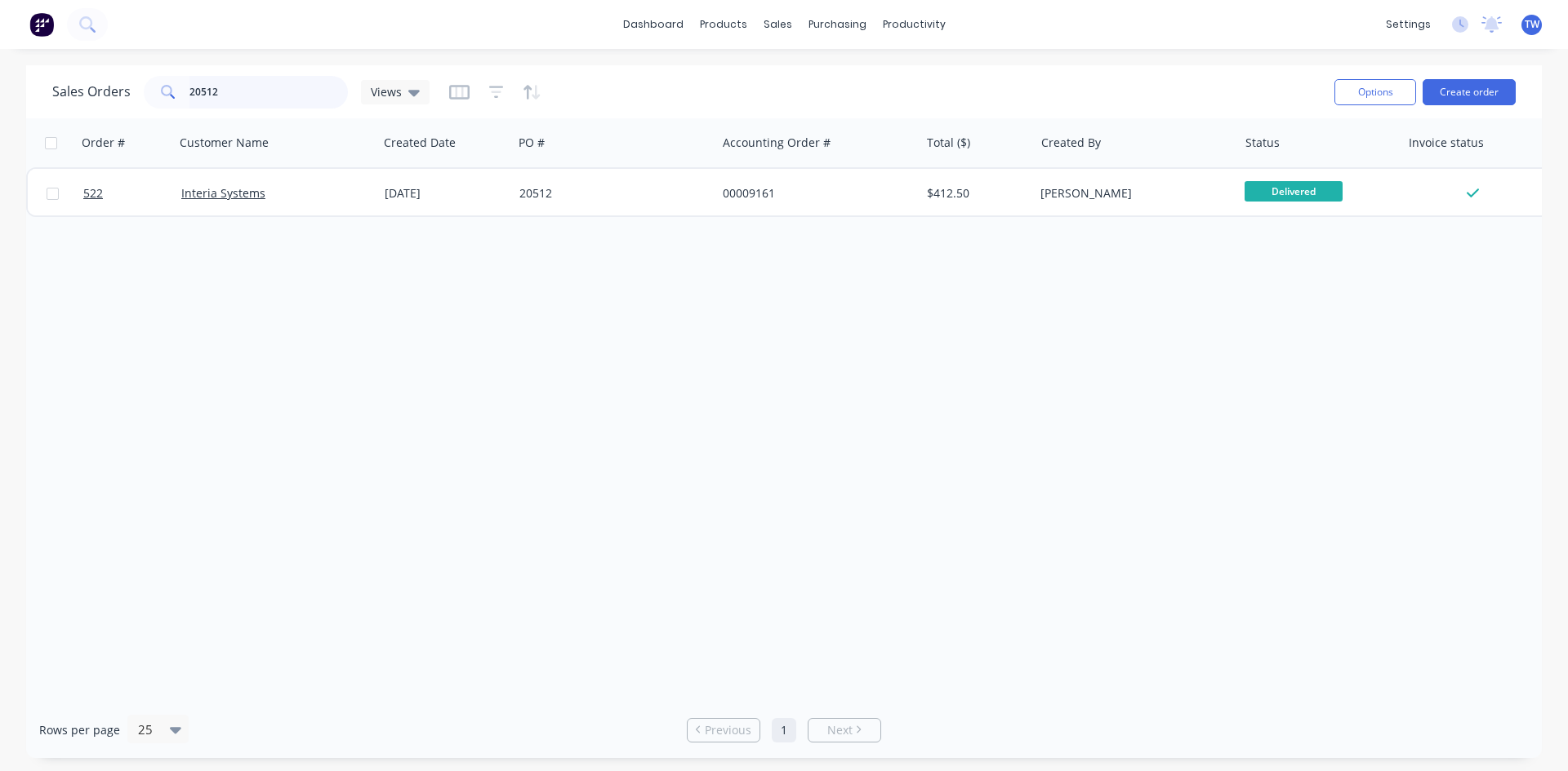
click at [239, 91] on input "20512" at bounding box center [269, 91] width 159 height 32
type input "2"
